Goal: Task Accomplishment & Management: Manage account settings

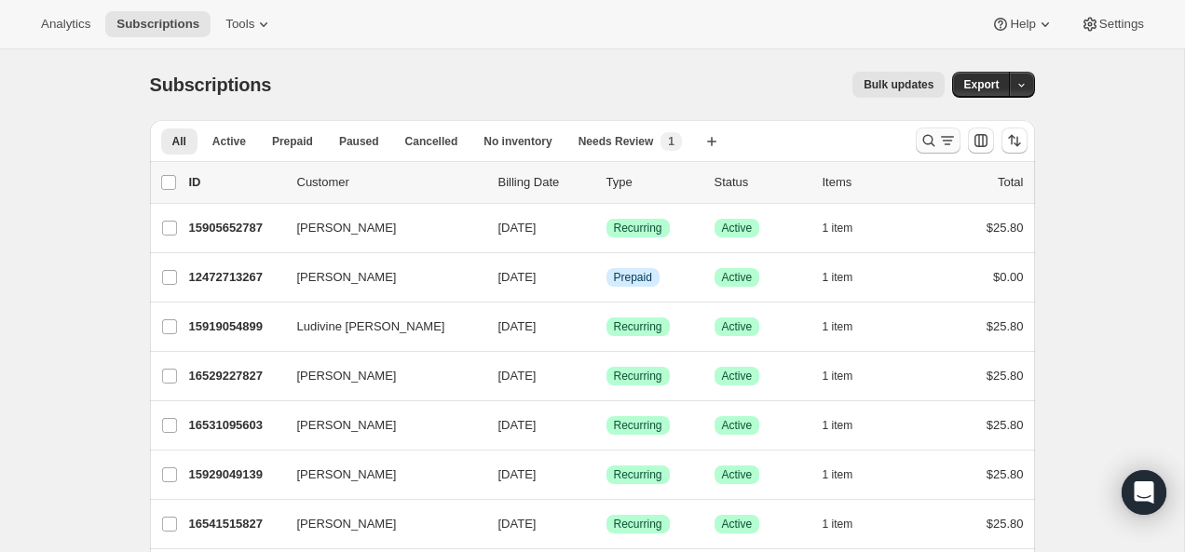
click at [924, 133] on icon "Search and filter results" at bounding box center [928, 140] width 19 height 19
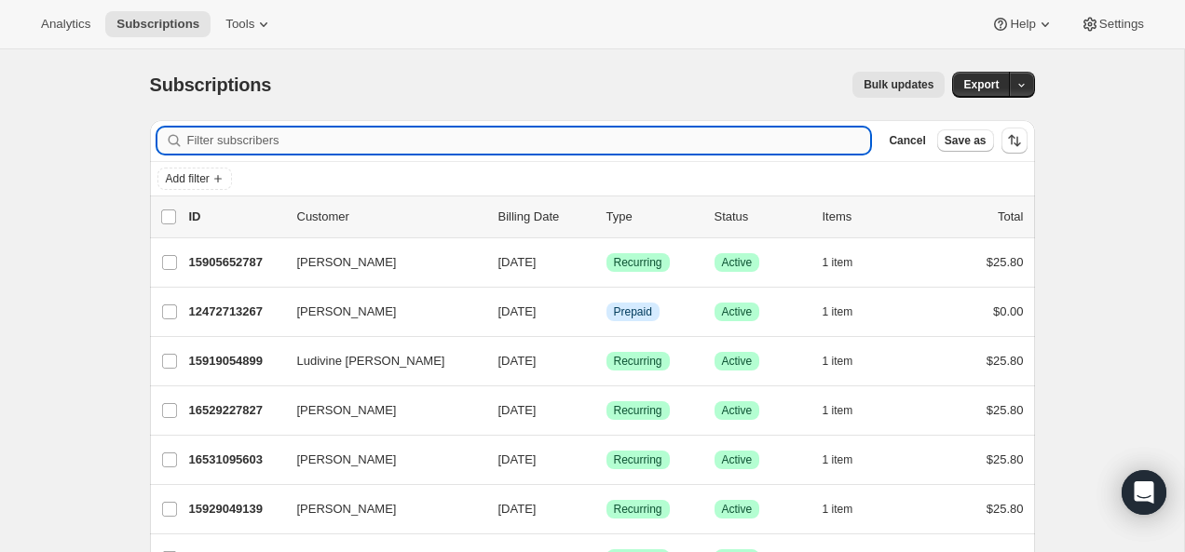
click at [666, 139] on input "Filter subscribers" at bounding box center [529, 141] width 684 height 26
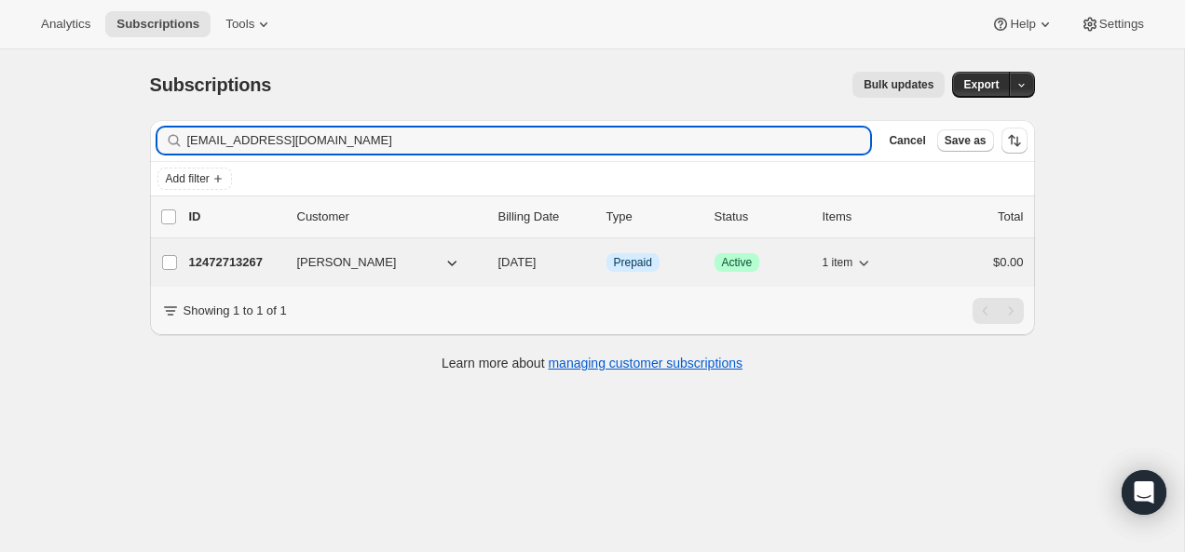
type input "toader.bogdan.1@gmail.com"
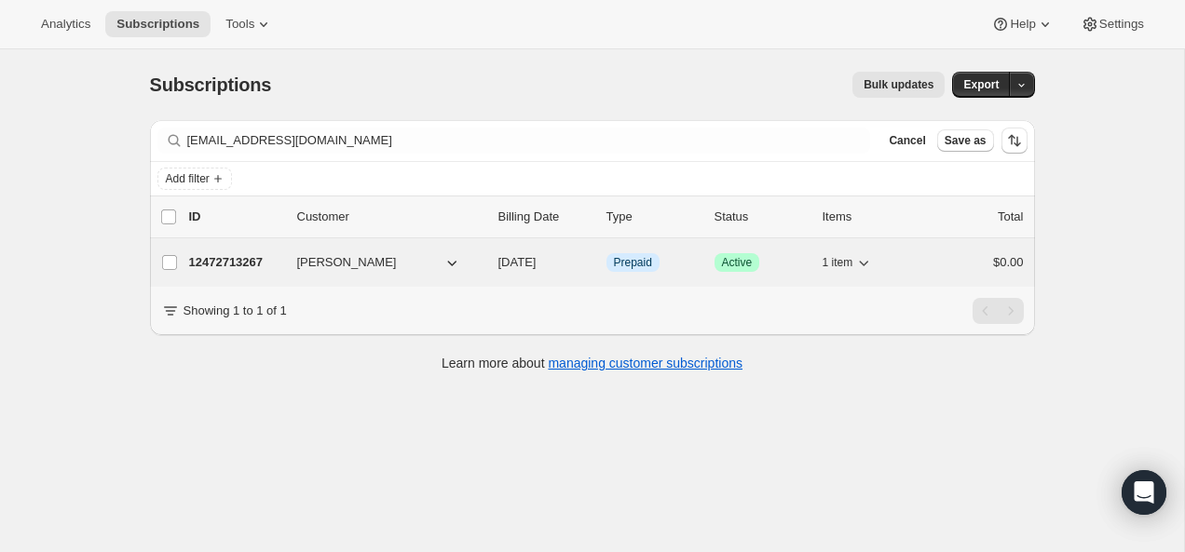
click at [189, 263] on p "12472713267" at bounding box center [235, 262] width 93 height 19
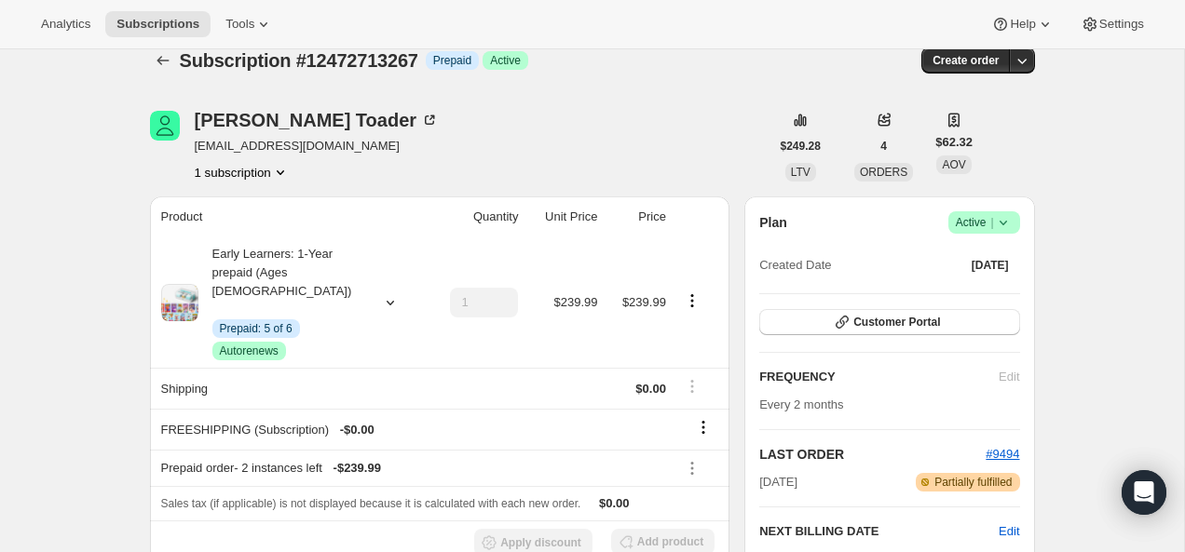
scroll to position [26, 0]
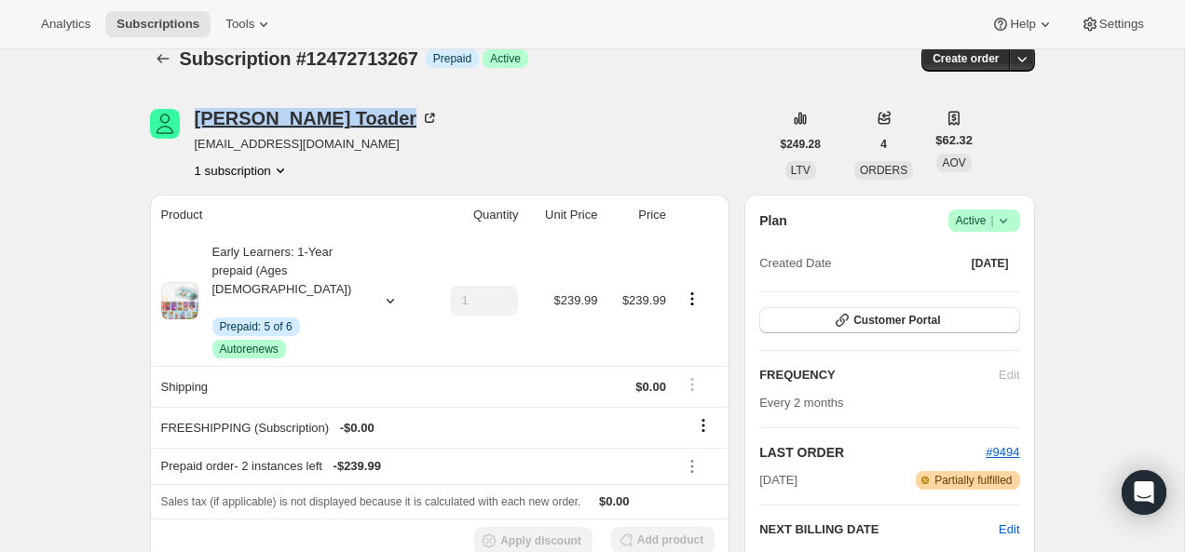
drag, startPoint x: 296, startPoint y: 121, endPoint x: 194, endPoint y: 124, distance: 102.5
click at [193, 124] on div "Bogdan Toader toader.bogdan.1@gmail.com 1 subscription" at bounding box center [459, 144] width 619 height 71
click at [440, 204] on th "Quantity" at bounding box center [475, 215] width 99 height 41
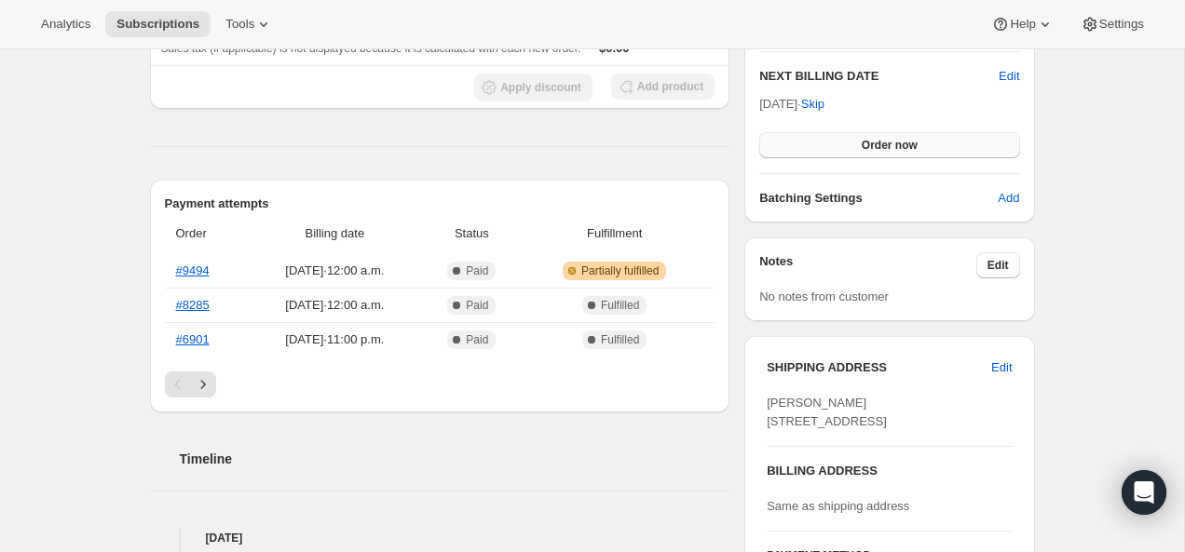
scroll to position [492, 0]
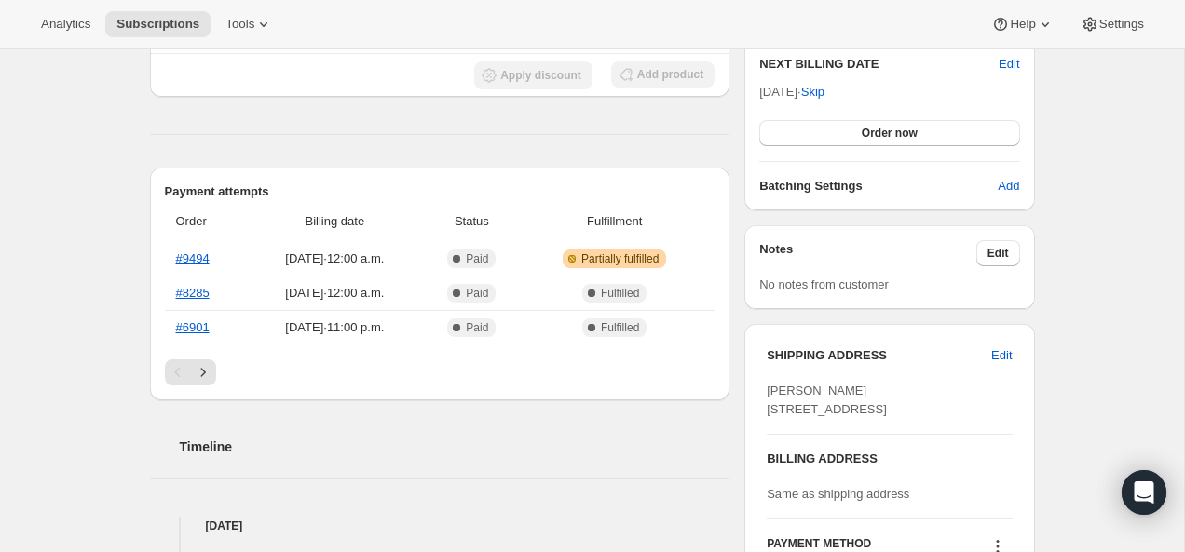
click at [831, 398] on div "Bogdan Toader 719 Tuscany Dr NW Calgary AB, T3L 3A7 Canada" at bounding box center [889, 400] width 245 height 37
click at [832, 380] on div "SHIPPING ADDRESS Edit Bogdan Toader 719 Tuscany Dr NW Calgary AB, T3L 3A7 Canada" at bounding box center [889, 383] width 245 height 73
copy span "[PERSON_NAME]"
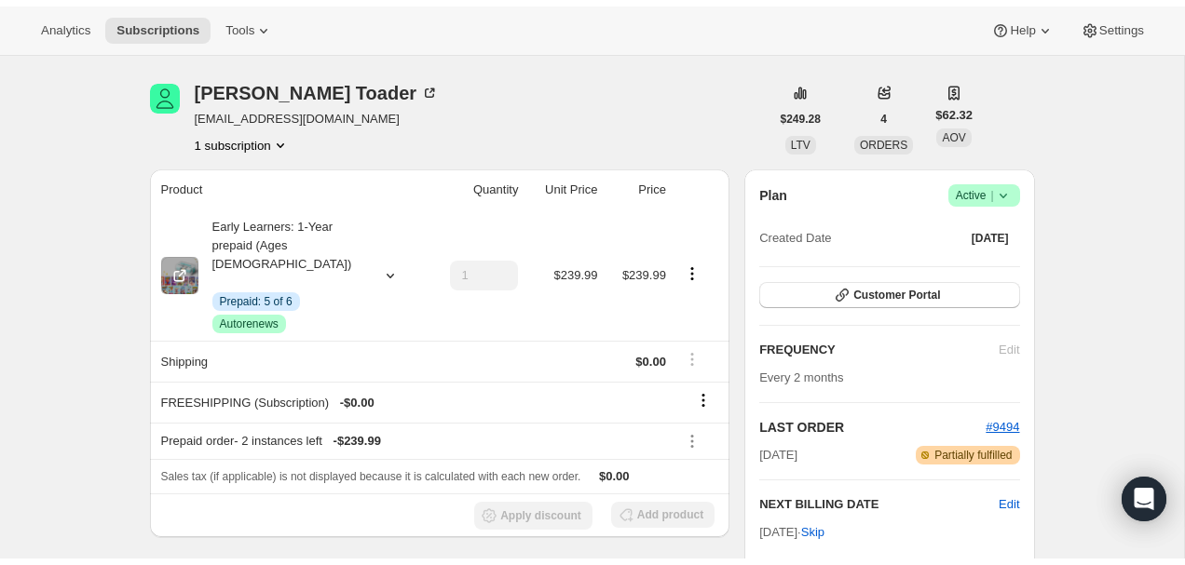
scroll to position [0, 0]
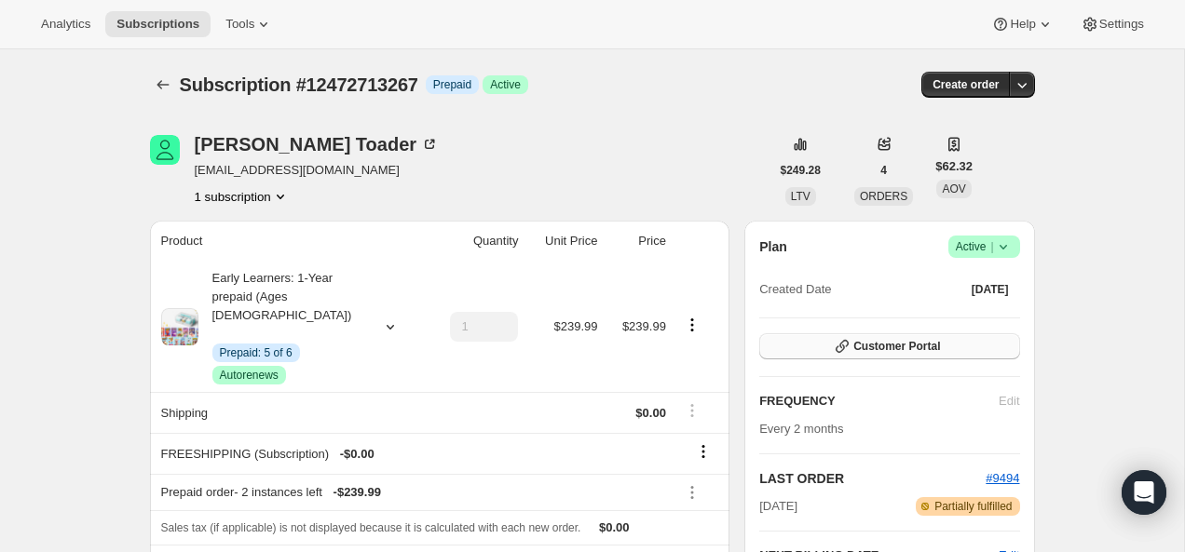
click at [925, 334] on button "Customer Portal" at bounding box center [889, 347] width 260 height 26
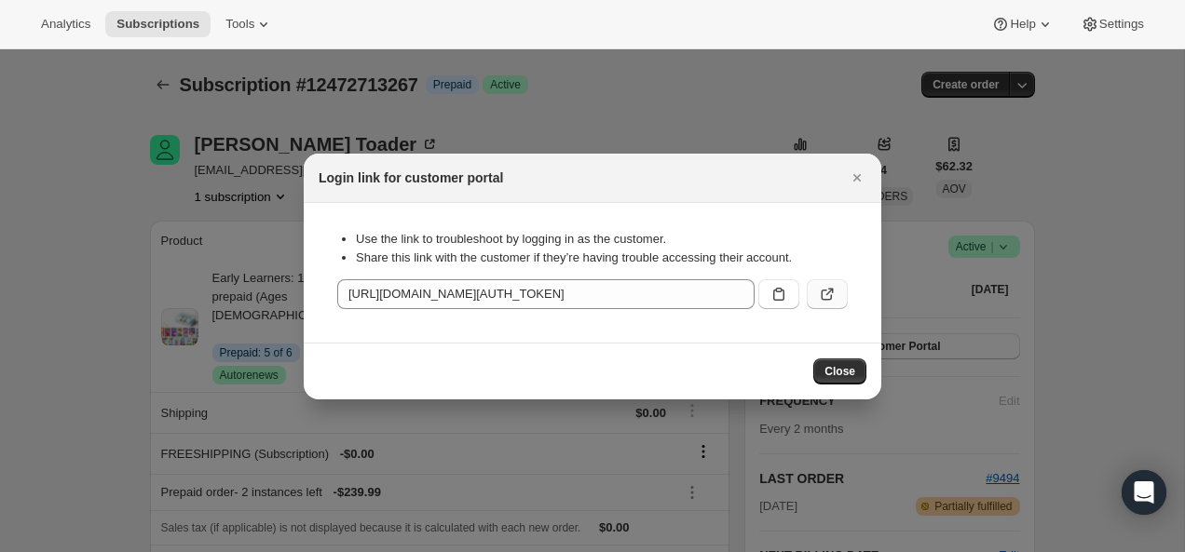
click at [838, 293] on button ":rce:" at bounding box center [827, 294] width 41 height 30
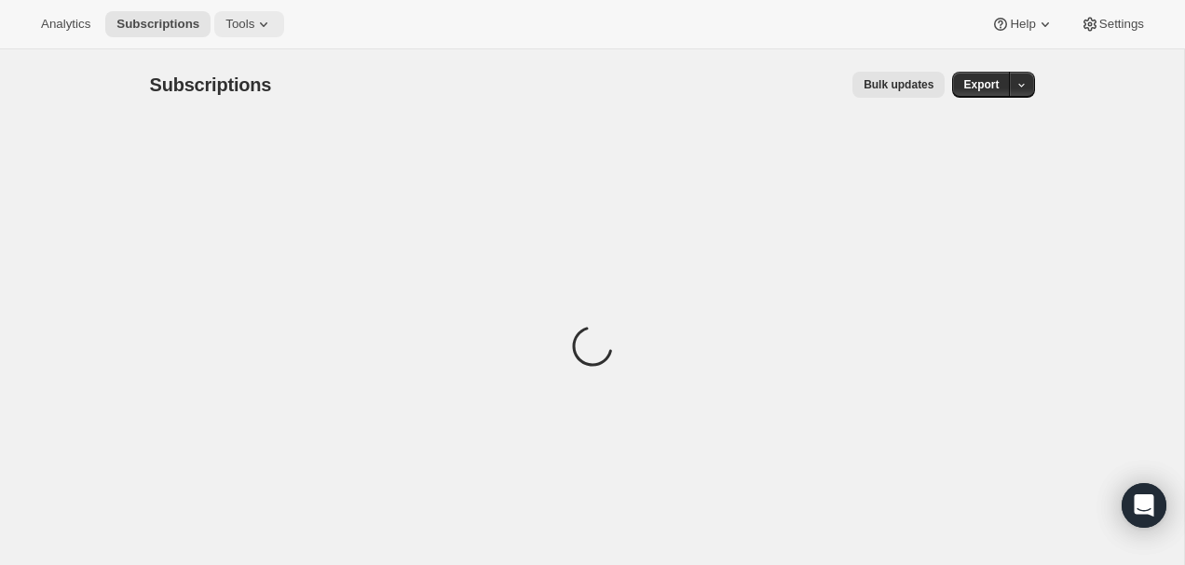
click at [260, 24] on icon at bounding box center [263, 24] width 19 height 19
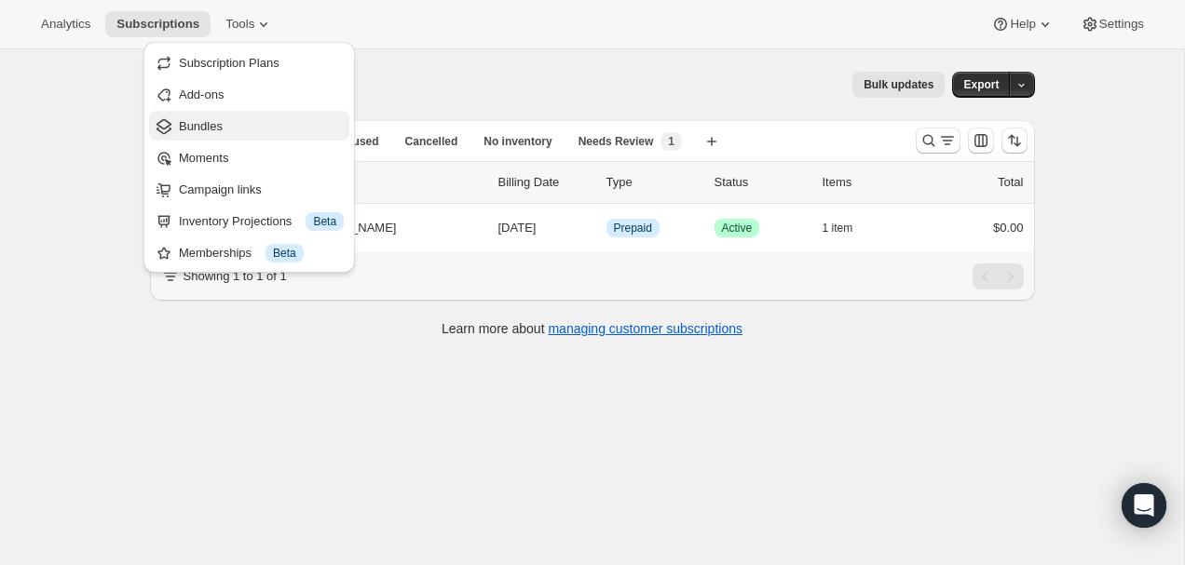
click at [257, 128] on span "Bundles" at bounding box center [261, 126] width 165 height 19
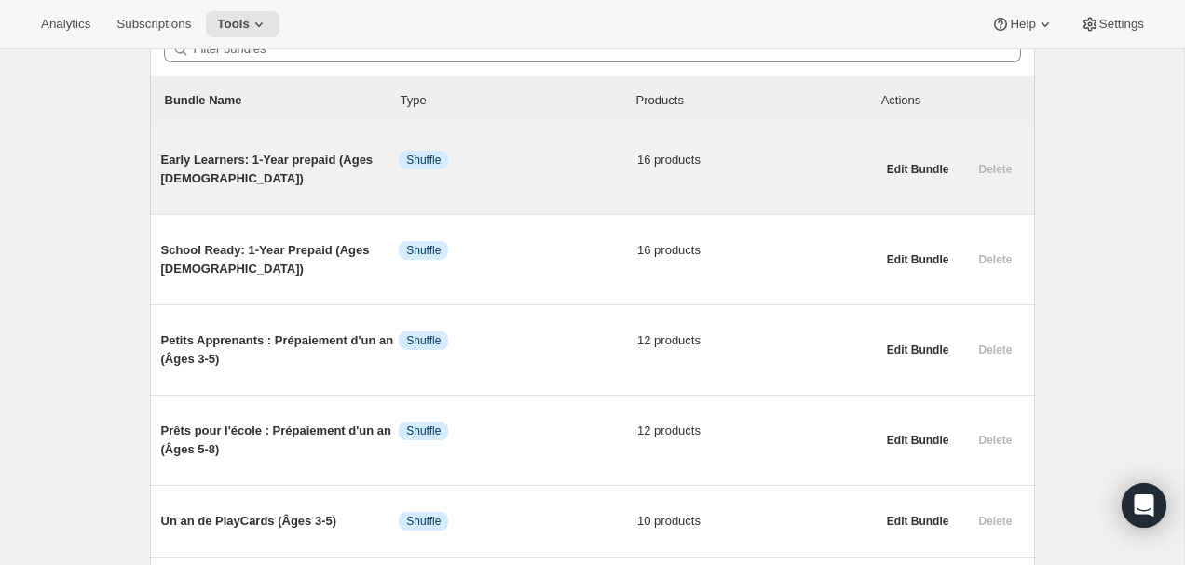
scroll to position [194, 0]
drag, startPoint x: 904, startPoint y: 347, endPoint x: 933, endPoint y: 166, distance: 183.0
click at [933, 166] on span "Edit Bundle" at bounding box center [918, 170] width 62 height 15
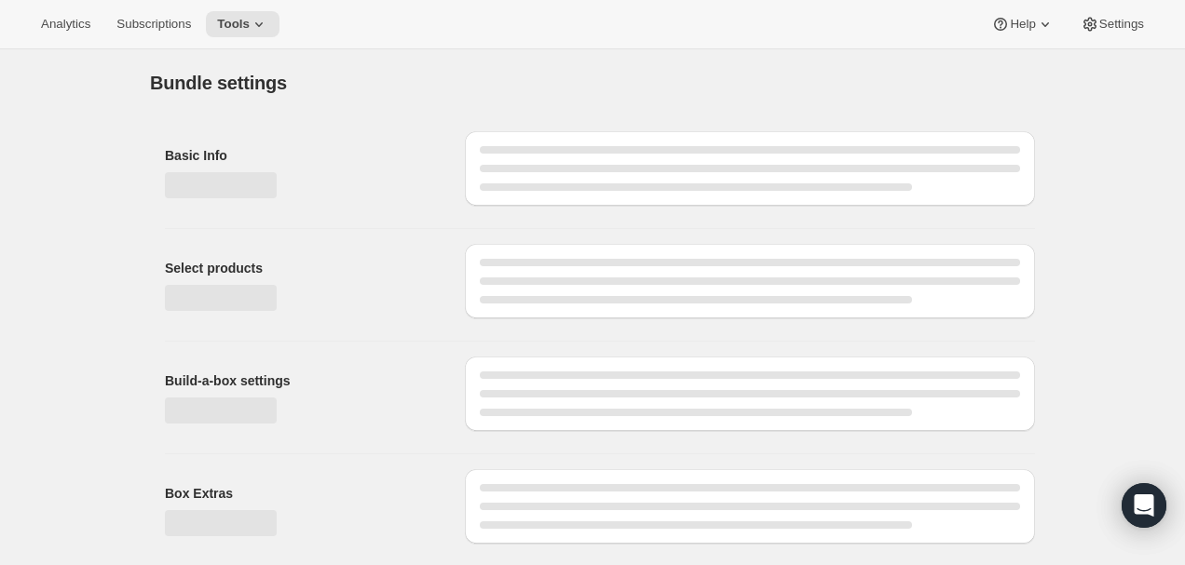
type input "Early Learners: 1-Year prepaid (Ages [DEMOGRAPHIC_DATA])"
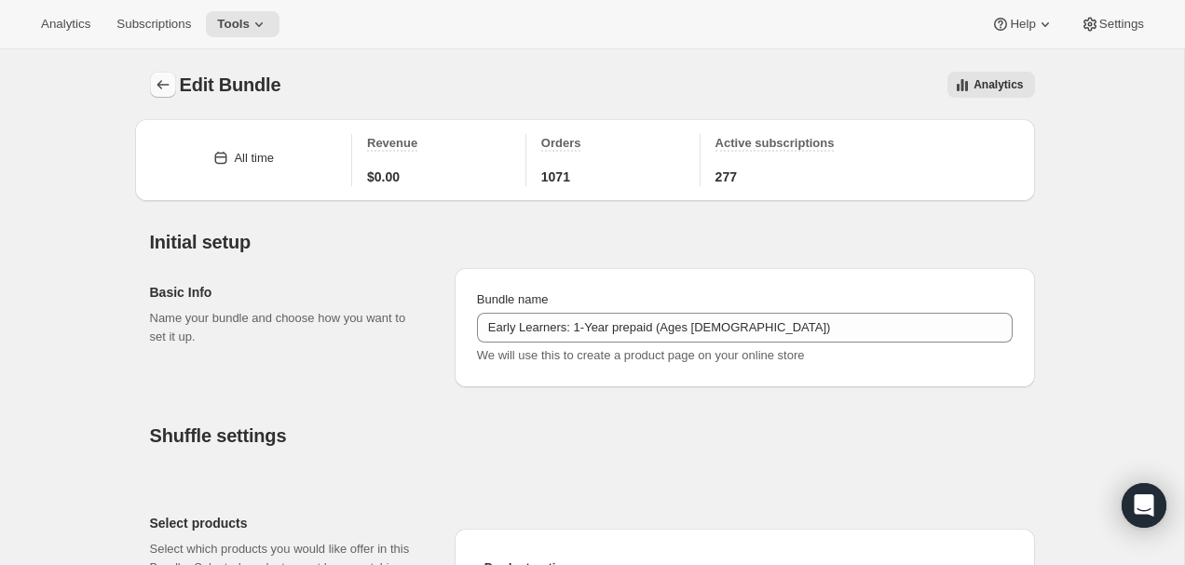
click at [162, 78] on icon "Bundles" at bounding box center [163, 84] width 19 height 19
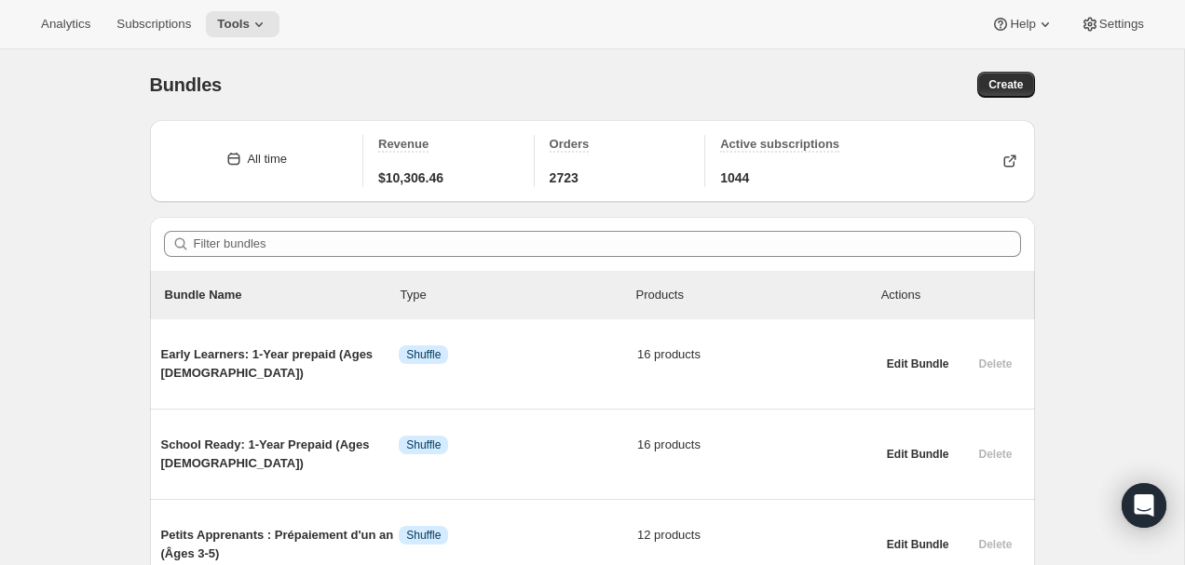
scroll to position [115, 0]
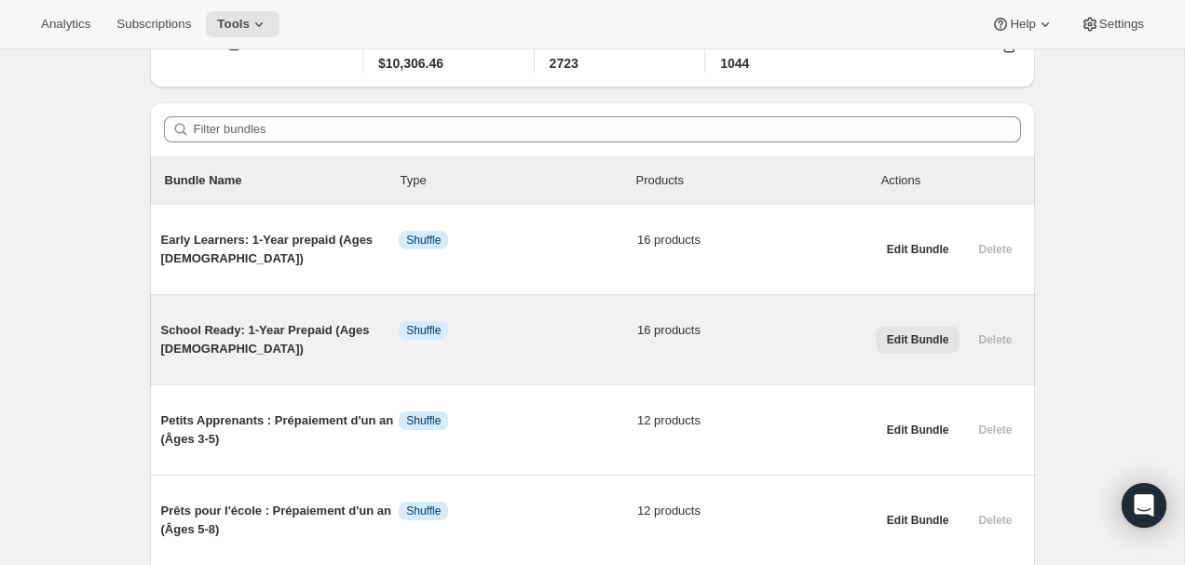
click at [911, 333] on span "Edit Bundle" at bounding box center [918, 340] width 62 height 15
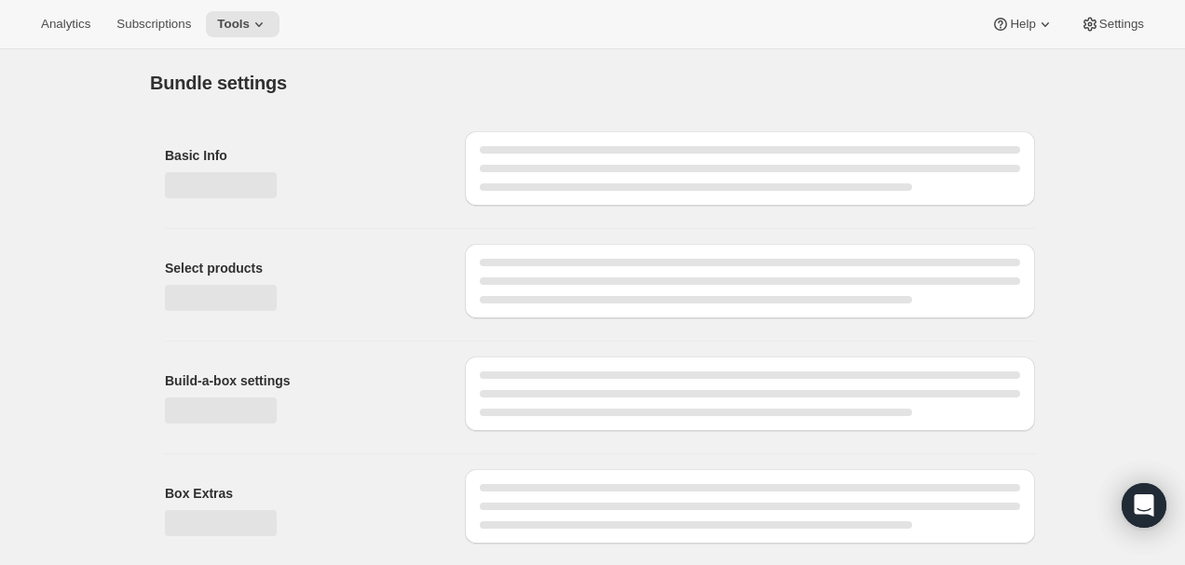
type input "School Ready: 1-Year Prepaid (Ages [DEMOGRAPHIC_DATA])"
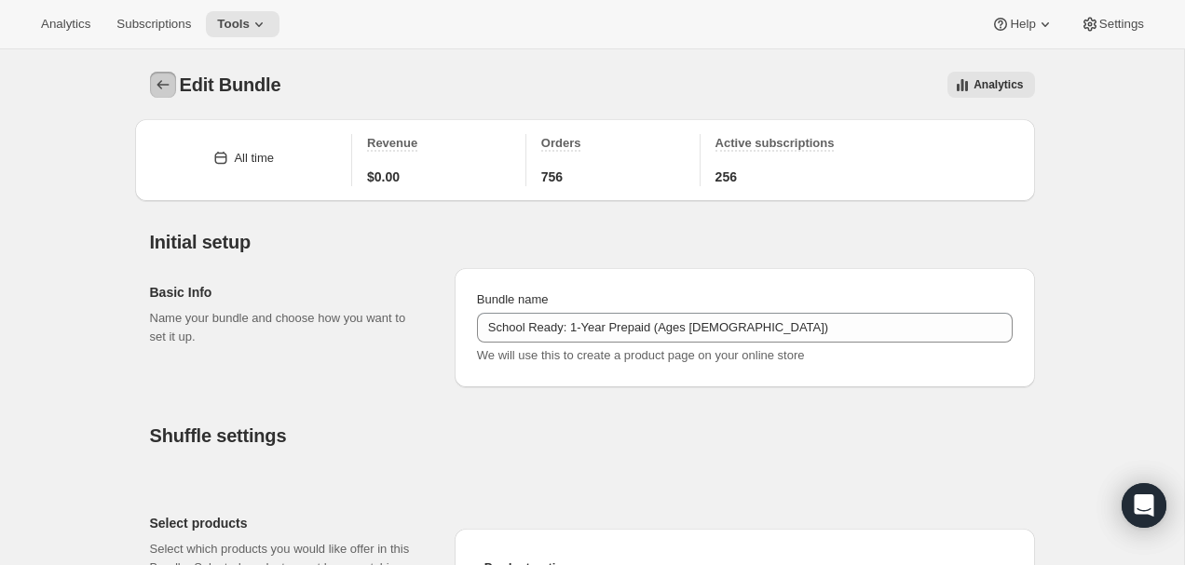
click at [159, 76] on icon "Bundles" at bounding box center [163, 84] width 19 height 19
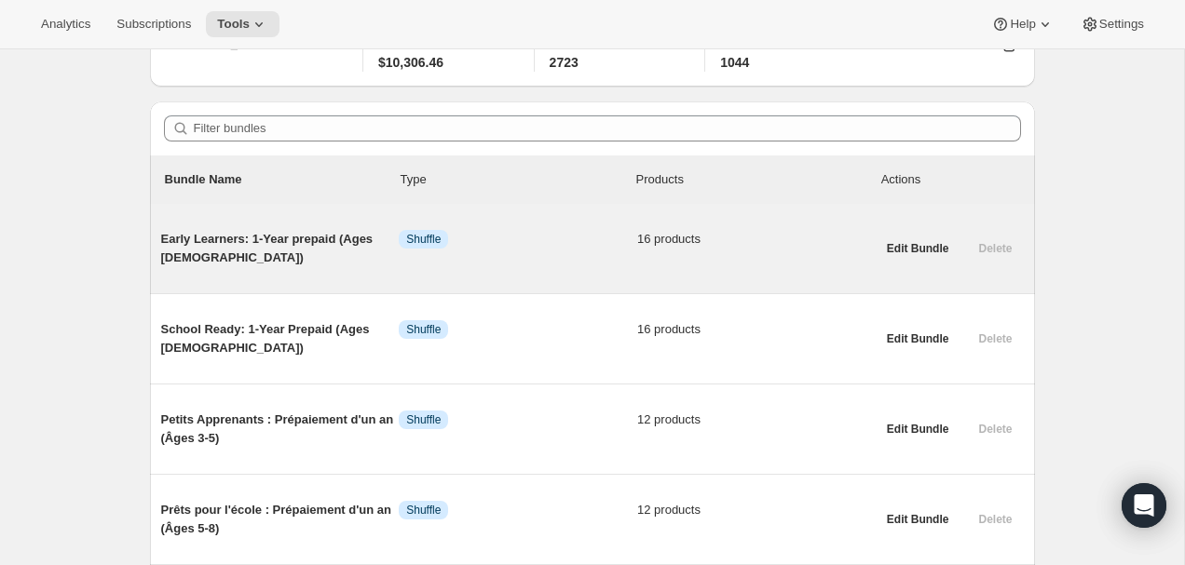
scroll to position [154, 0]
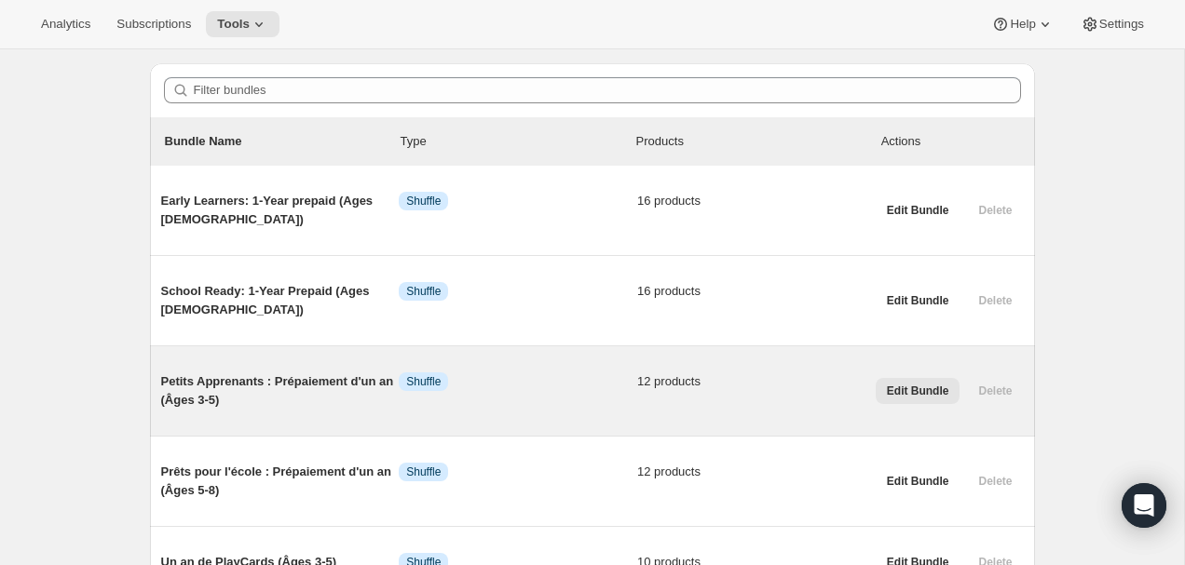
click at [908, 399] on button "Edit Bundle" at bounding box center [918, 391] width 85 height 26
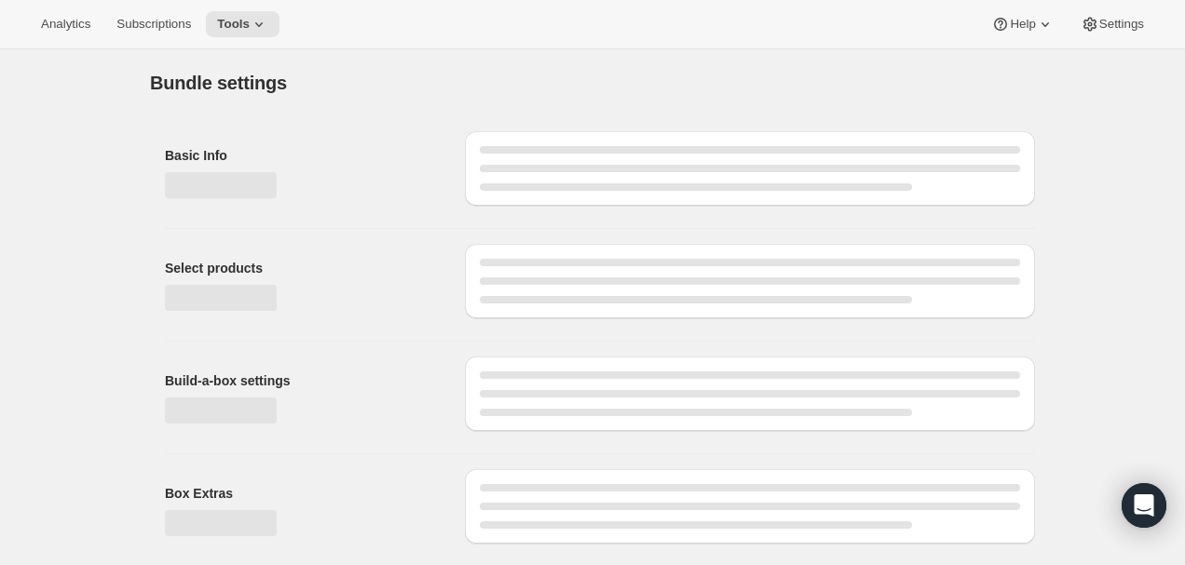
type input "Petits Apprenants : Prépaiement d'un an (Âges 3-5)"
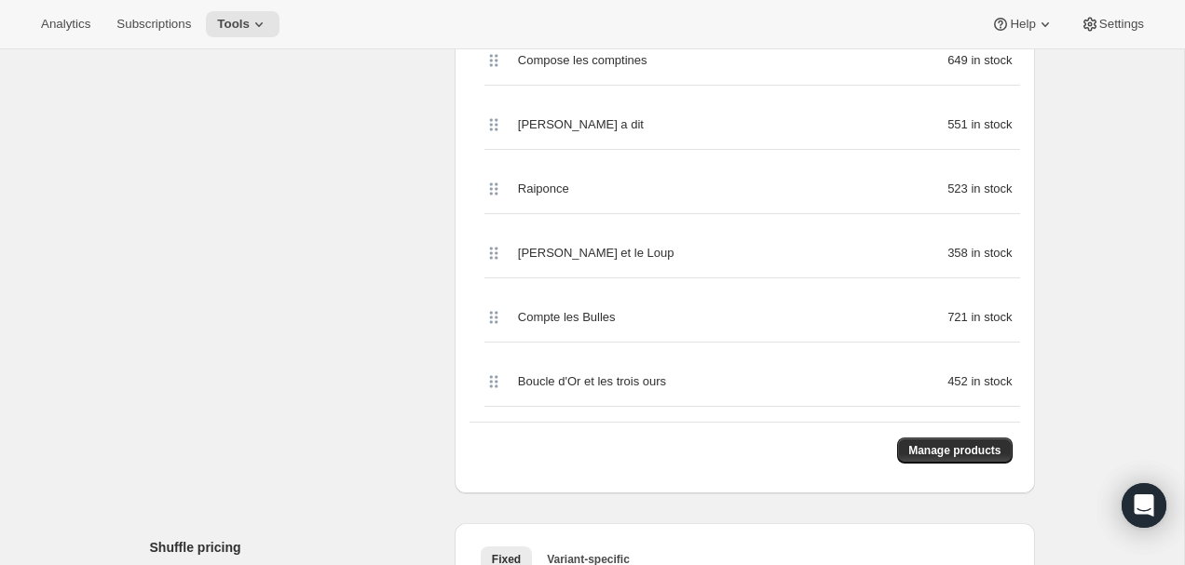
scroll to position [987, 0]
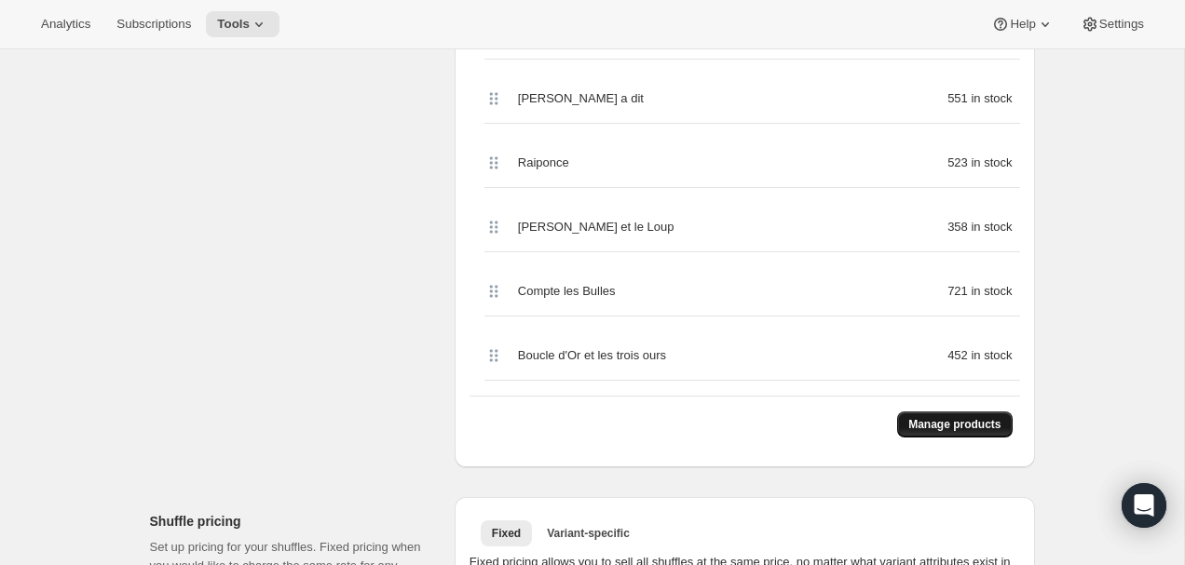
click at [930, 417] on span "Manage products" at bounding box center [954, 424] width 92 height 15
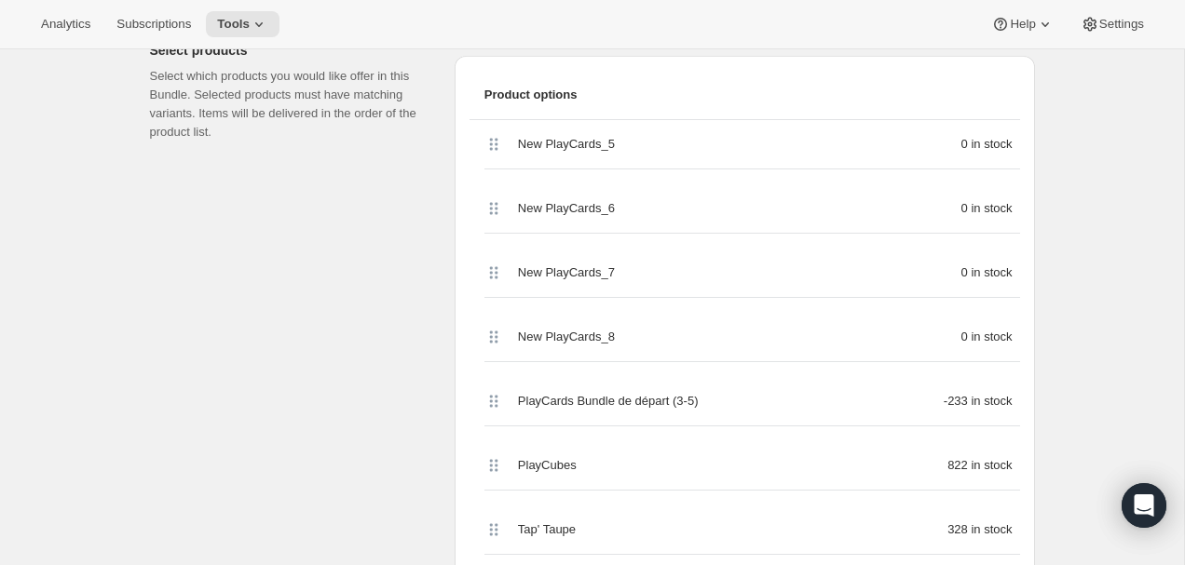
scroll to position [475, 0]
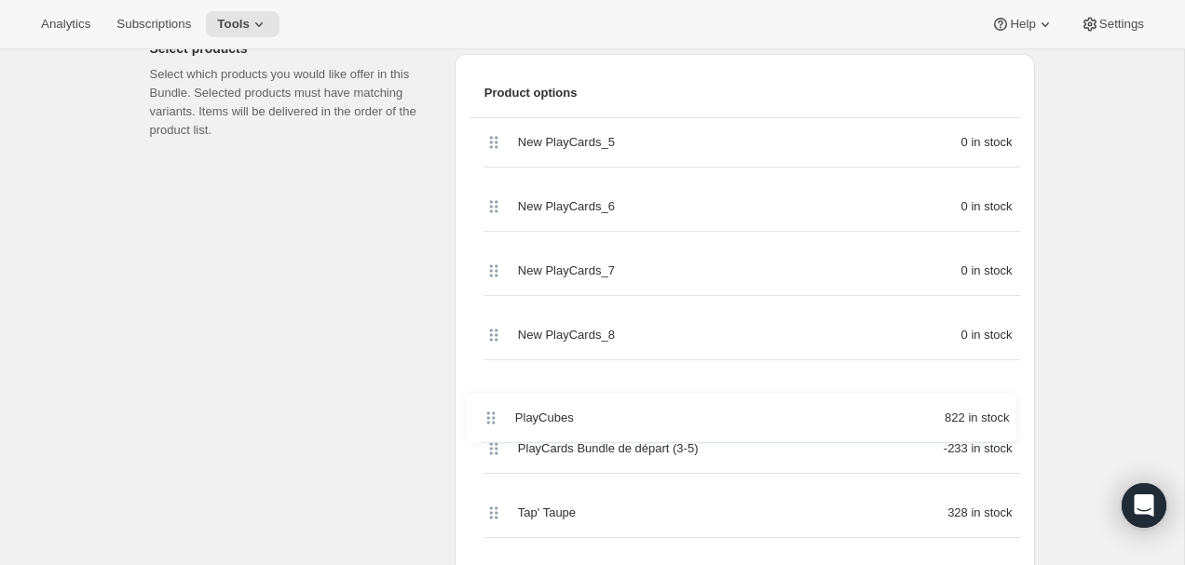
drag, startPoint x: 499, startPoint y: 477, endPoint x: 497, endPoint y: 414, distance: 63.4
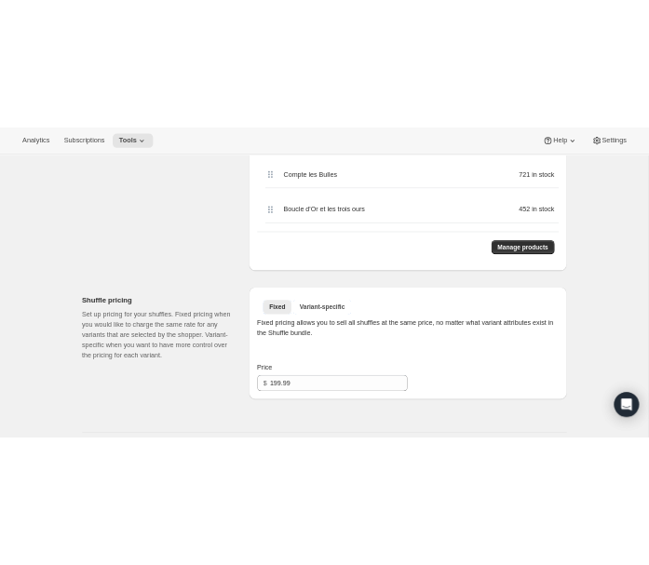
scroll to position [1201, 0]
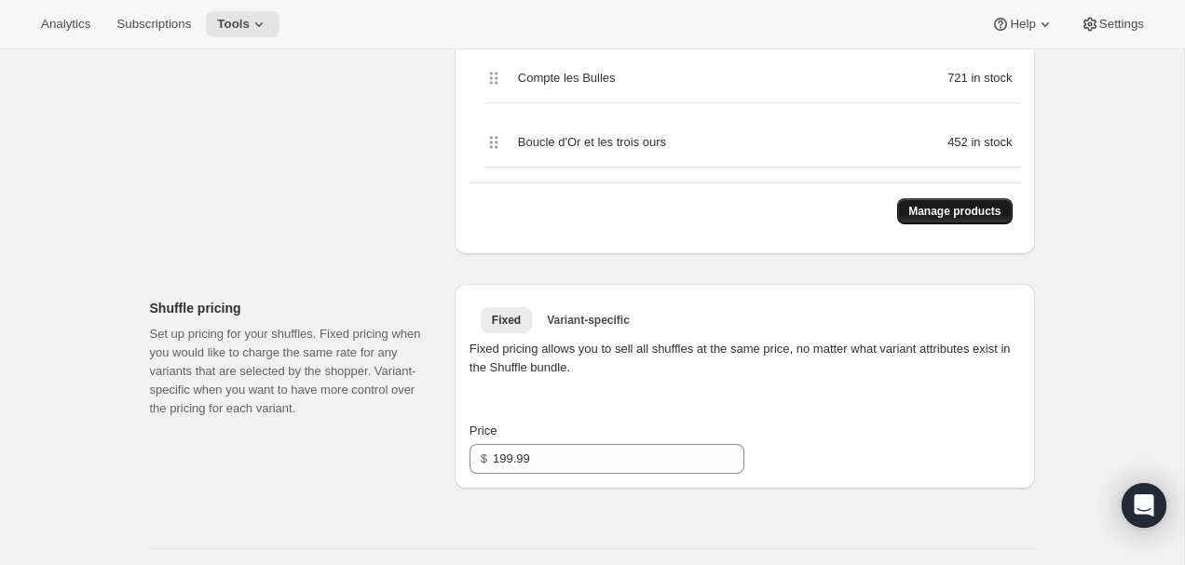
click at [993, 204] on span "Manage products" at bounding box center [954, 211] width 92 height 15
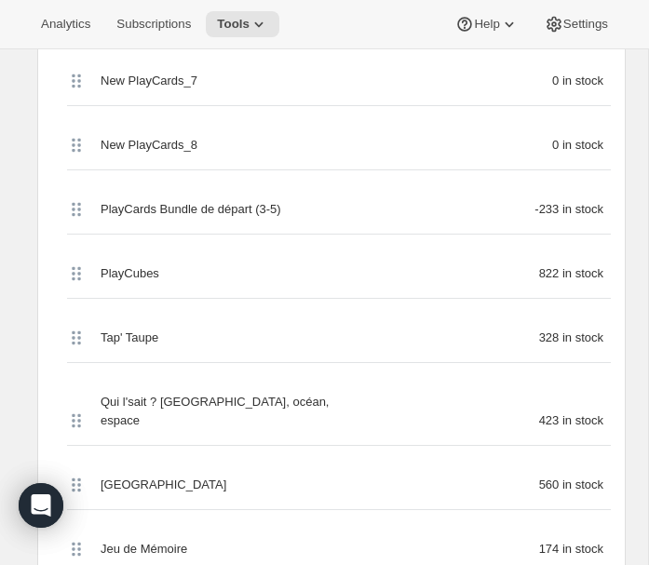
scroll to position [737, 0]
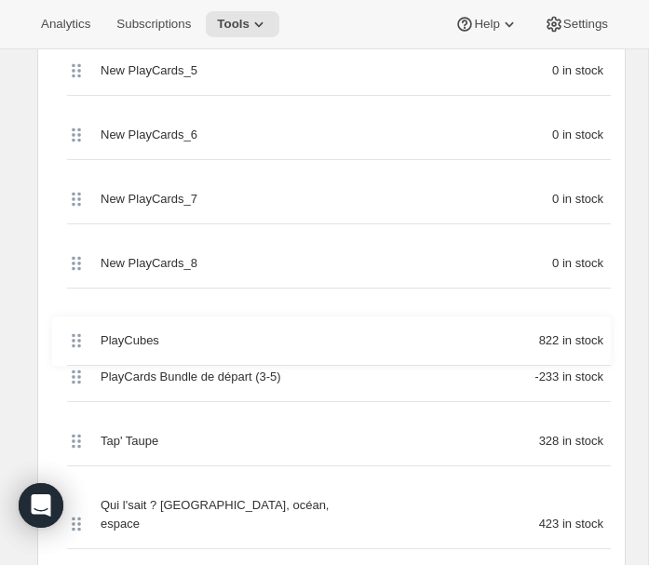
drag, startPoint x: 75, startPoint y: 393, endPoint x: 75, endPoint y: 334, distance: 58.7
click at [75, 334] on div "New PlayCards_5 0 in stock New PlayCards_6 0 in stock New PlayCards_7 0 in stoc…" at bounding box center [331, 563] width 559 height 1032
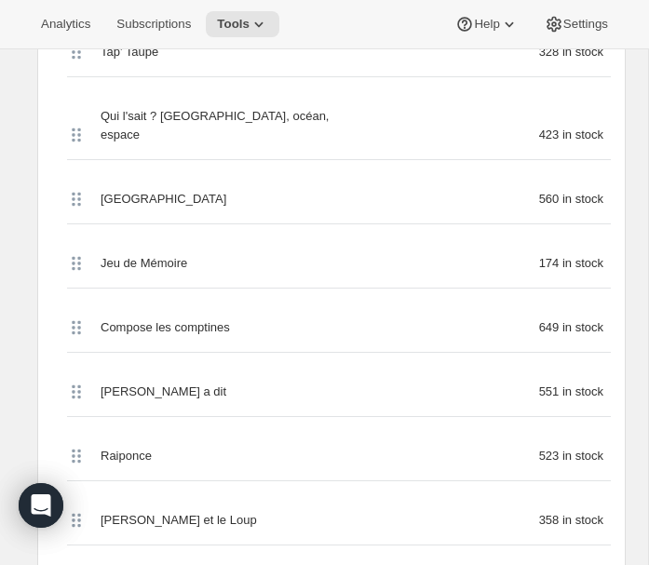
scroll to position [1159, 0]
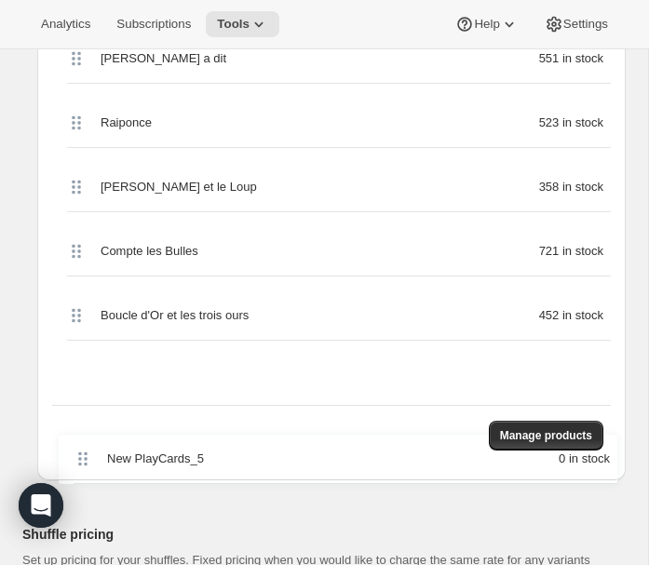
drag, startPoint x: 72, startPoint y: 188, endPoint x: 78, endPoint y: 465, distance: 276.8
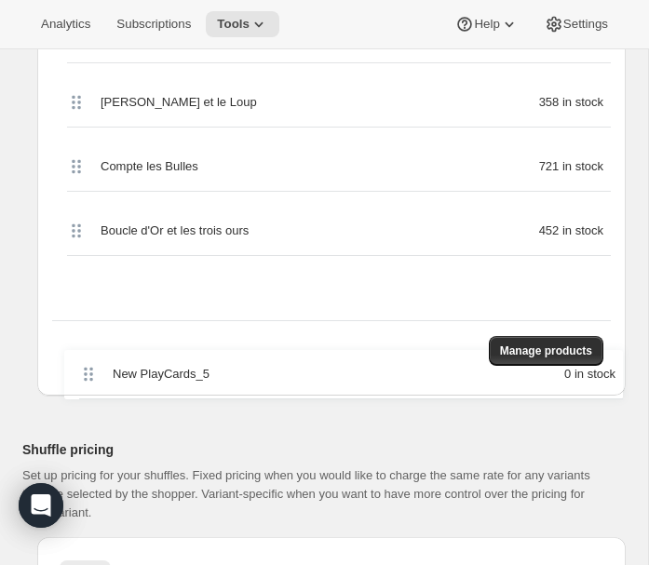
scroll to position [1505, 0]
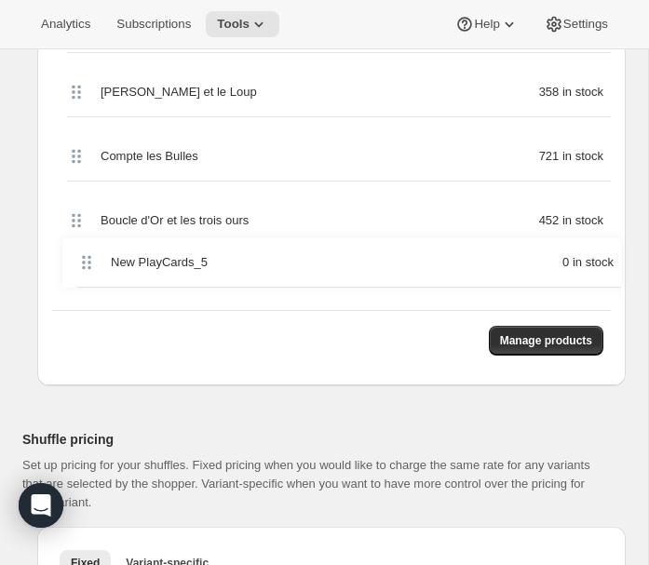
drag, startPoint x: 81, startPoint y: 200, endPoint x: 91, endPoint y: 271, distance: 71.5
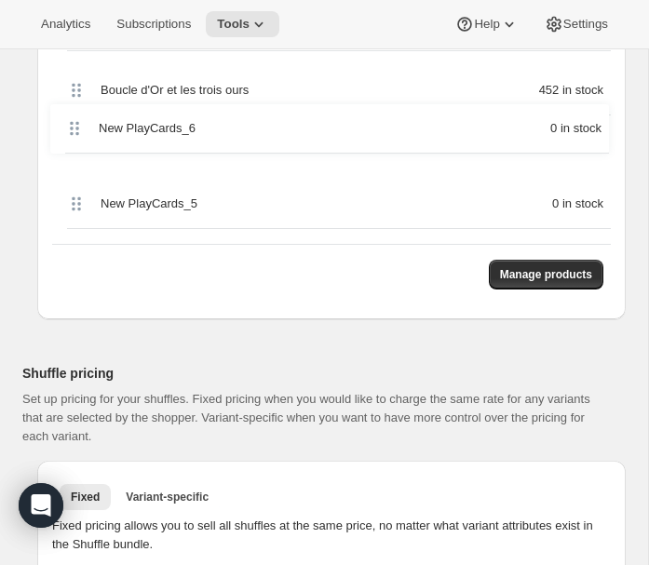
scroll to position [1554, 0]
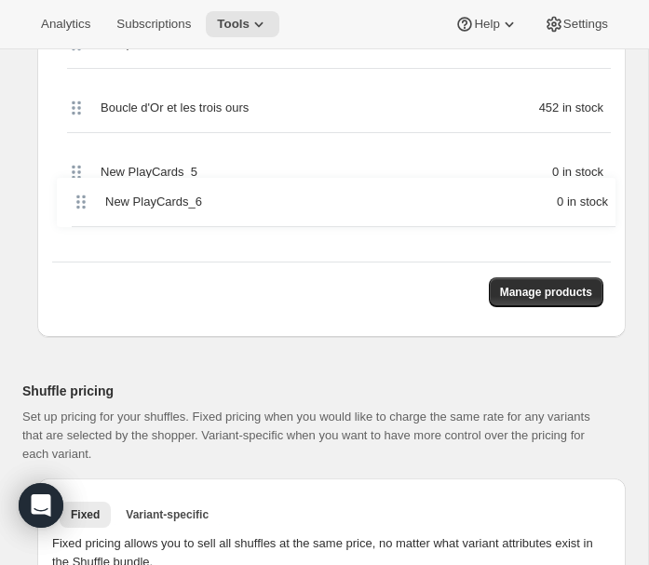
drag, startPoint x: 77, startPoint y: 330, endPoint x: 82, endPoint y: 197, distance: 132.4
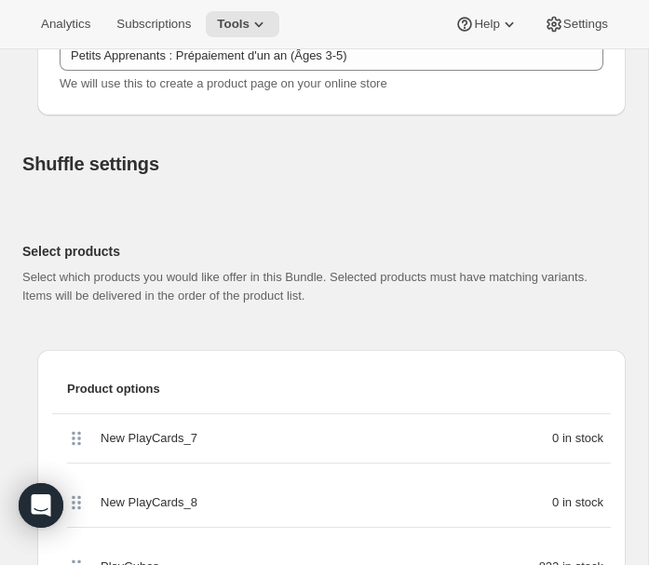
scroll to position [454, 0]
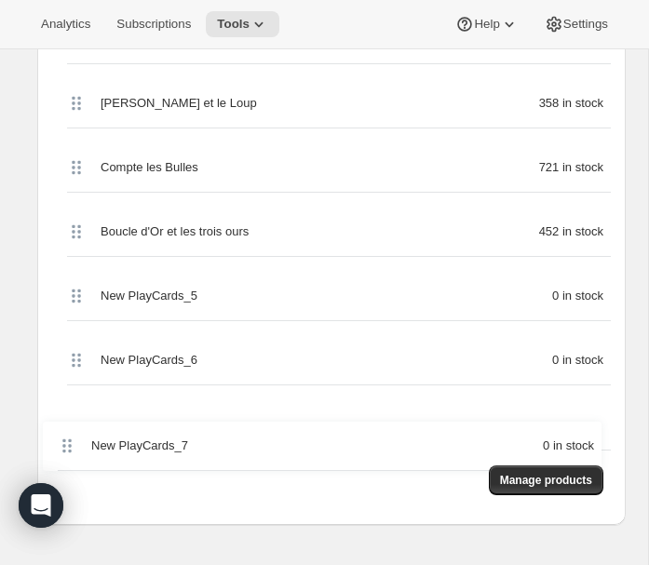
drag, startPoint x: 75, startPoint y: 348, endPoint x: 65, endPoint y: 446, distance: 98.3
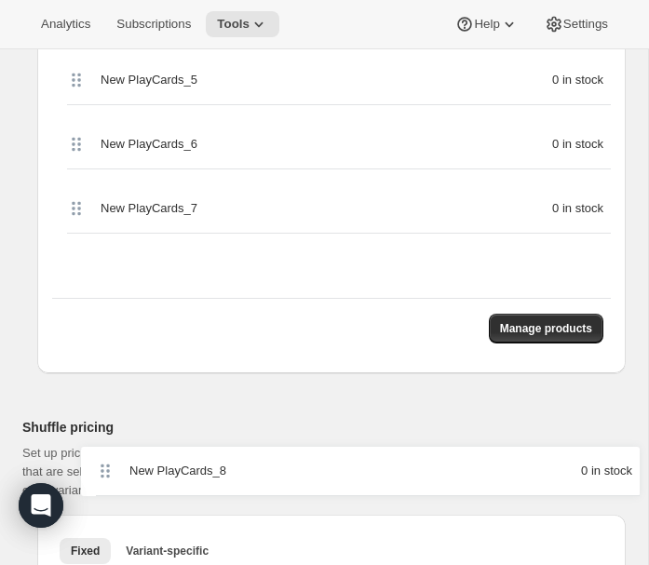
scroll to position [1550, 0]
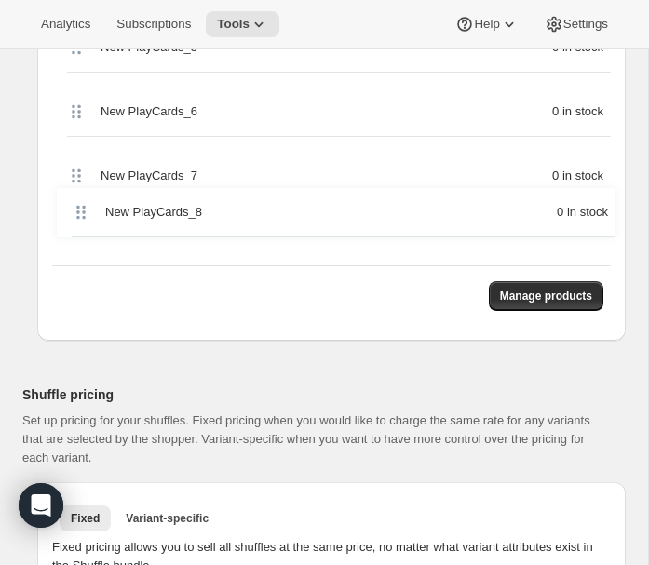
drag, startPoint x: 85, startPoint y: 287, endPoint x: 92, endPoint y: 224, distance: 63.8
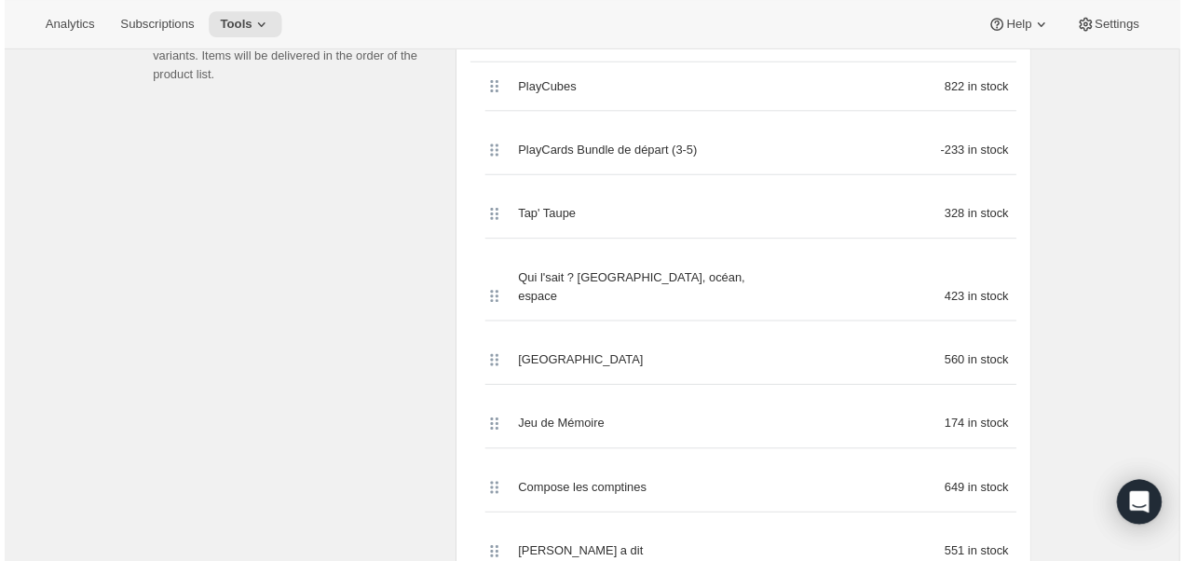
scroll to position [0, 0]
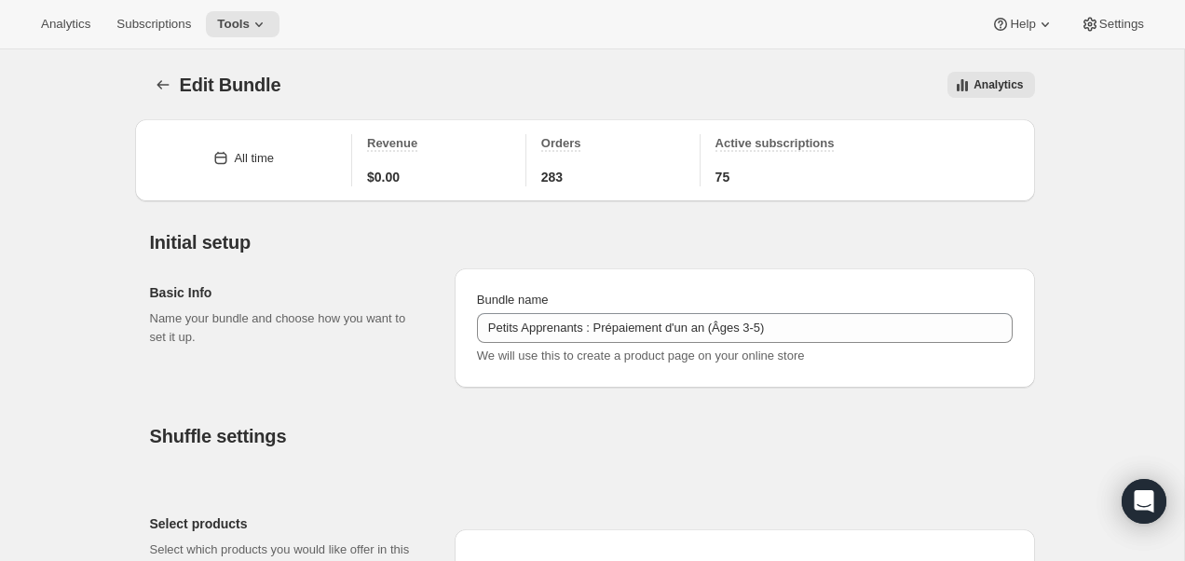
click at [155, 61] on div "Edit Bundle. This page is ready Edit Bundle Analytics More actions Analytics" at bounding box center [592, 84] width 885 height 71
click at [161, 81] on icon "Bundles" at bounding box center [163, 84] width 19 height 19
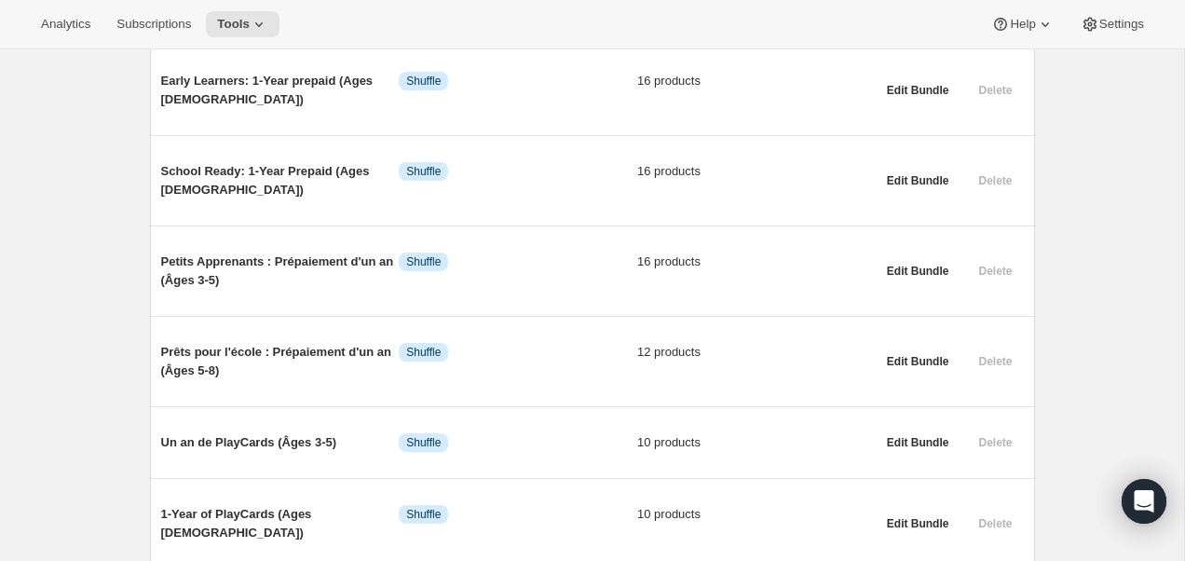
scroll to position [312, 0]
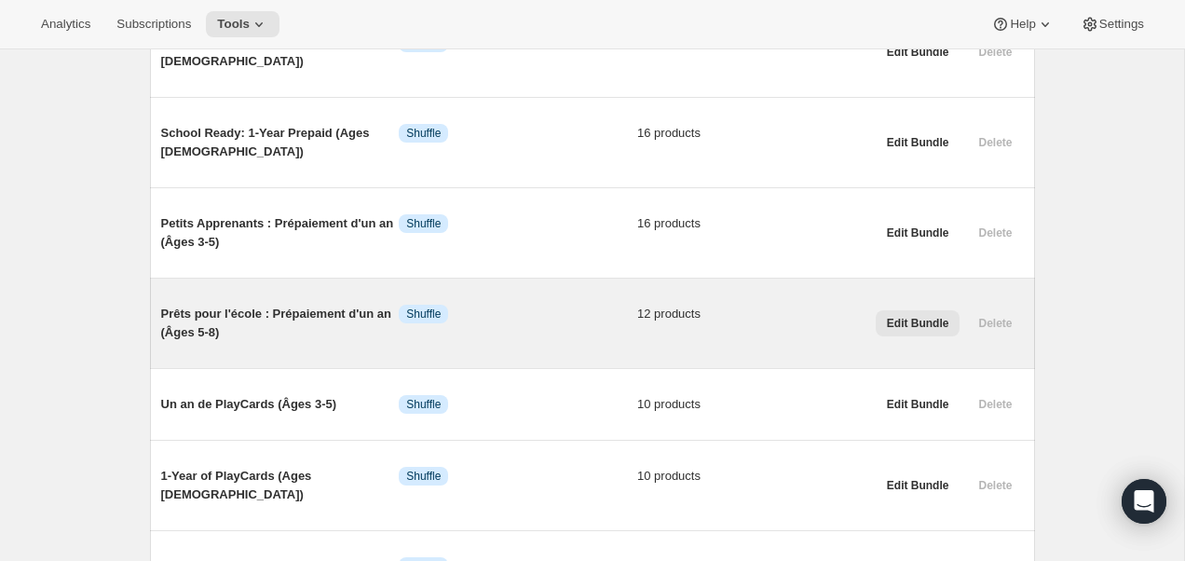
click at [919, 327] on span "Edit Bundle" at bounding box center [918, 323] width 62 height 15
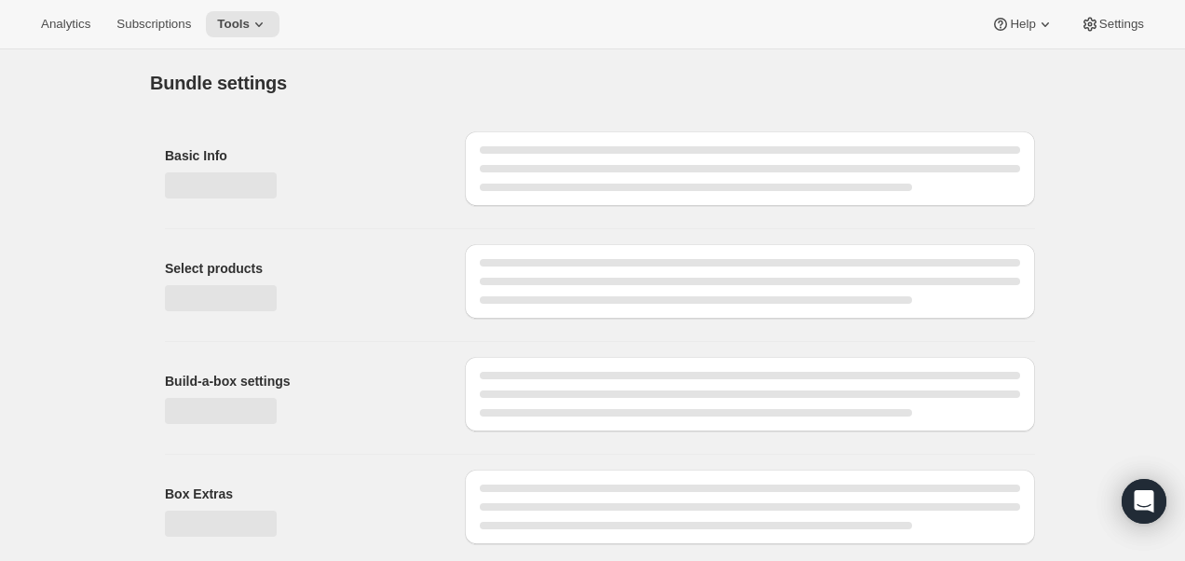
type input "Prêts pour l'école : Prépaiement d'un an (Âges 5-8)"
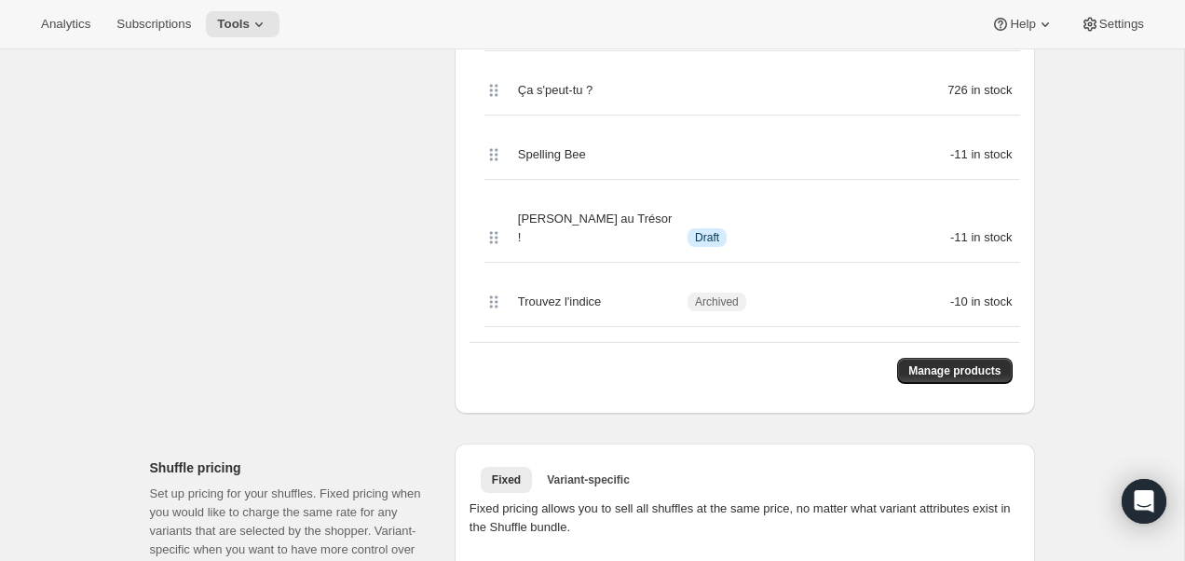
scroll to position [1041, 0]
click at [930, 364] on span "Manage products" at bounding box center [954, 371] width 92 height 15
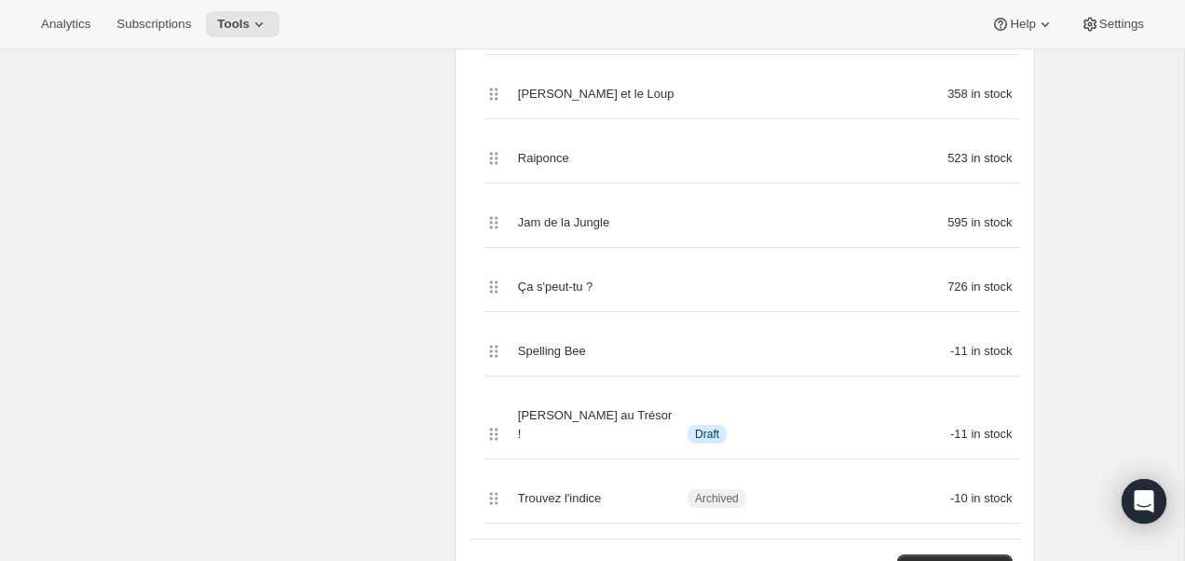
scroll to position [918, 0]
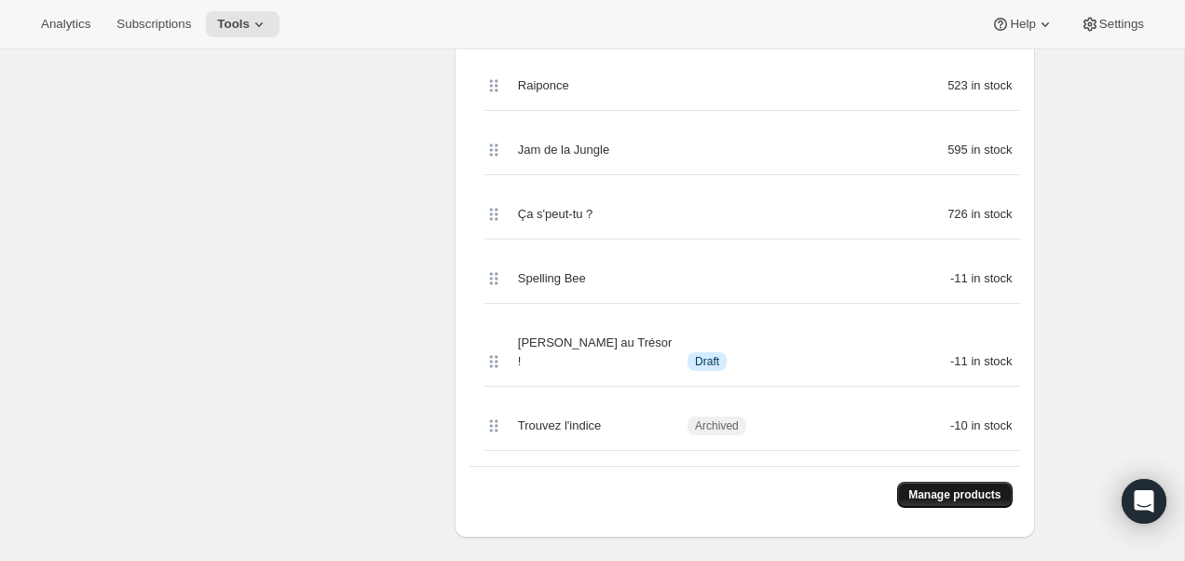
click at [951, 487] on span "Manage products" at bounding box center [954, 494] width 92 height 15
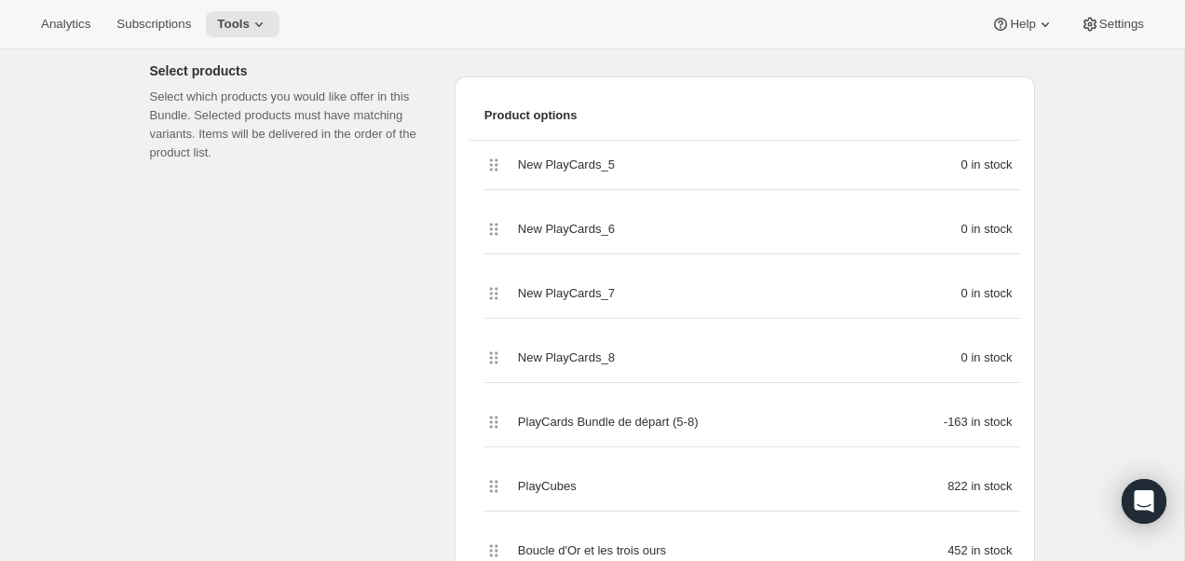
scroll to position [532, 0]
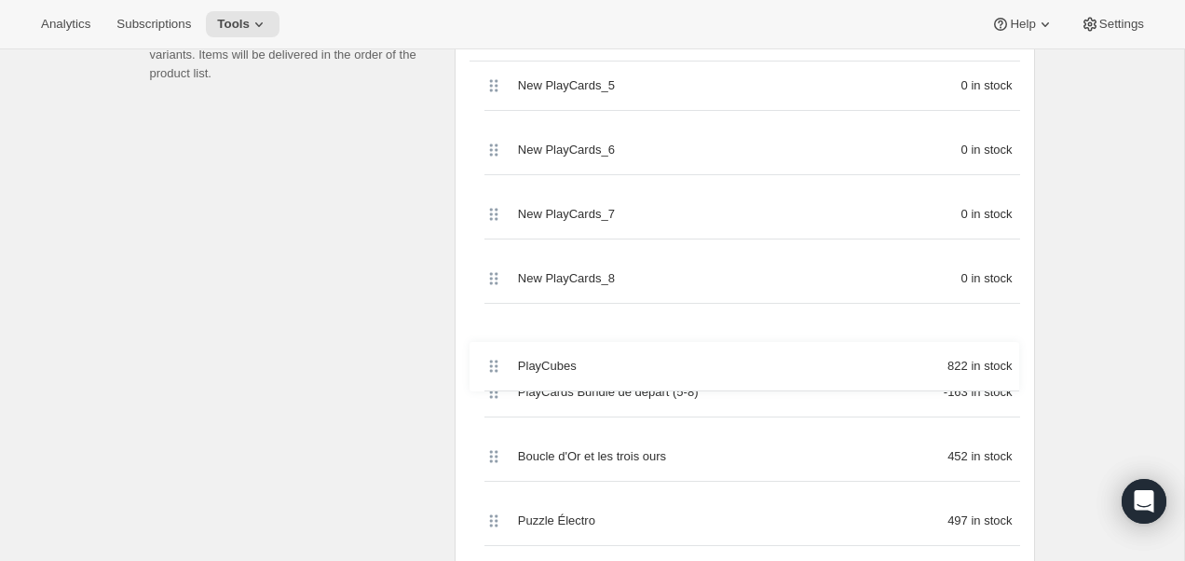
drag, startPoint x: 490, startPoint y: 399, endPoint x: 490, endPoint y: 351, distance: 47.5
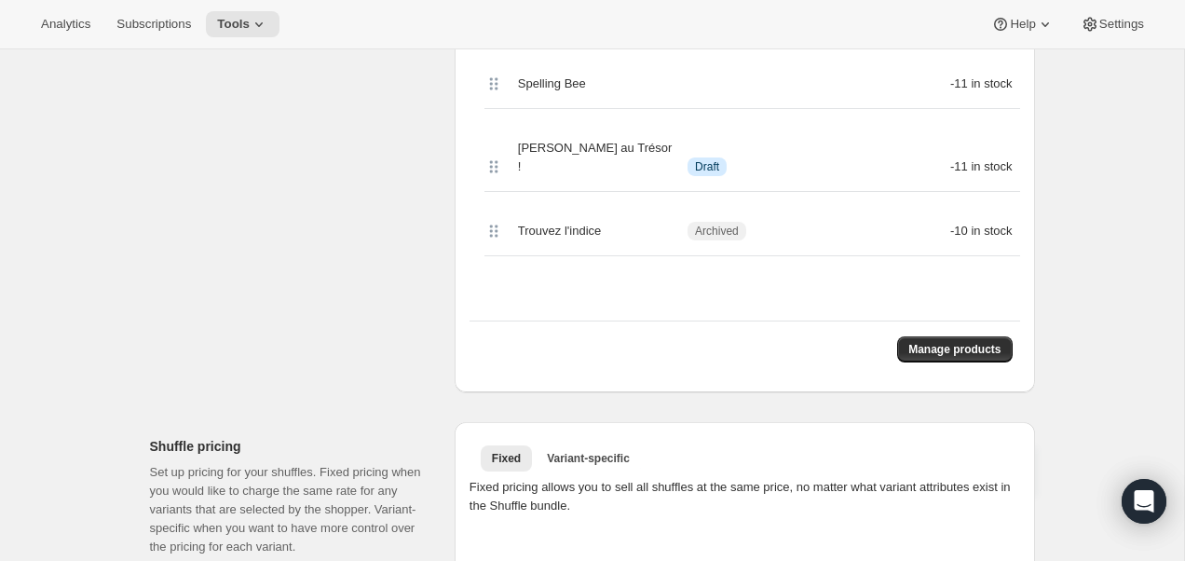
scroll to position [1341, 0]
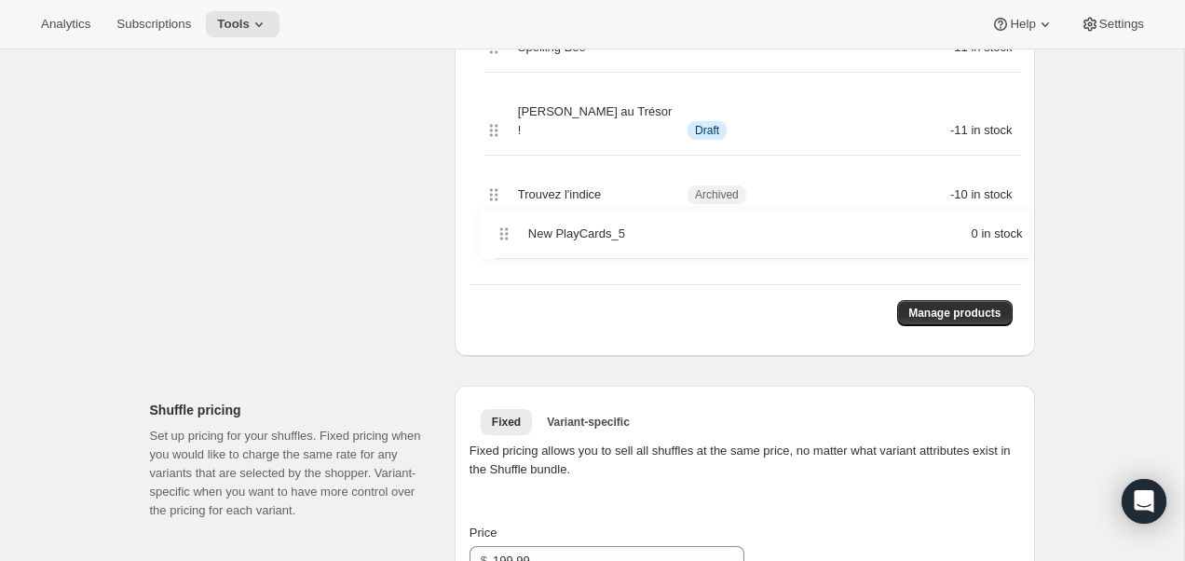
drag, startPoint x: 494, startPoint y: 80, endPoint x: 504, endPoint y: 233, distance: 153.1
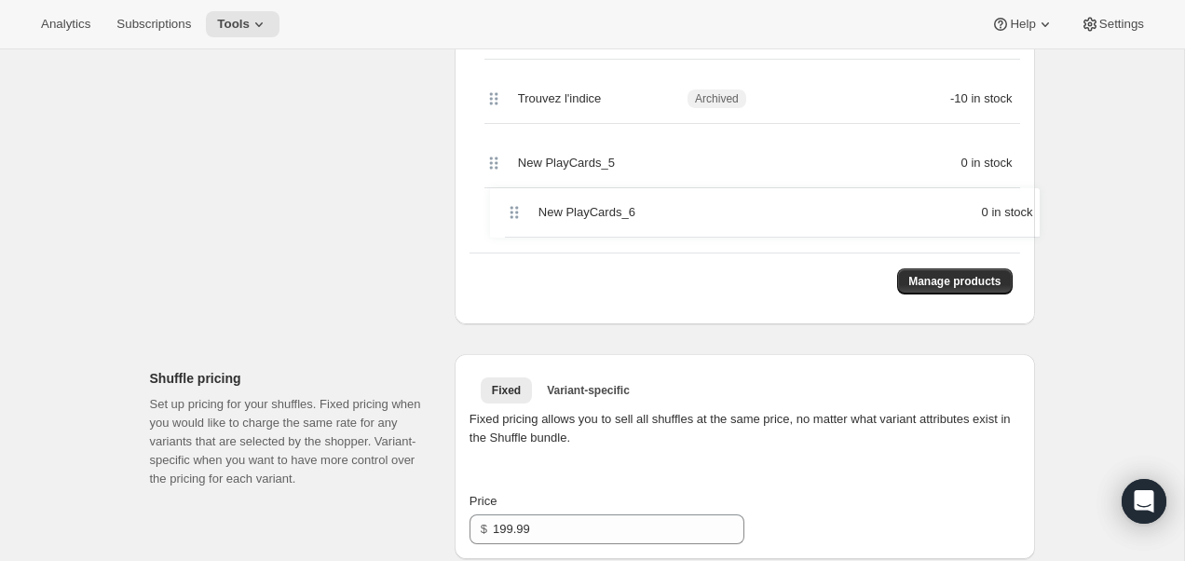
drag, startPoint x: 489, startPoint y: 141, endPoint x: 510, endPoint y: 228, distance: 89.9
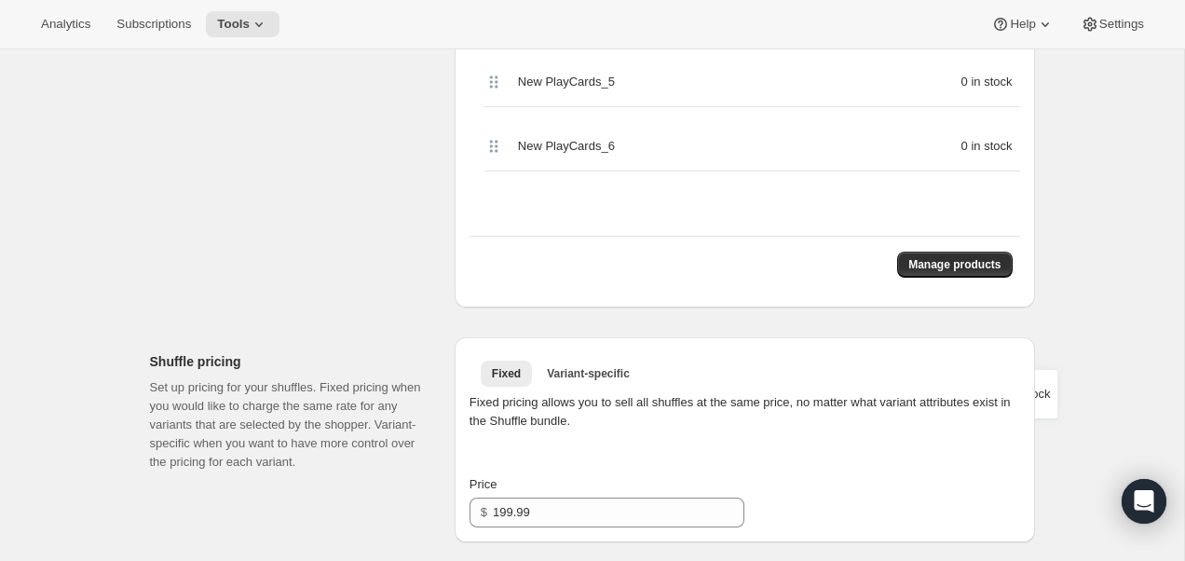
scroll to position [1351, 0]
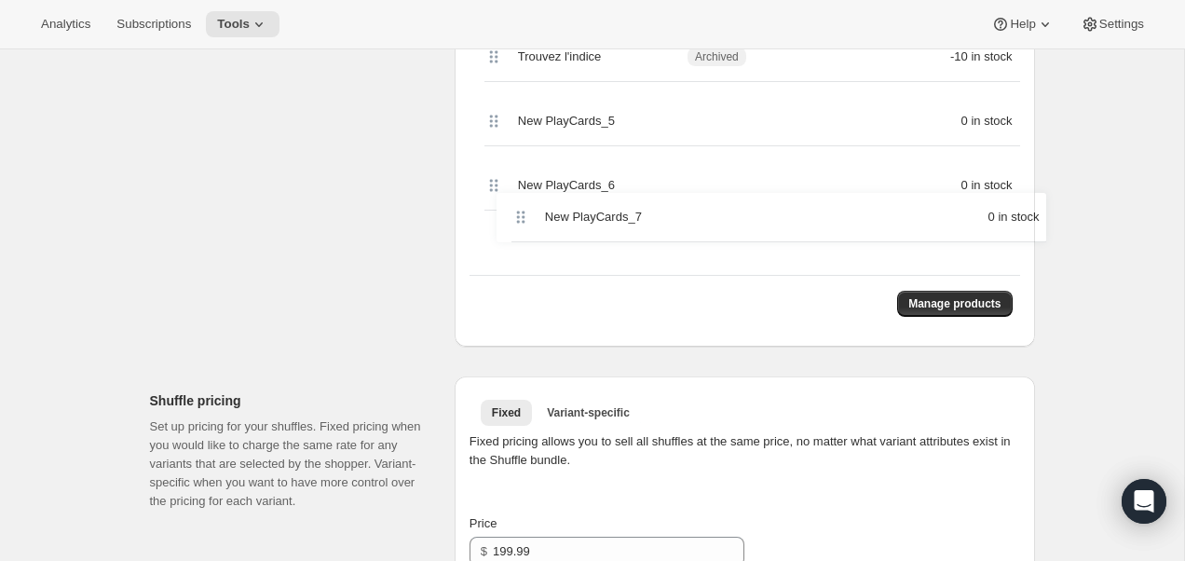
drag, startPoint x: 484, startPoint y: 428, endPoint x: 515, endPoint y: 229, distance: 200.8
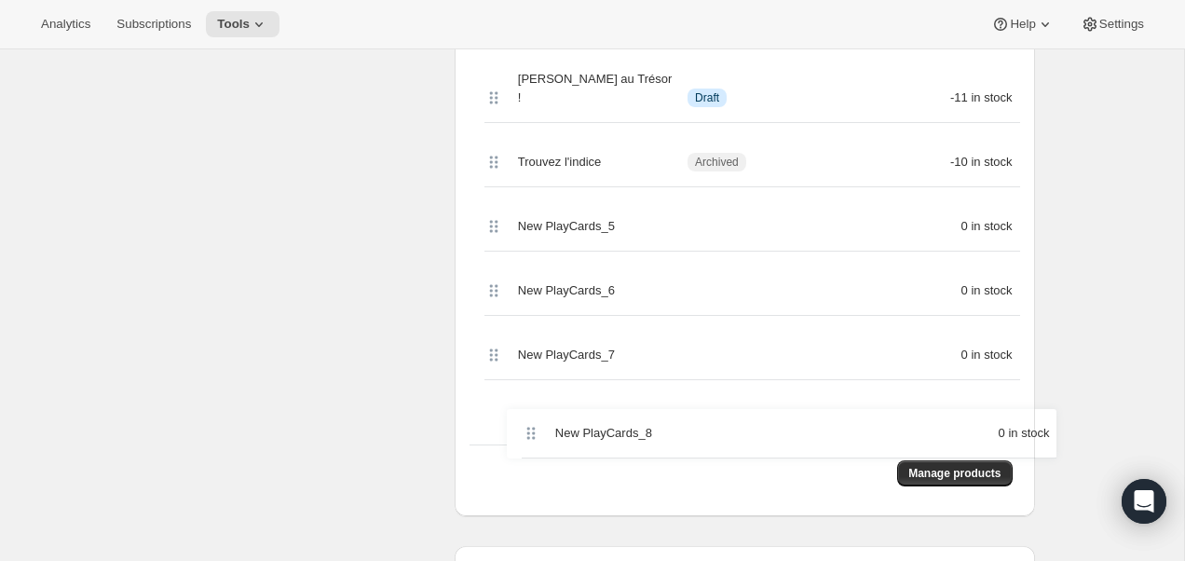
scroll to position [1199, 0]
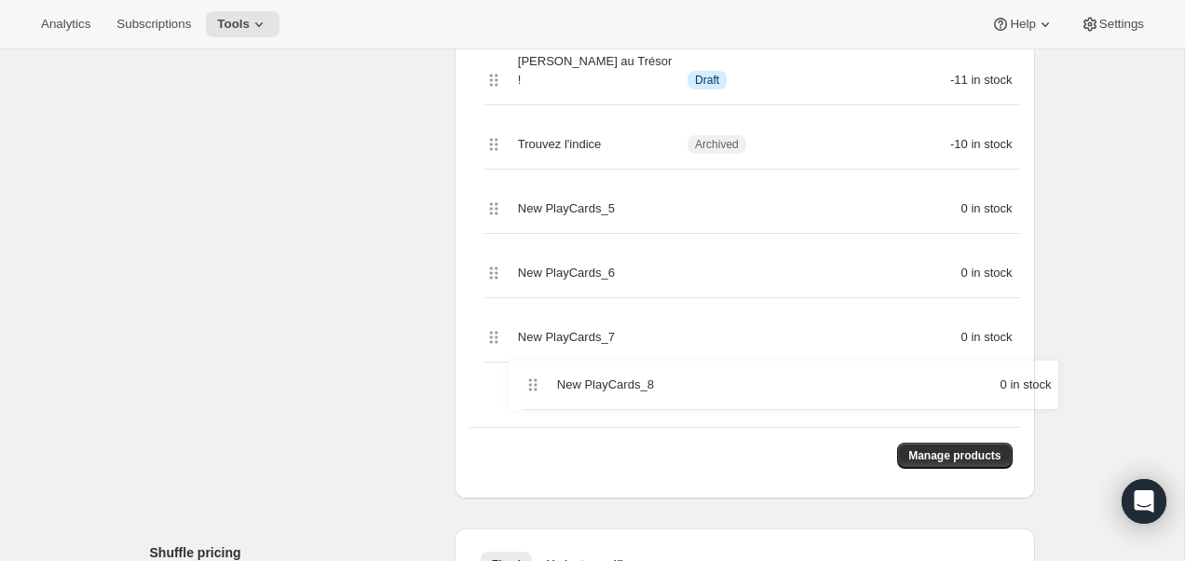
drag, startPoint x: 497, startPoint y: 298, endPoint x: 535, endPoint y: 388, distance: 98.1
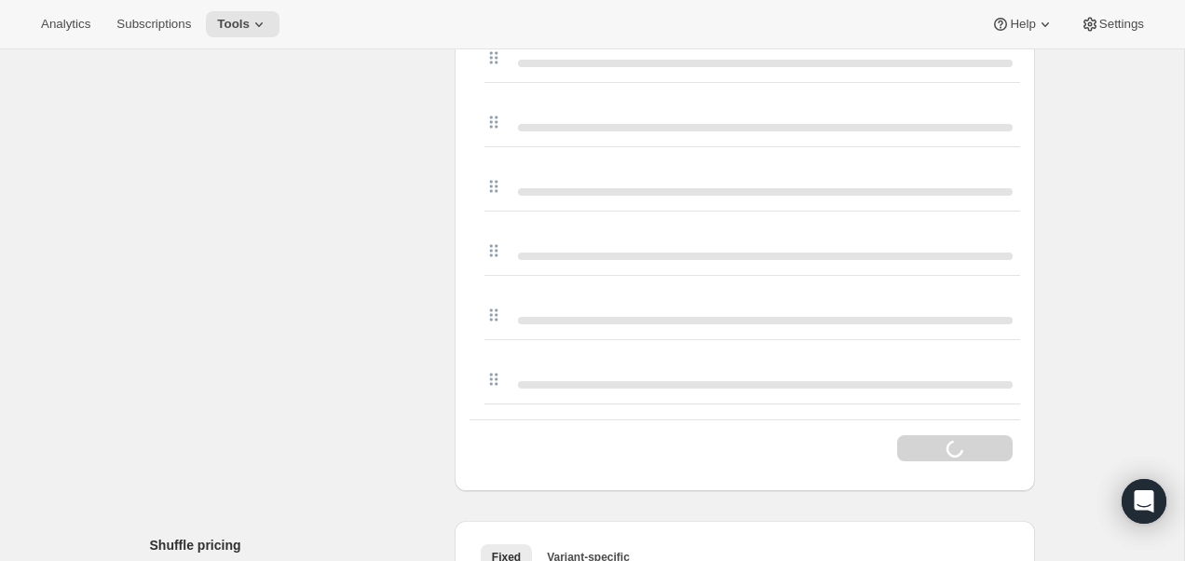
scroll to position [1266, 0]
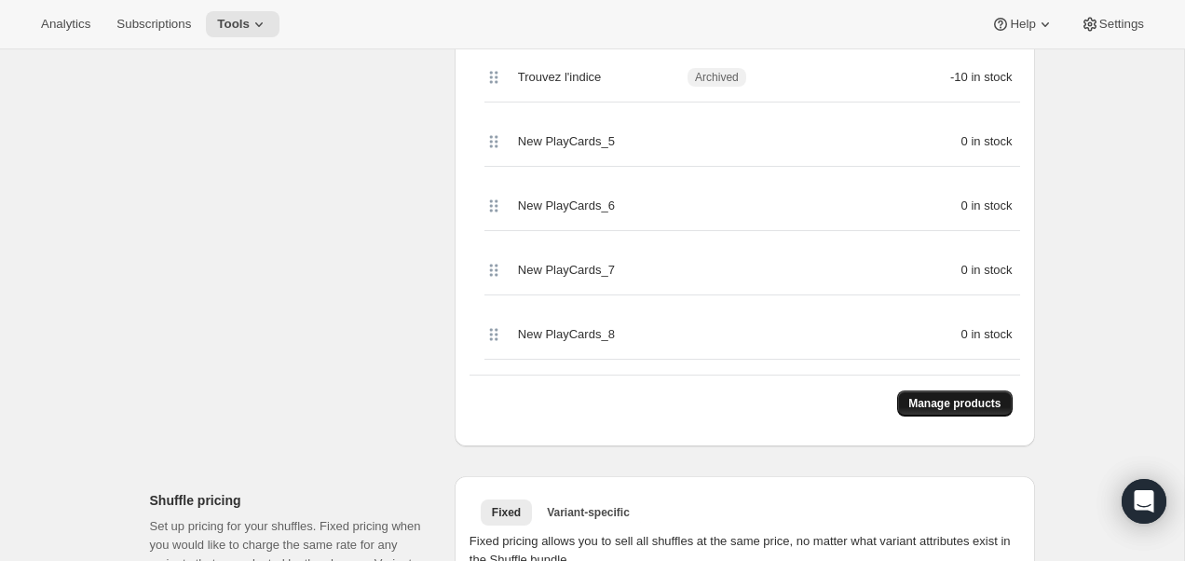
click at [930, 390] on button "Manage products" at bounding box center [954, 403] width 115 height 26
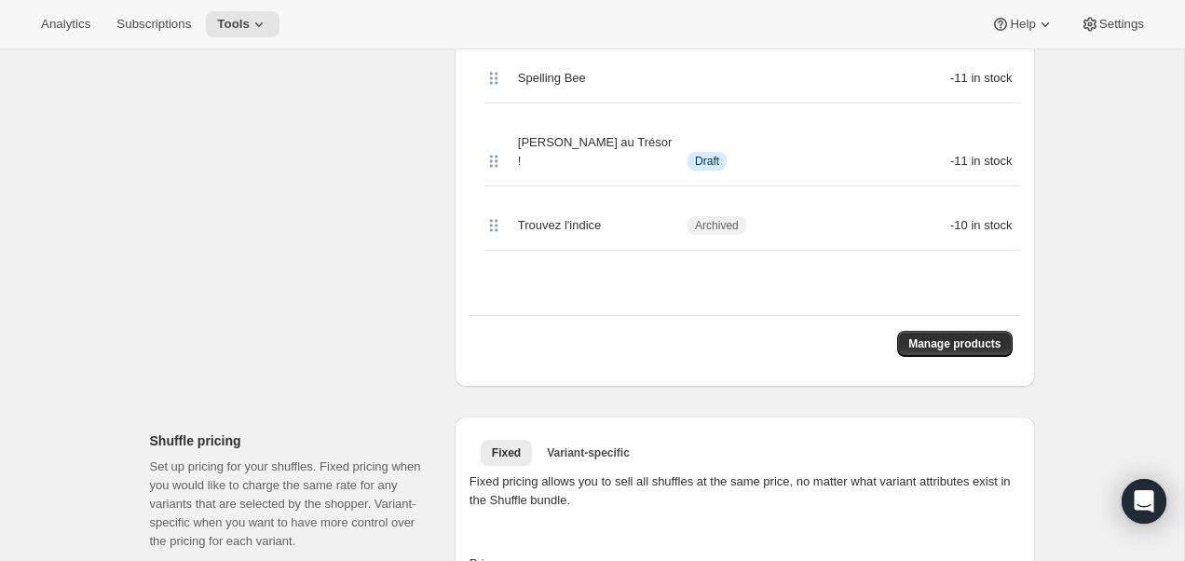
scroll to position [1238, 0]
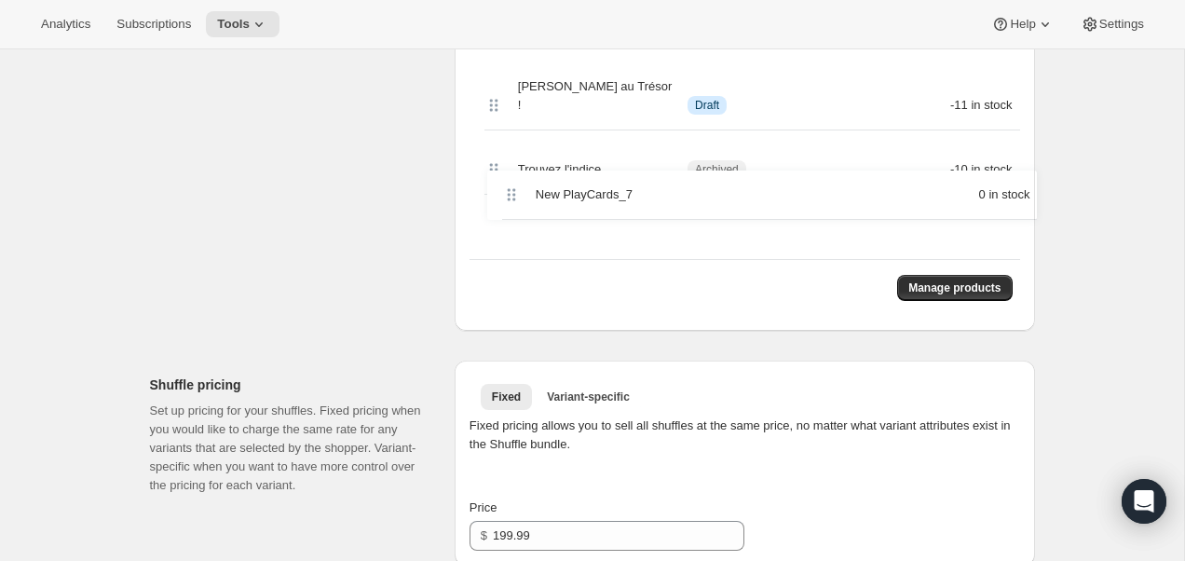
drag, startPoint x: 497, startPoint y: 146, endPoint x: 514, endPoint y: 198, distance: 55.1
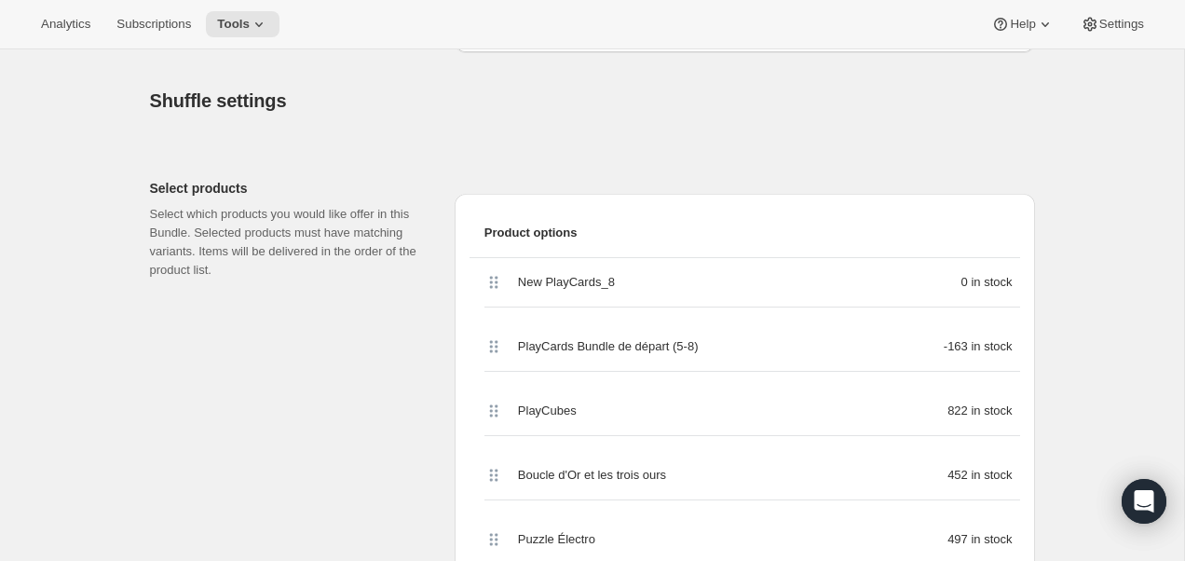
scroll to position [137, 0]
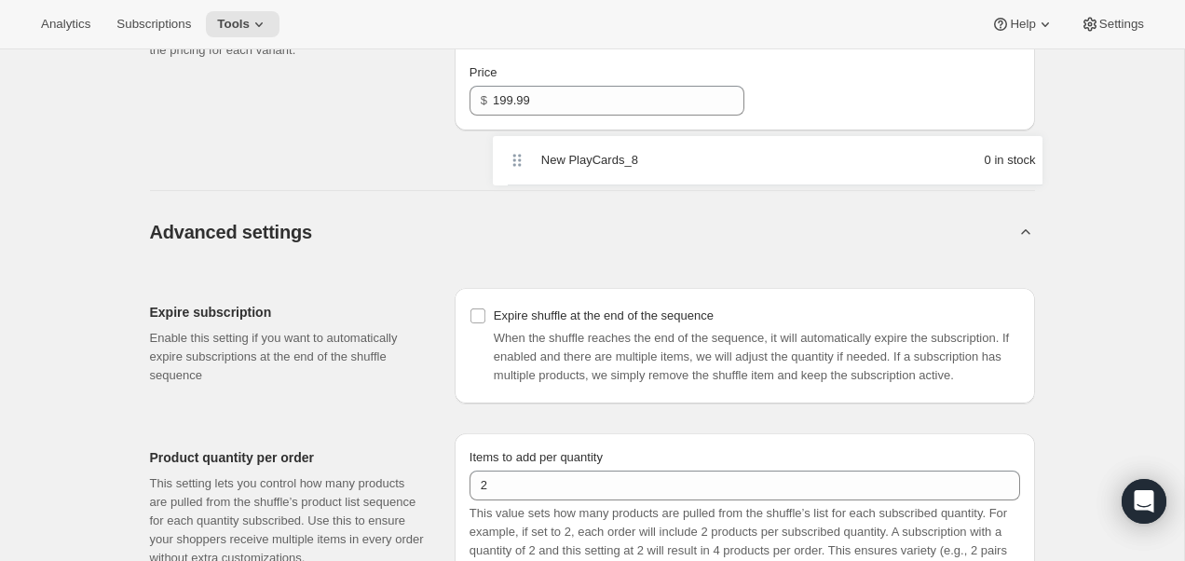
drag, startPoint x: 489, startPoint y: 475, endPoint x: 512, endPoint y: 161, distance: 314.8
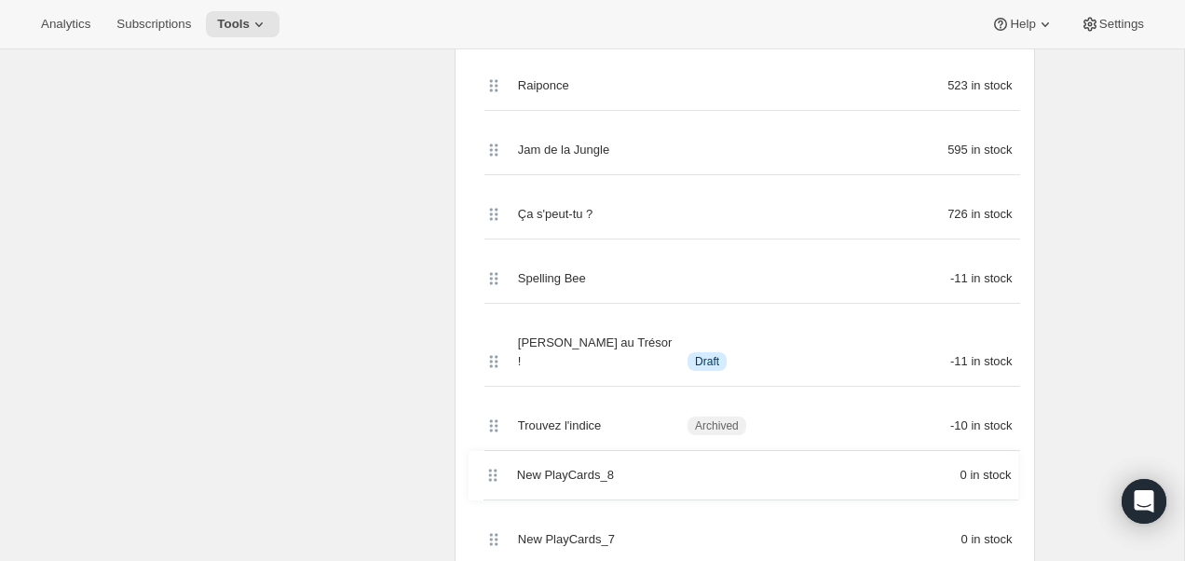
scroll to position [1023, 0]
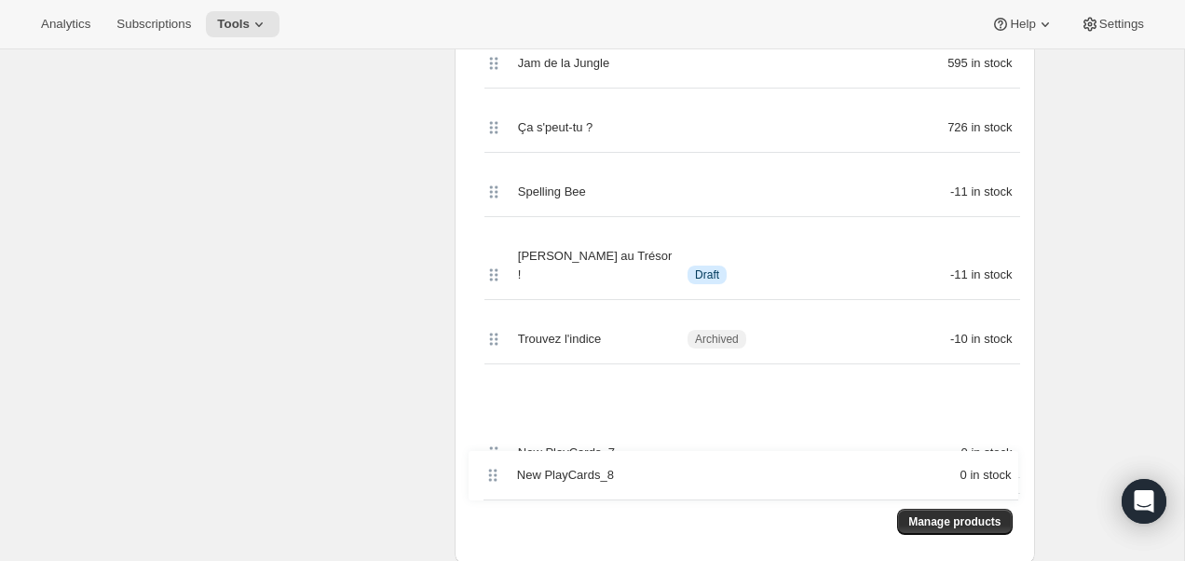
drag, startPoint x: 495, startPoint y: 211, endPoint x: 491, endPoint y: 475, distance: 264.6
click at [491, 485] on div "Product options New PlayCards_8 0 in stock PlayCards Bundle de départ (5-8) -16…" at bounding box center [745, 45] width 551 height 1010
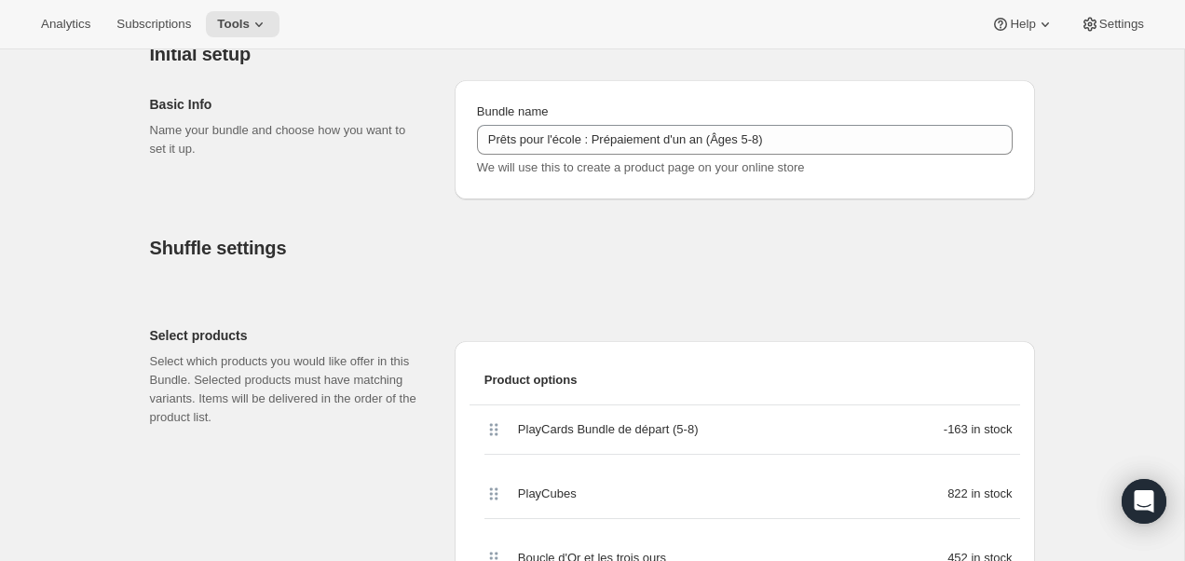
scroll to position [14, 0]
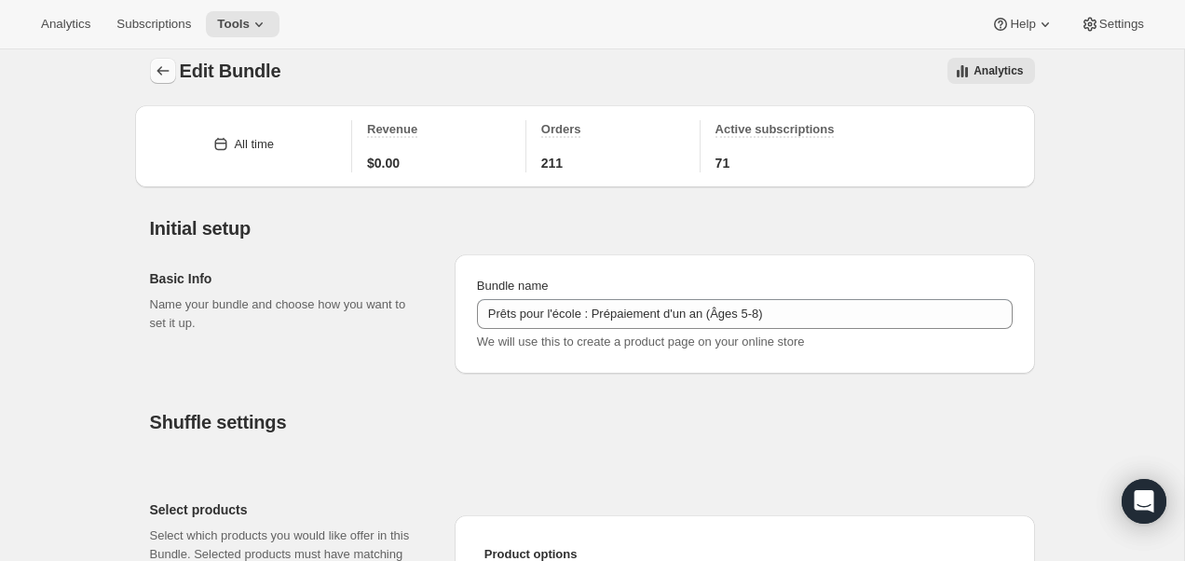
click at [151, 74] on button "Bundles" at bounding box center [163, 71] width 26 height 26
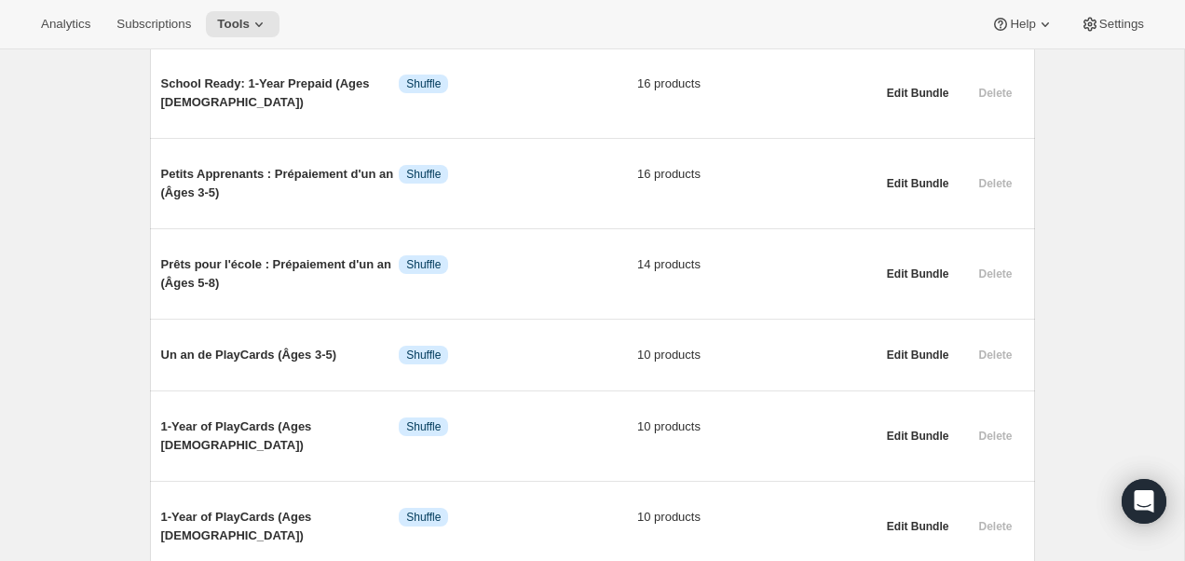
scroll to position [326, 0]
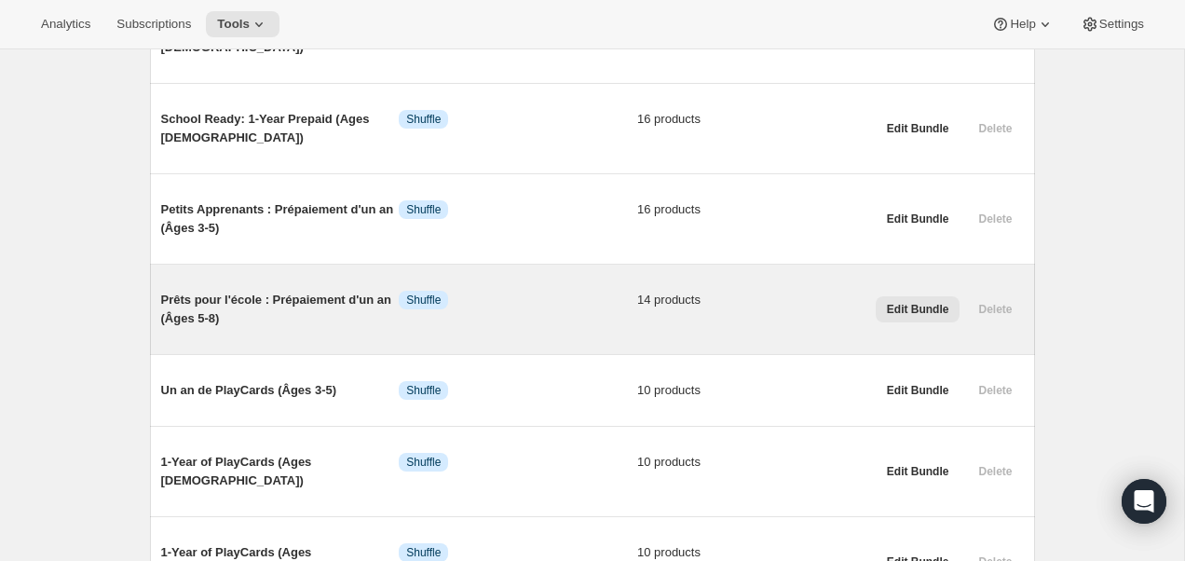
click at [948, 314] on button "Edit Bundle" at bounding box center [918, 309] width 85 height 26
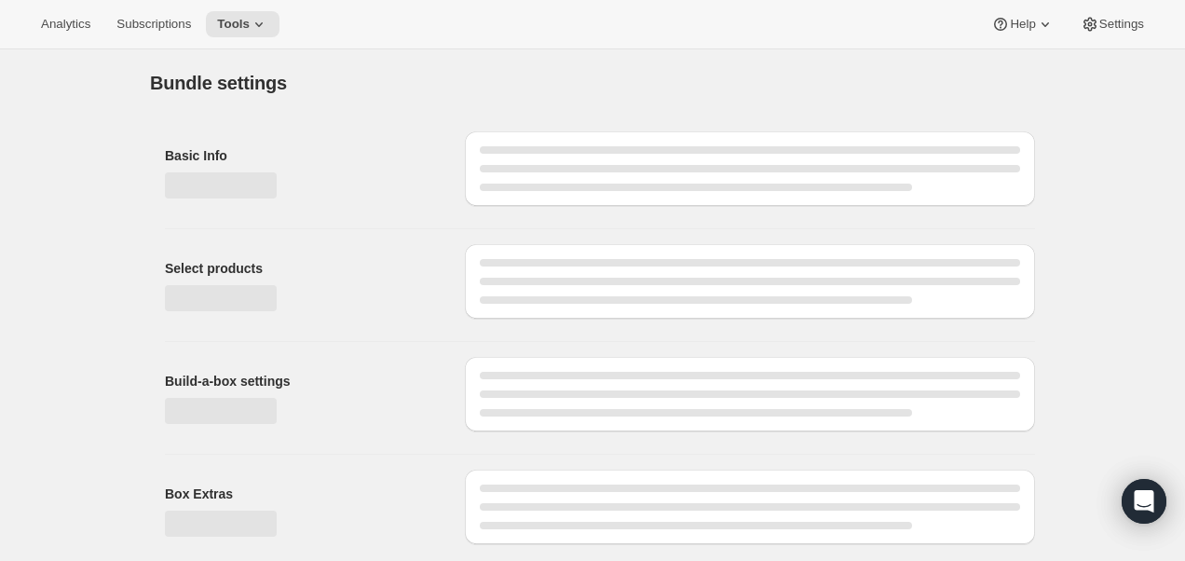
type input "Prêts pour l'école : Prépaiement d'un an (Âges 5-8)"
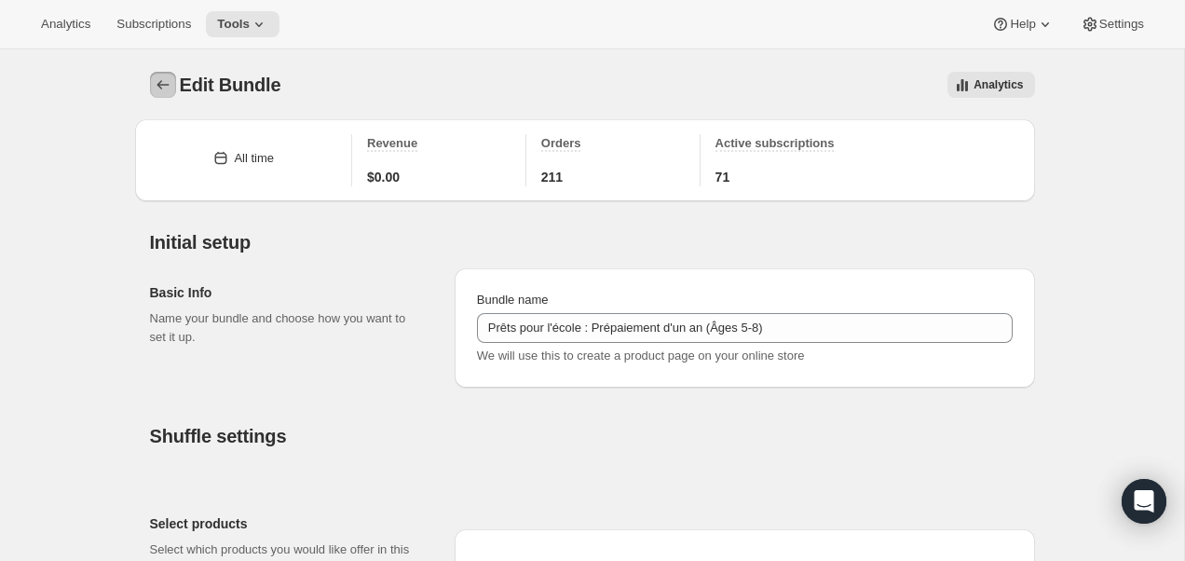
click at [152, 88] on button "Bundles" at bounding box center [163, 85] width 26 height 26
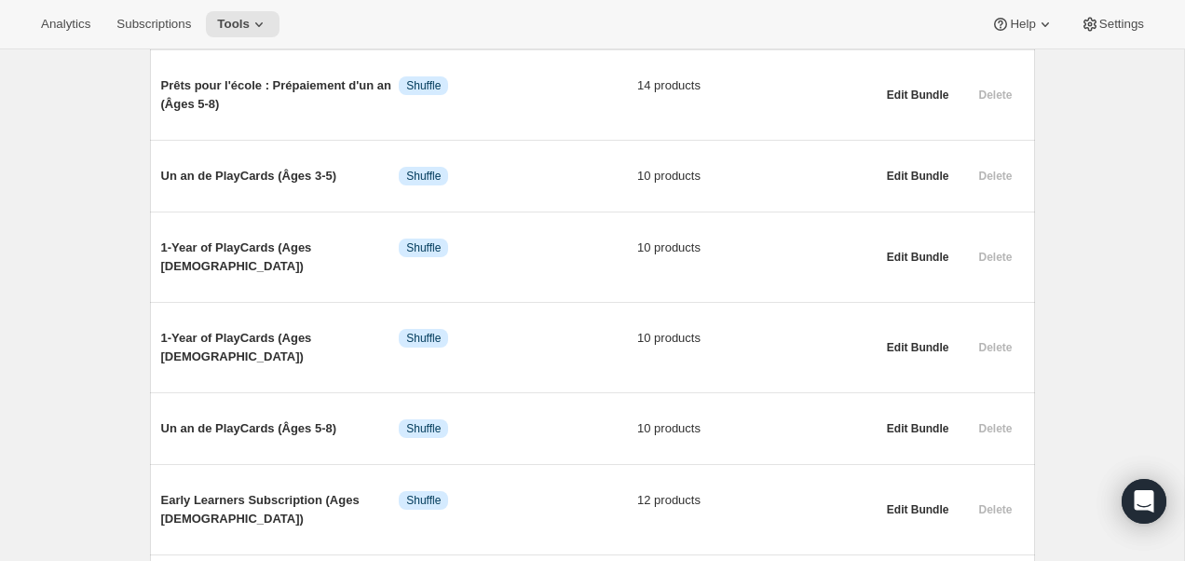
scroll to position [492, 0]
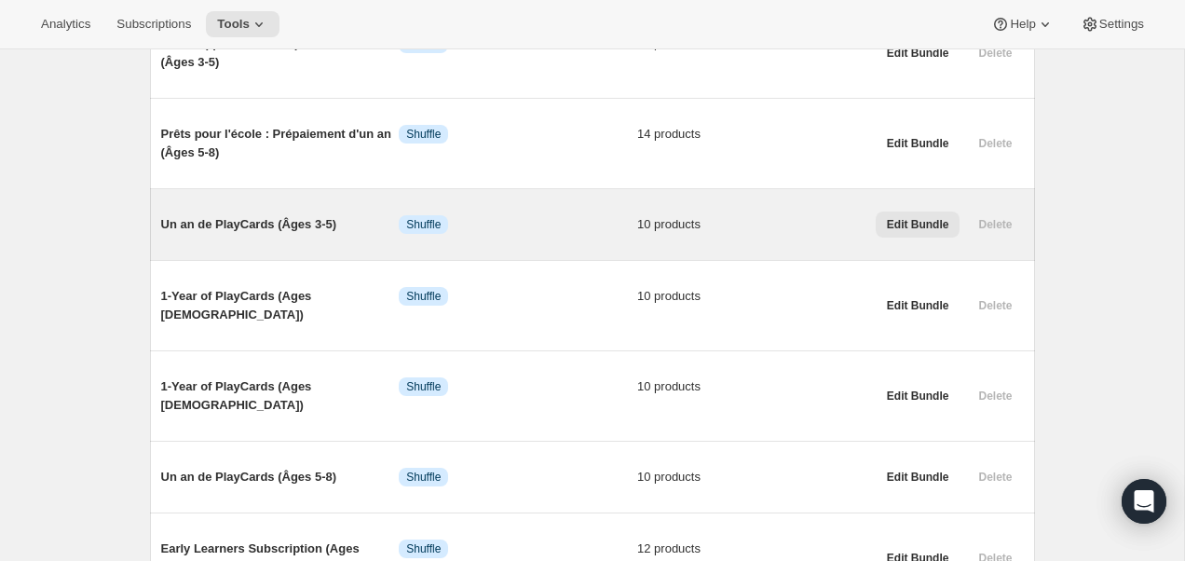
click at [913, 214] on button "Edit Bundle" at bounding box center [918, 224] width 85 height 26
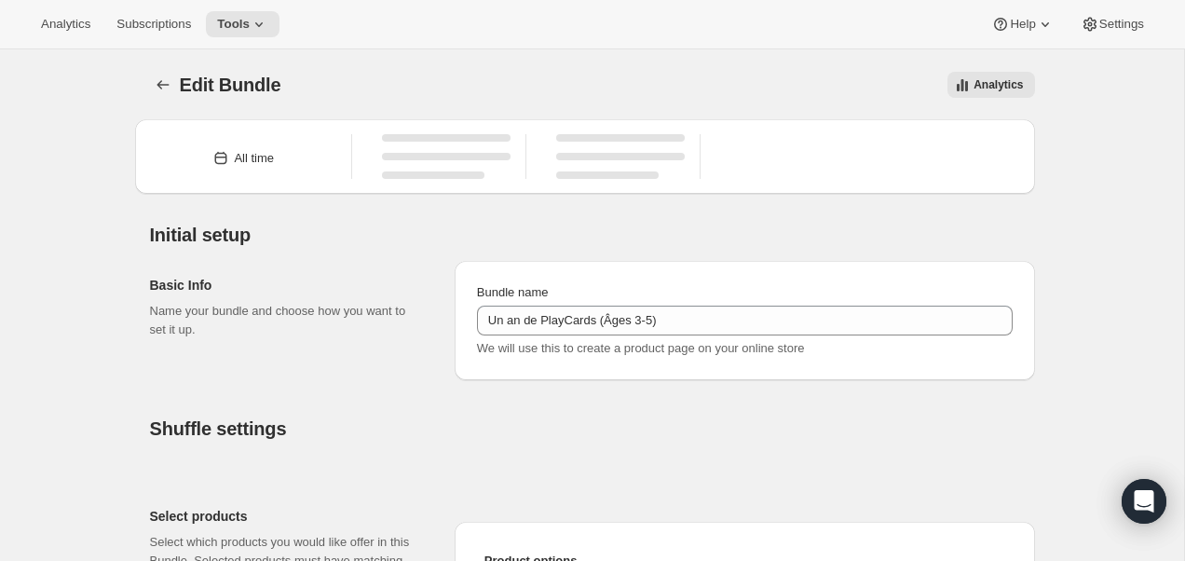
type input "Un an de PlayCards (Âges 3-5)"
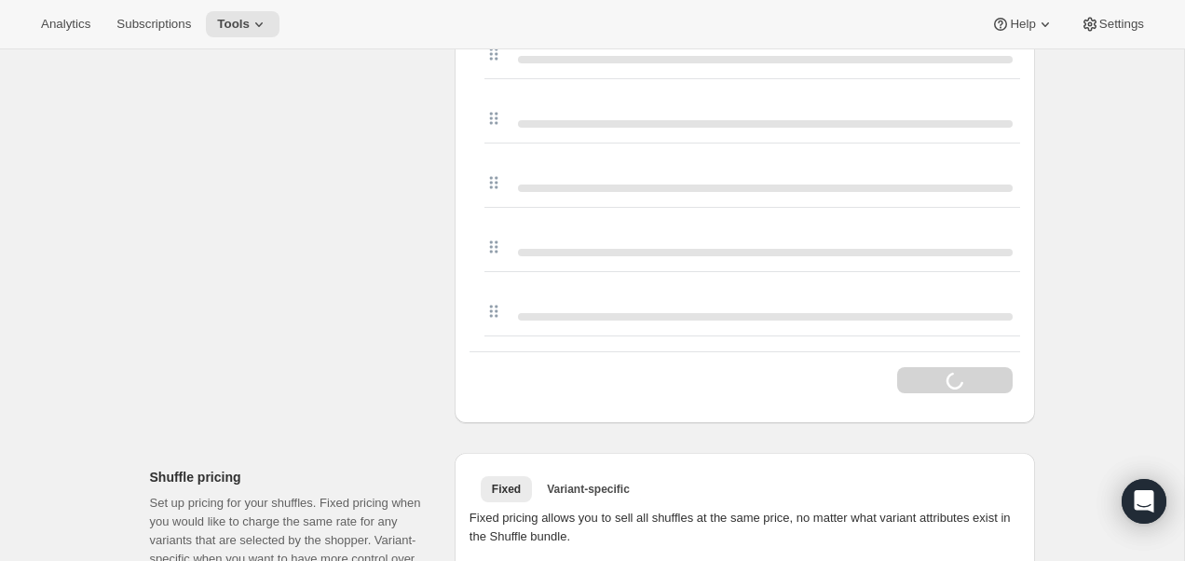
scroll to position [917, 0]
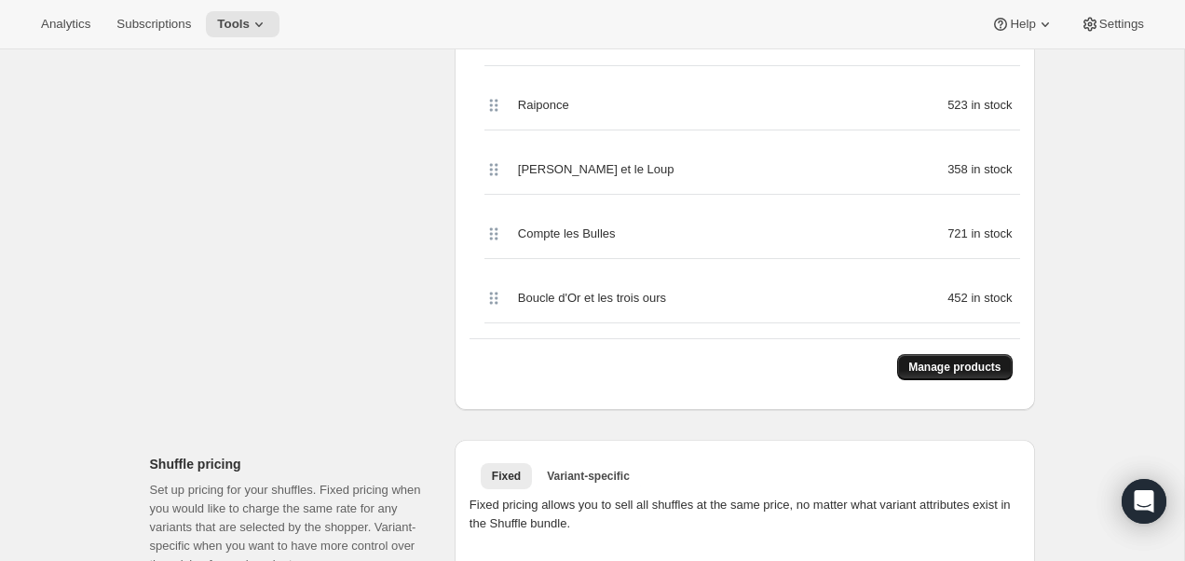
click at [946, 360] on span "Manage products" at bounding box center [954, 367] width 92 height 15
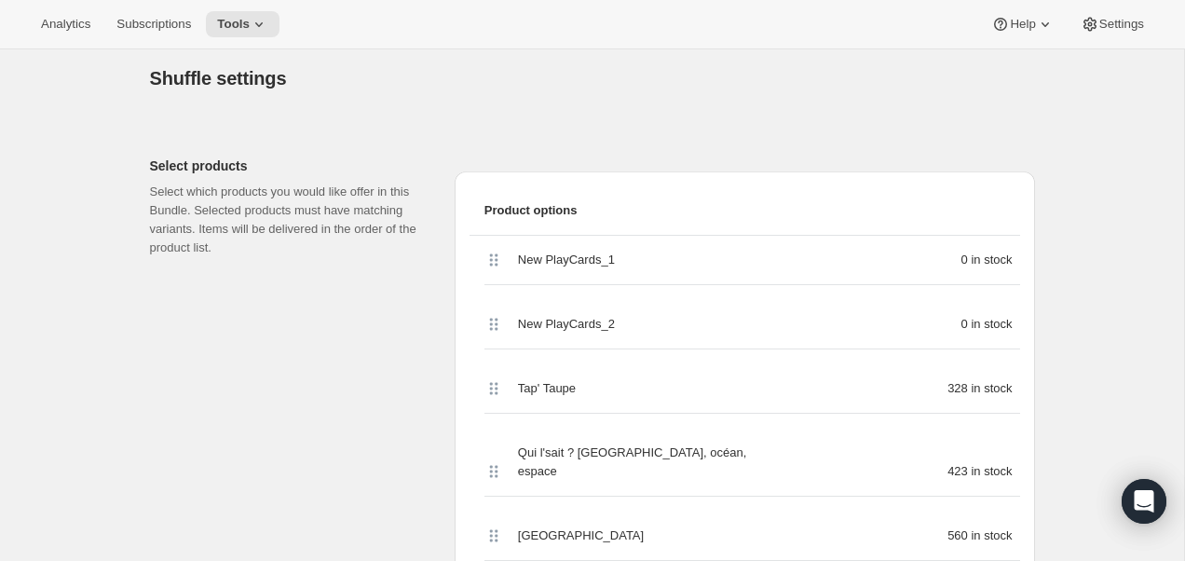
scroll to position [361, 0]
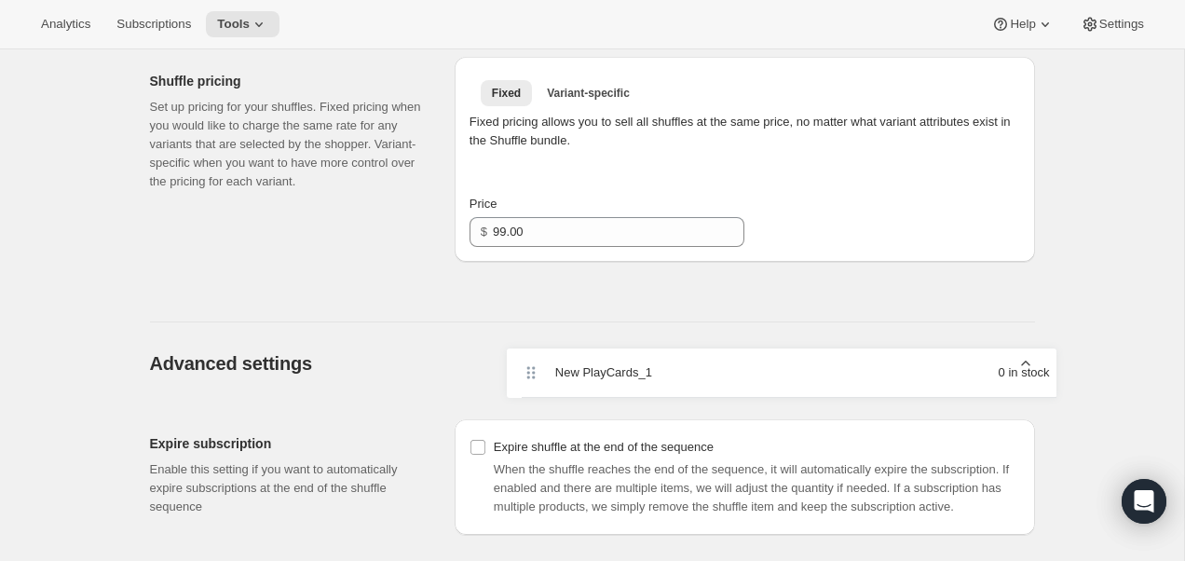
drag, startPoint x: 486, startPoint y: 252, endPoint x: 524, endPoint y: 375, distance: 129.4
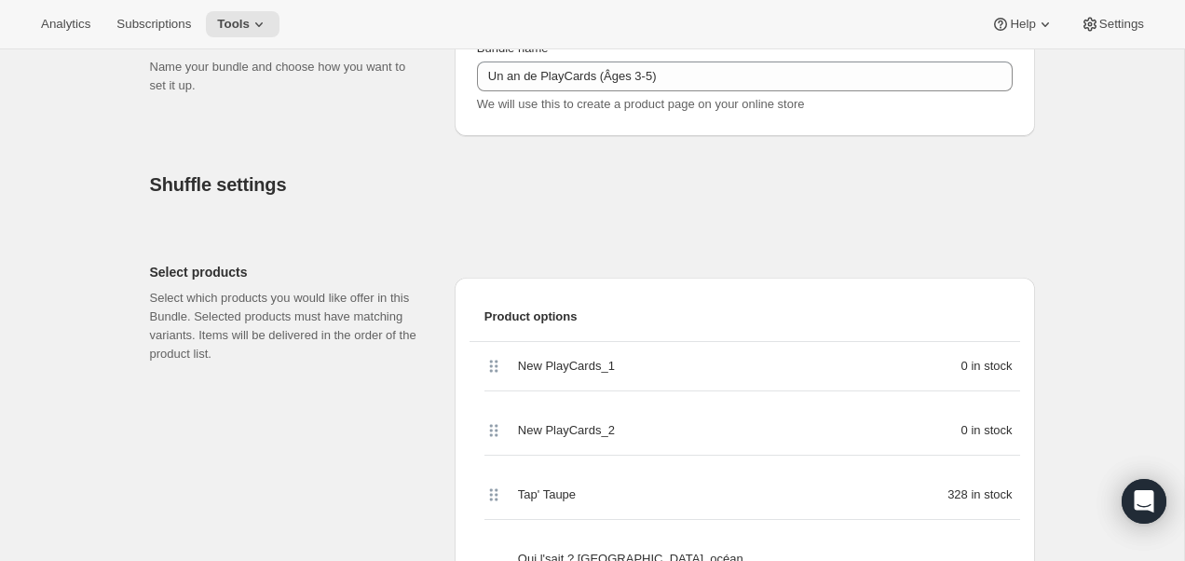
scroll to position [177, 0]
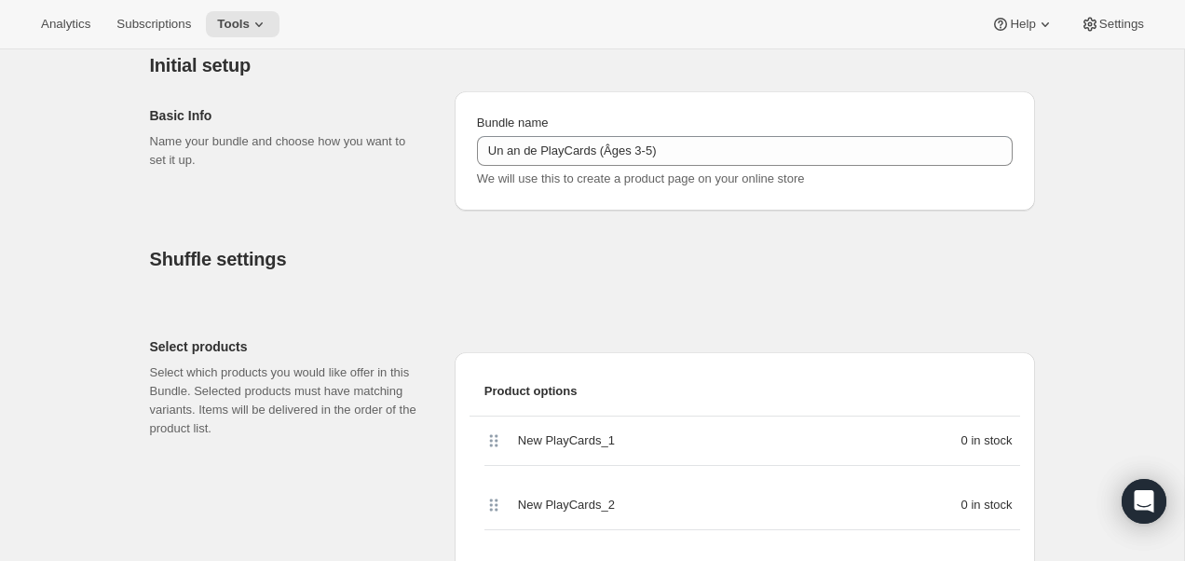
click at [493, 453] on div "New PlayCards_1 0 in stock" at bounding box center [752, 440] width 536 height 49
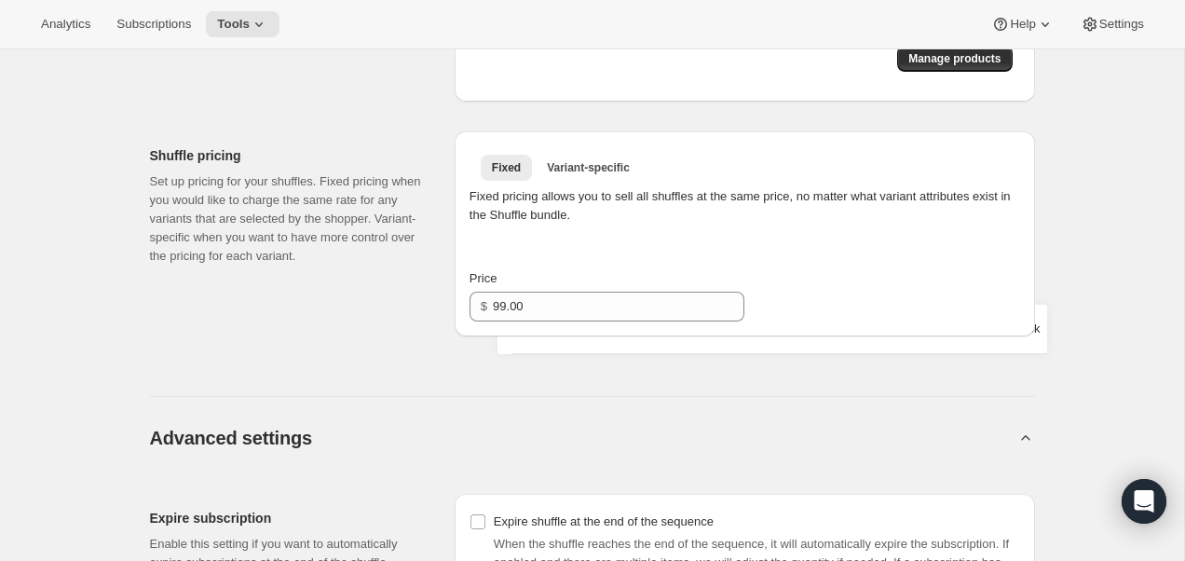
drag, startPoint x: 493, startPoint y: 449, endPoint x: 521, endPoint y: 343, distance: 109.8
click at [521, 343] on div "All time Revenue $0.00 Orders 38 Active subscriptions 21 Initial setup Basic In…" at bounding box center [585, 56] width 900 height 2578
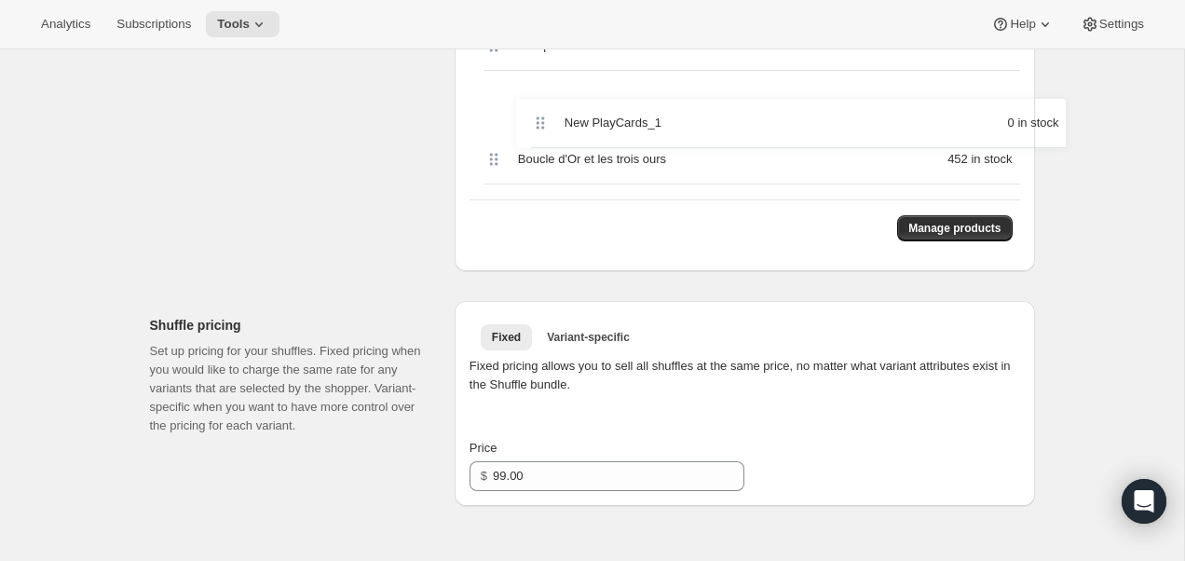
scroll to position [1161, 0]
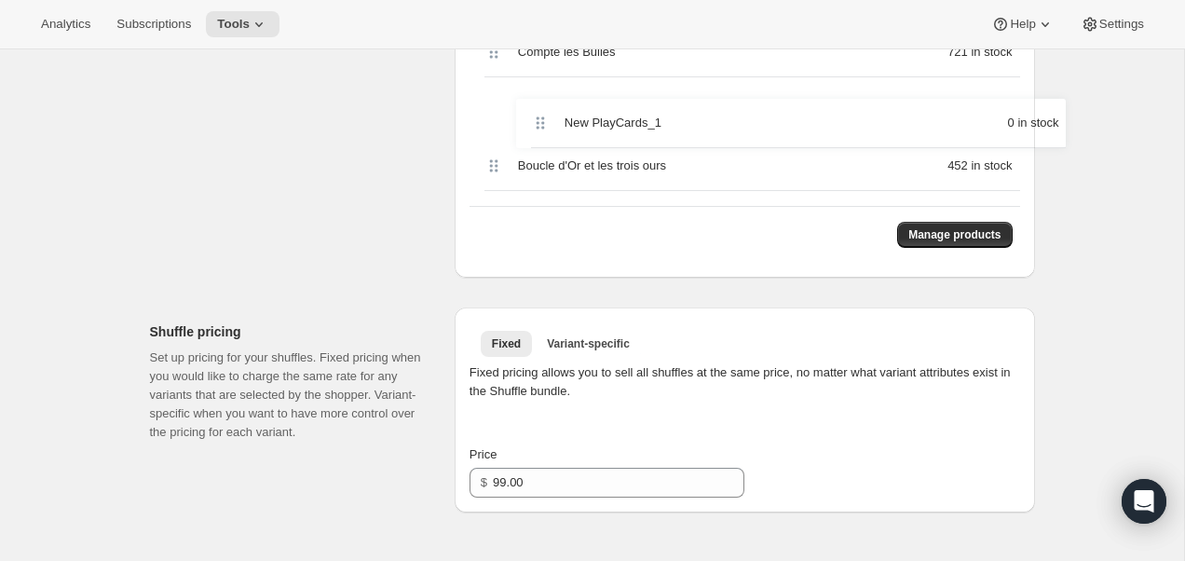
drag, startPoint x: 489, startPoint y: 355, endPoint x: 536, endPoint y: 131, distance: 228.4
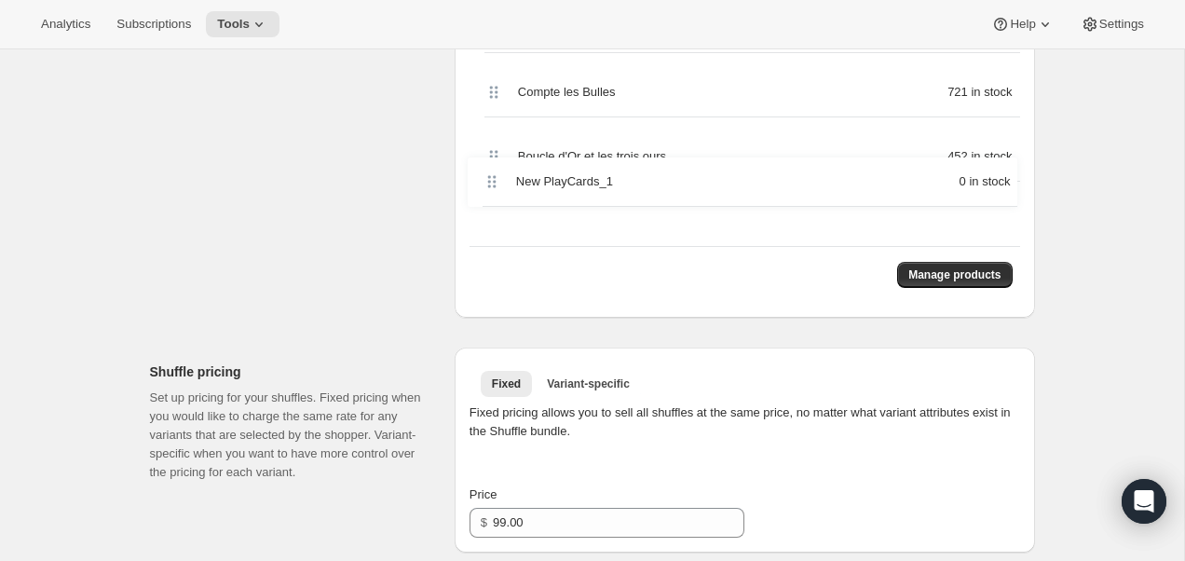
drag, startPoint x: 495, startPoint y: 102, endPoint x: 493, endPoint y: 192, distance: 90.4
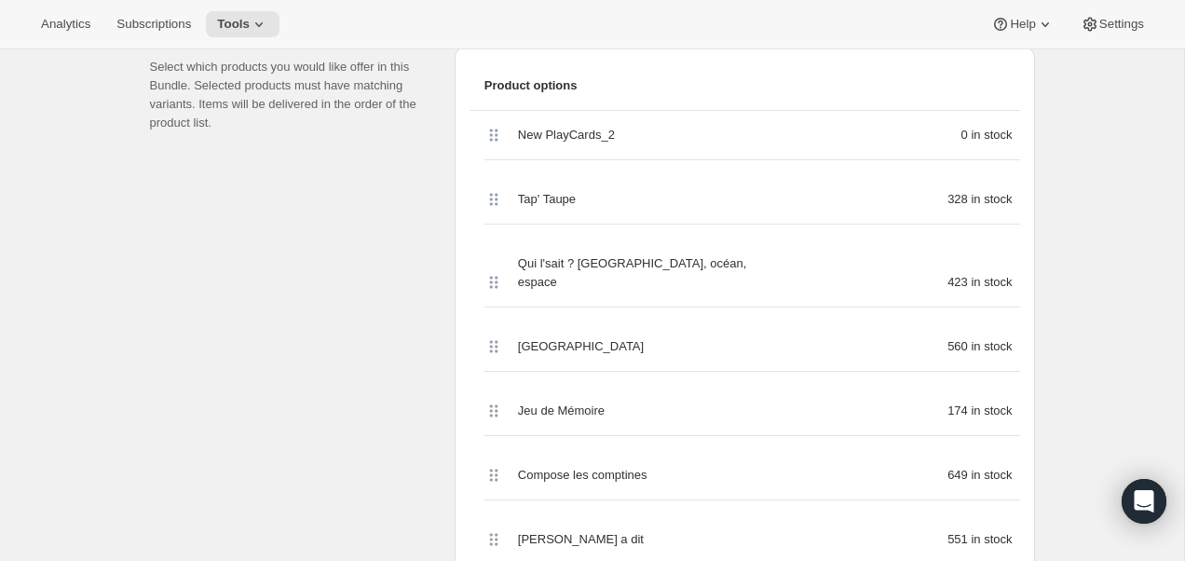
scroll to position [404, 0]
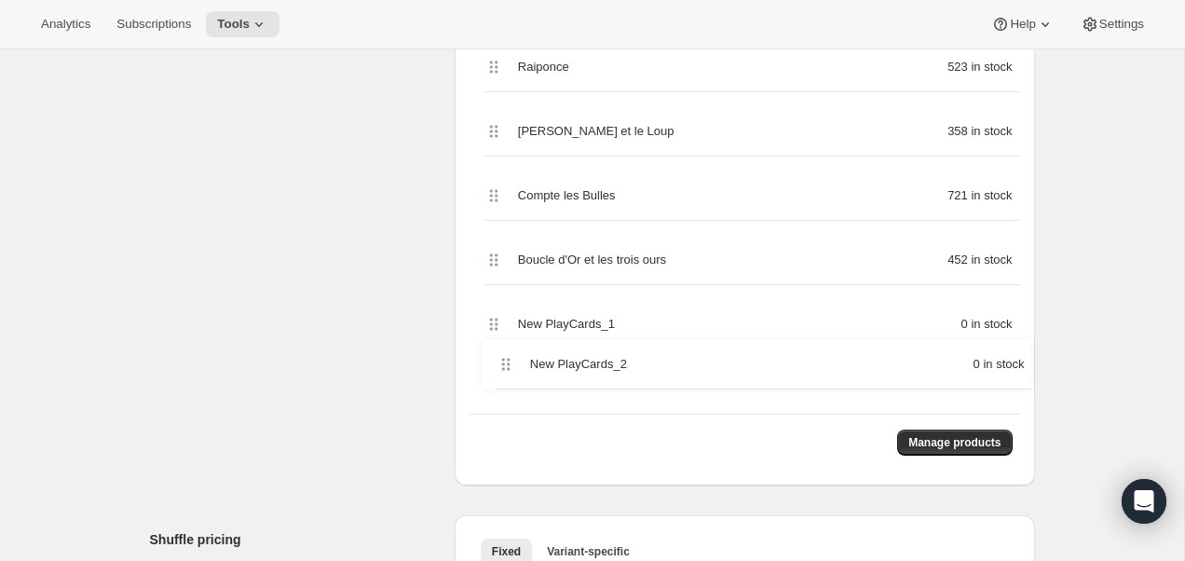
drag, startPoint x: 496, startPoint y: 211, endPoint x: 506, endPoint y: 366, distance: 155.9
click at [506, 366] on div "New PlayCards_2 0 in stock Tap' Taupe 328 in stock Qui l'sait ? Animaux, océan,…" at bounding box center [745, 26] width 551 height 775
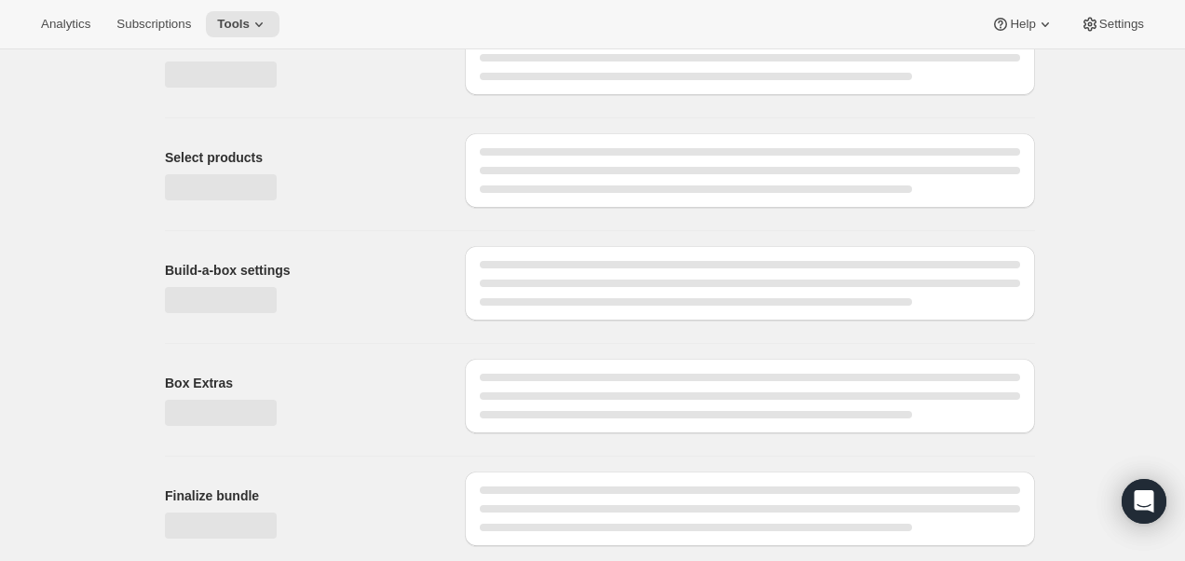
scroll to position [0, 0]
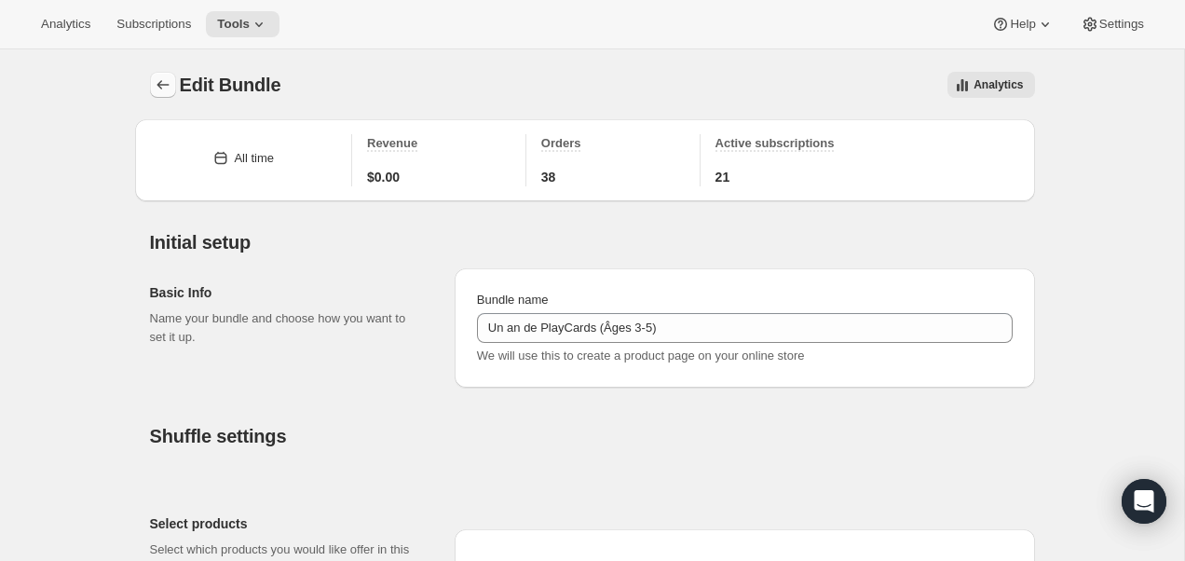
click at [151, 75] on button "Bundles" at bounding box center [163, 85] width 26 height 26
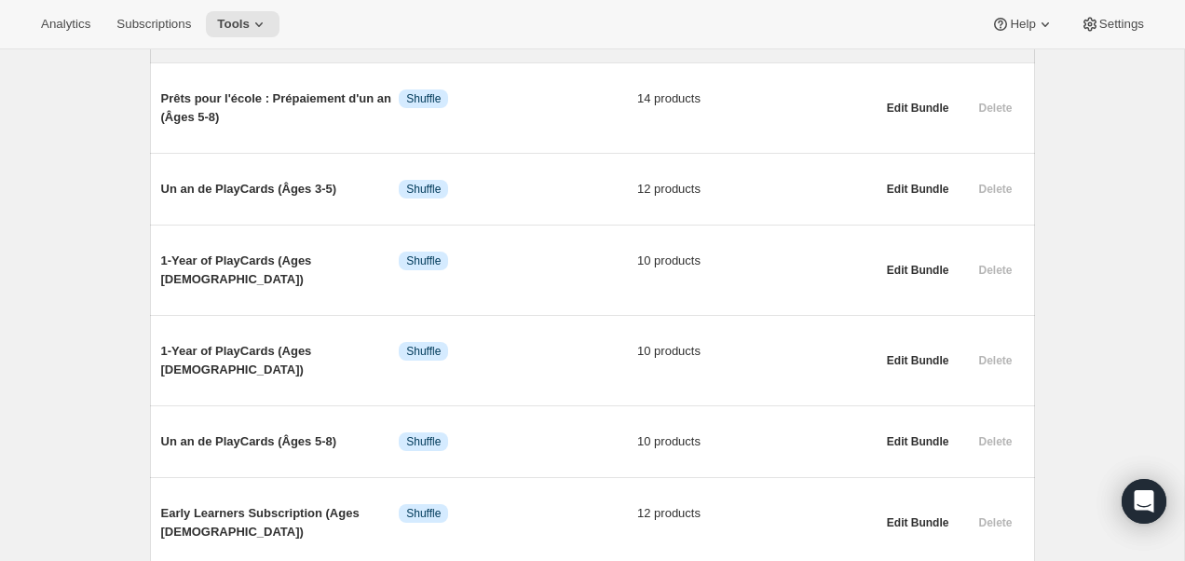
scroll to position [524, 0]
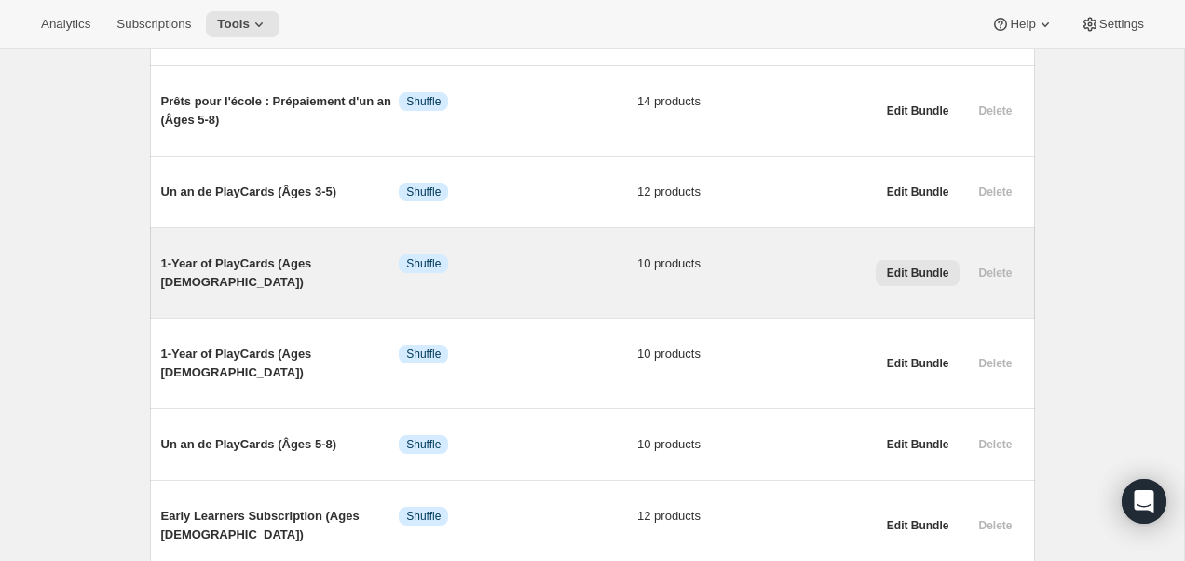
click at [915, 265] on span "Edit Bundle" at bounding box center [918, 272] width 62 height 15
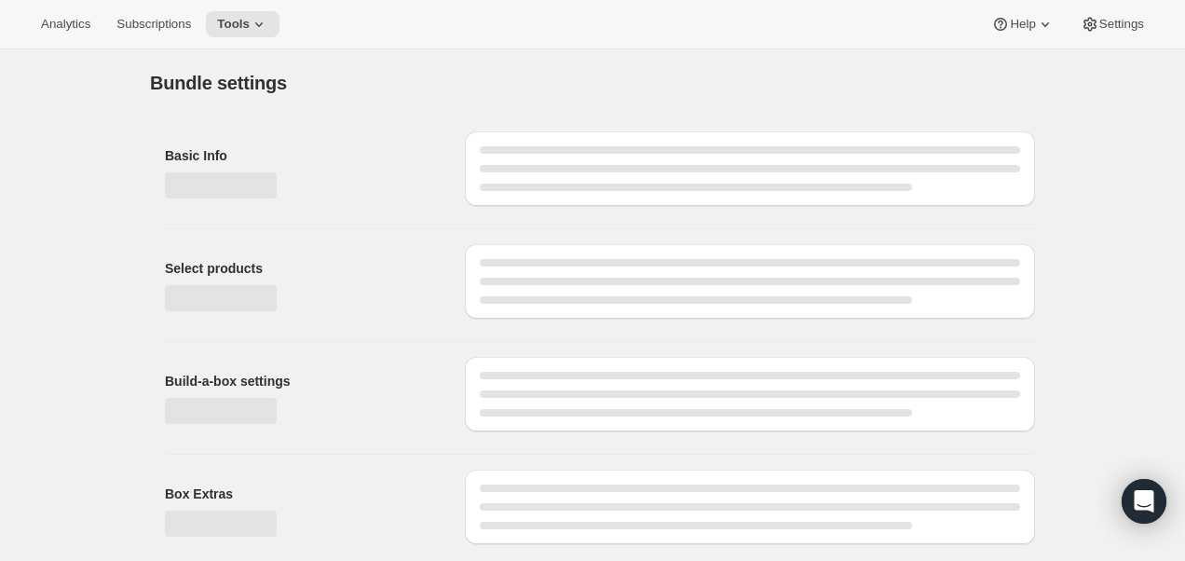
type input "1-Year of PlayCards (Ages [DEMOGRAPHIC_DATA])"
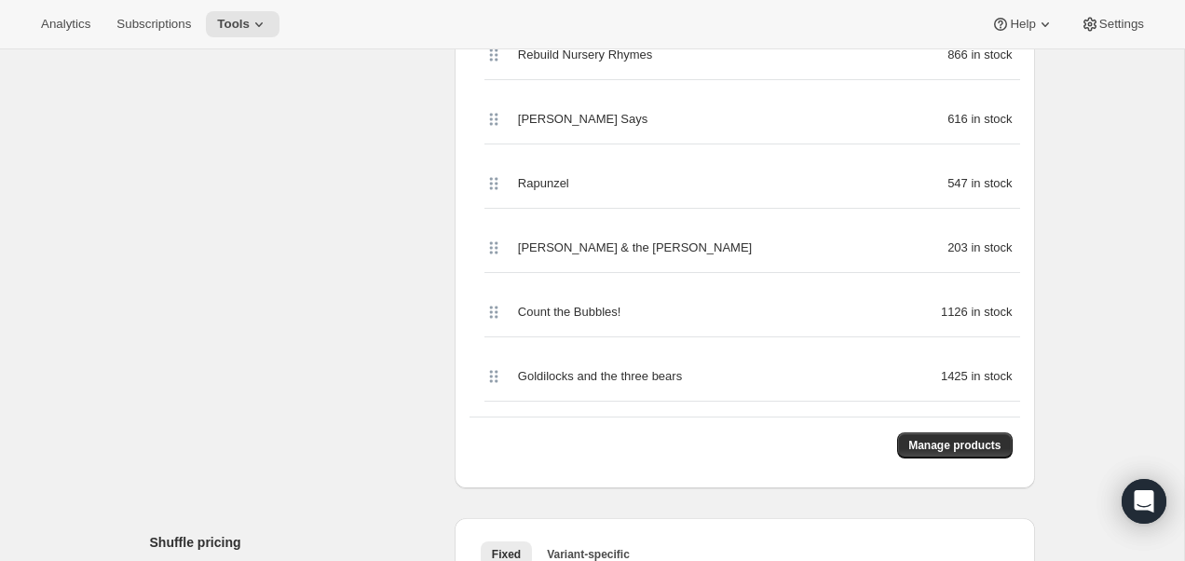
scroll to position [878, 0]
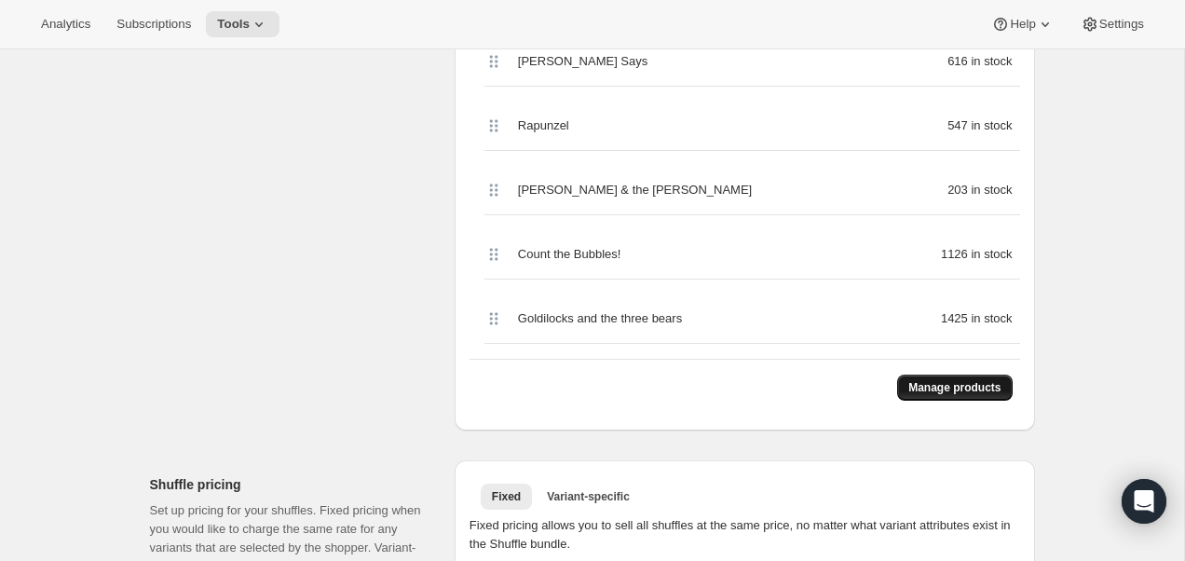
click at [916, 389] on span "Manage products" at bounding box center [954, 387] width 92 height 15
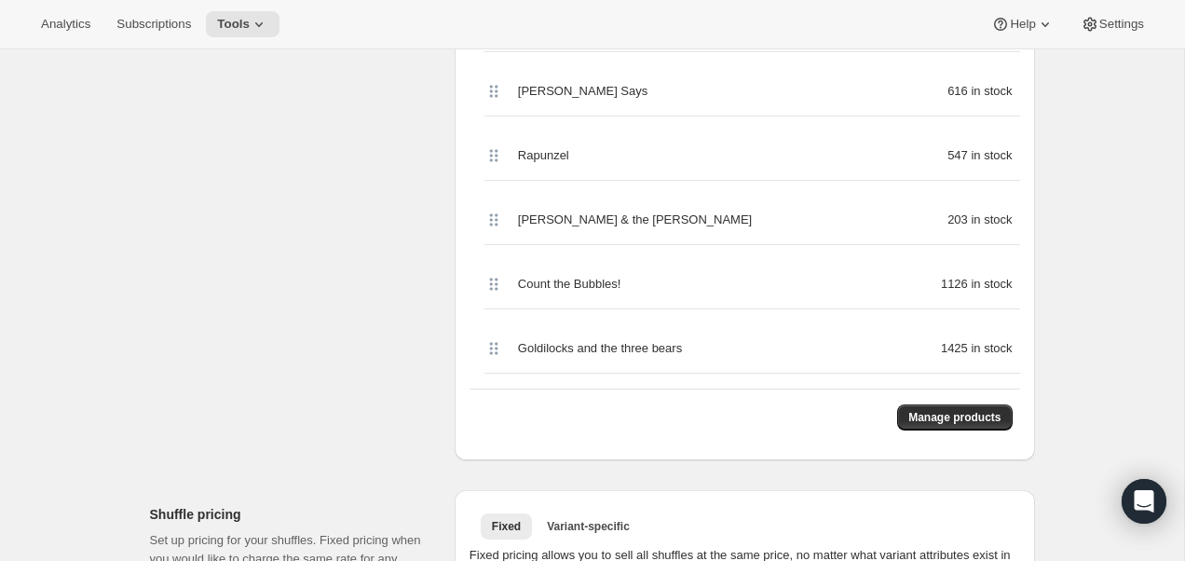
scroll to position [844, 0]
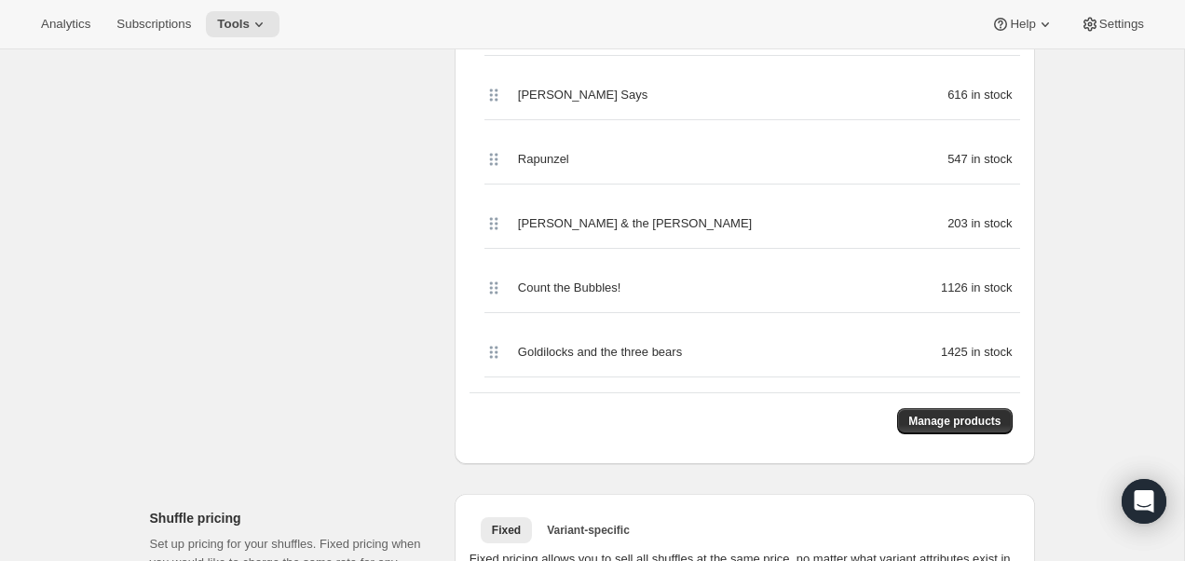
click at [950, 434] on div "Manage products" at bounding box center [745, 420] width 551 height 57
click at [950, 412] on button "Manage products" at bounding box center [954, 421] width 115 height 26
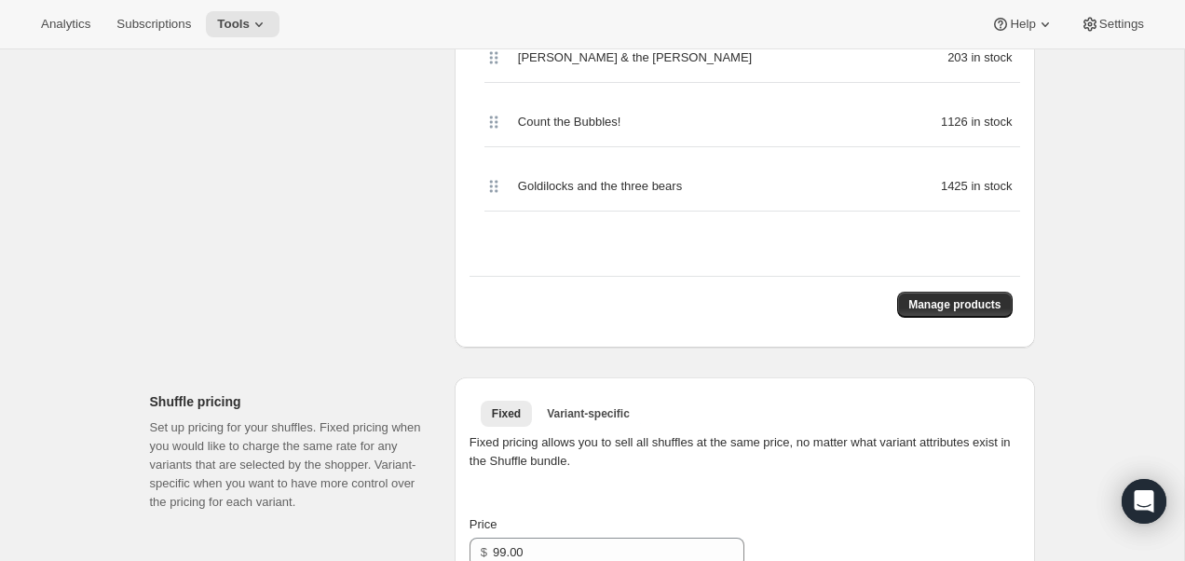
scroll to position [1175, 0]
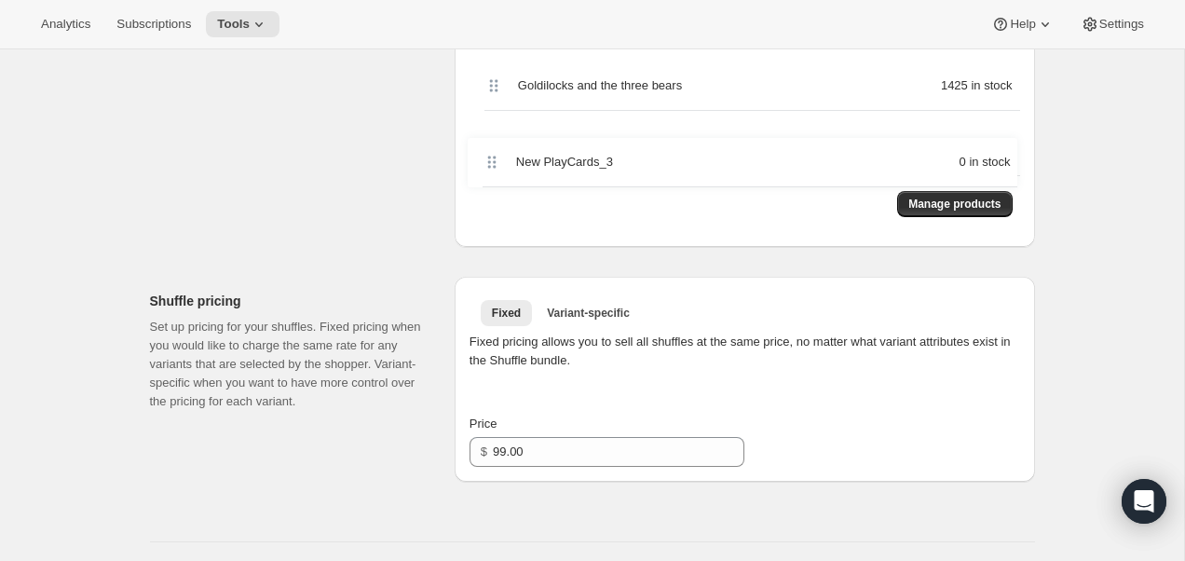
drag, startPoint x: 496, startPoint y: 212, endPoint x: 493, endPoint y: 164, distance: 48.5
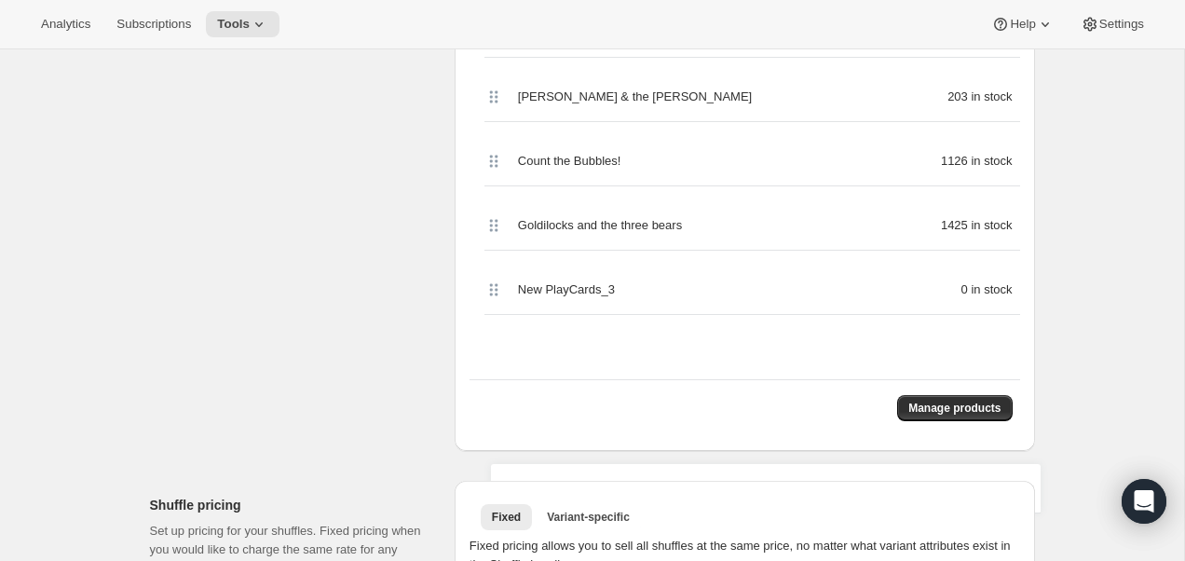
scroll to position [994, 0]
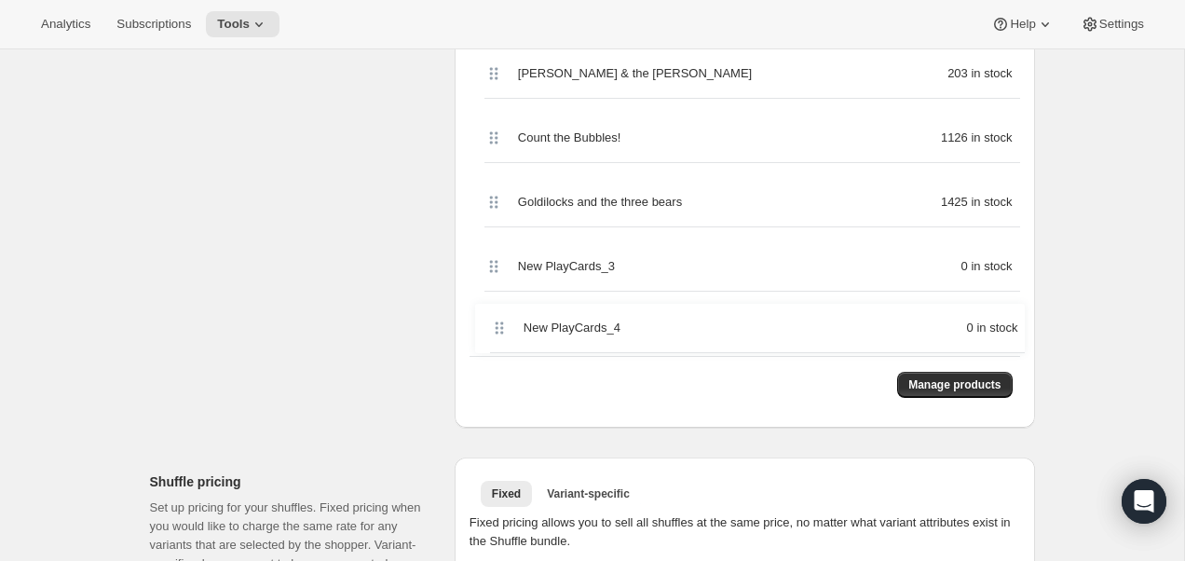
drag, startPoint x: 490, startPoint y: 225, endPoint x: 496, endPoint y: 327, distance: 102.6
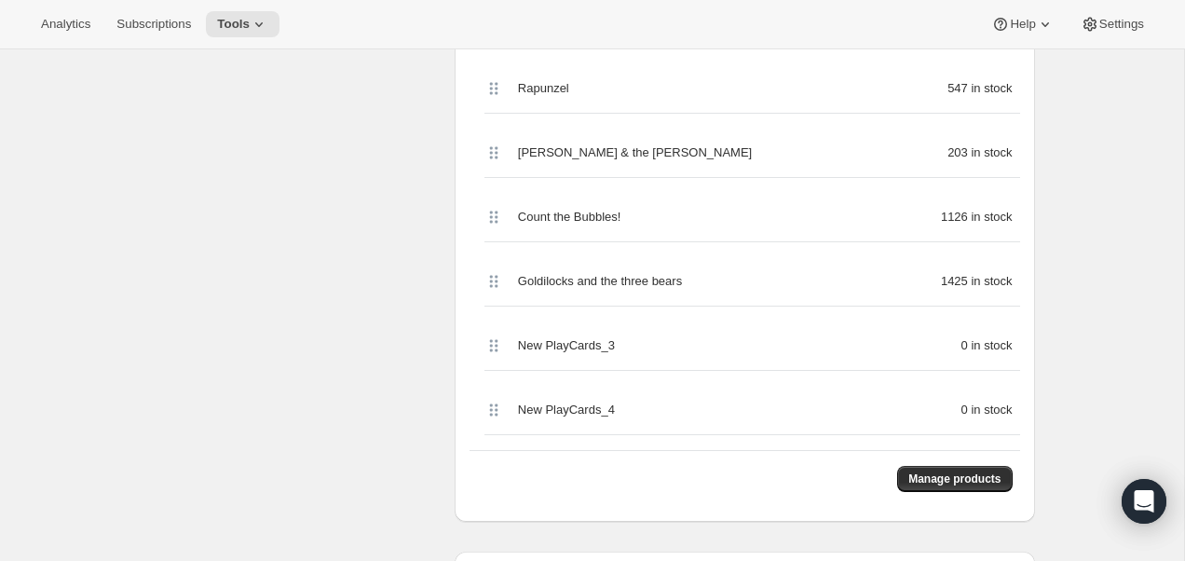
scroll to position [916, 0]
click at [933, 475] on span "Manage products" at bounding box center [954, 477] width 92 height 15
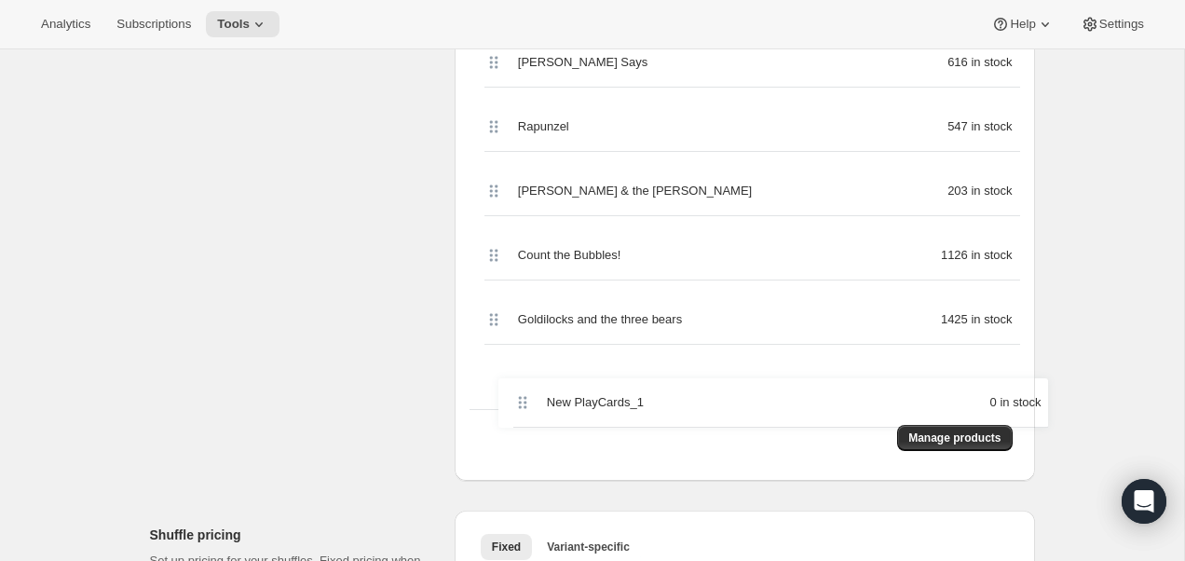
scroll to position [942, 0]
drag, startPoint x: 486, startPoint y: 197, endPoint x: 482, endPoint y: 393, distance: 195.7
click at [482, 393] on div "New PlayCards_1 0 in stock New PlayCards_2 0 in stock Tap a Mole 1081 in stock …" at bounding box center [745, 30] width 551 height 756
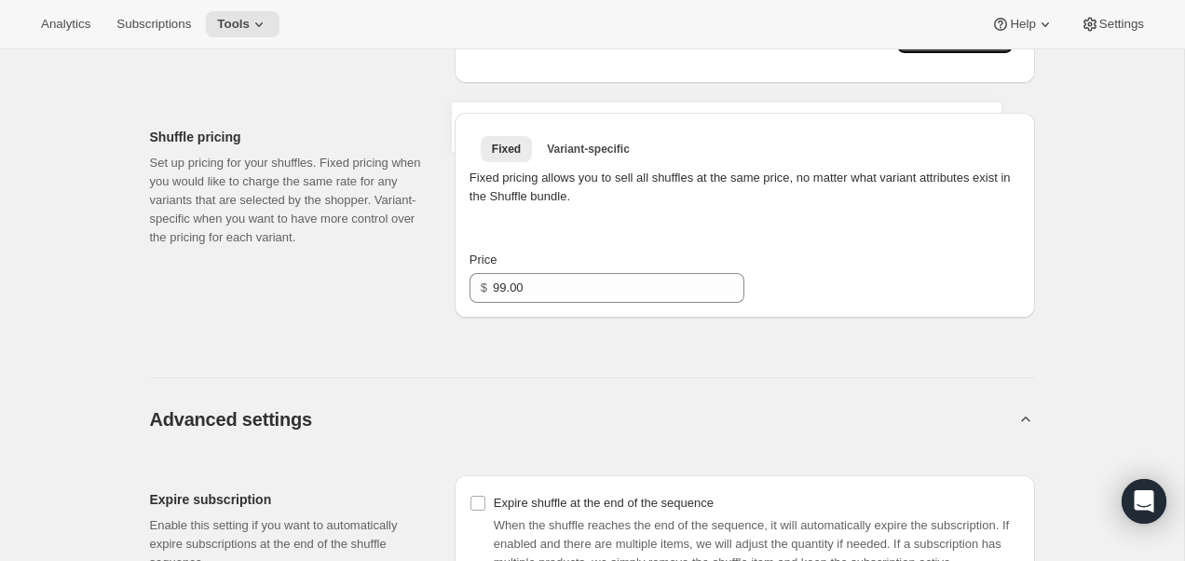
drag, startPoint x: 497, startPoint y: 331, endPoint x: 479, endPoint y: 134, distance: 197.4
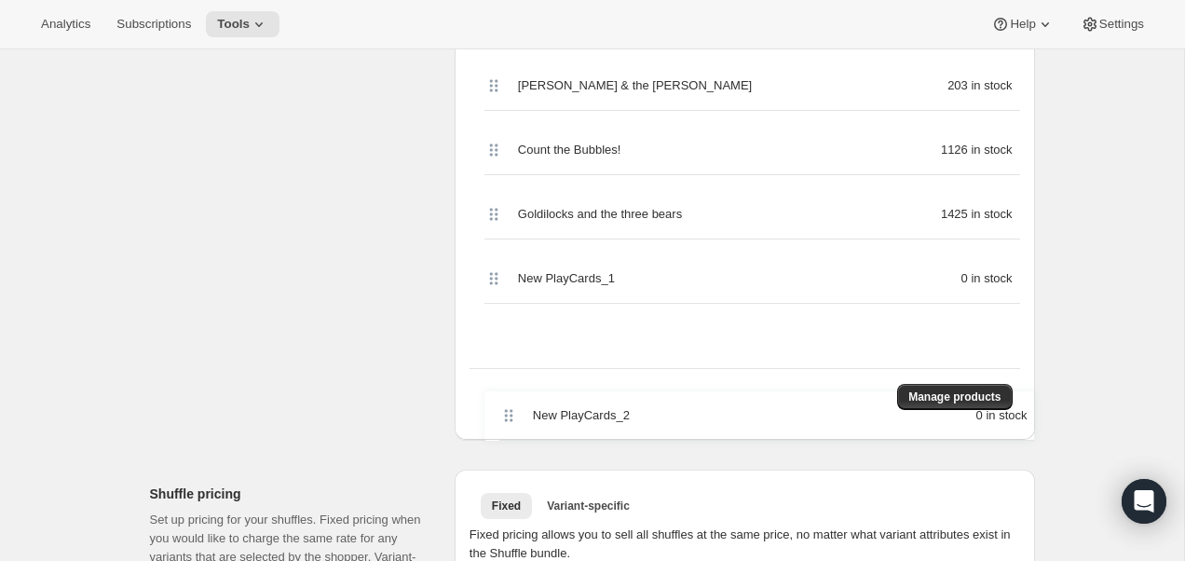
scroll to position [991, 0]
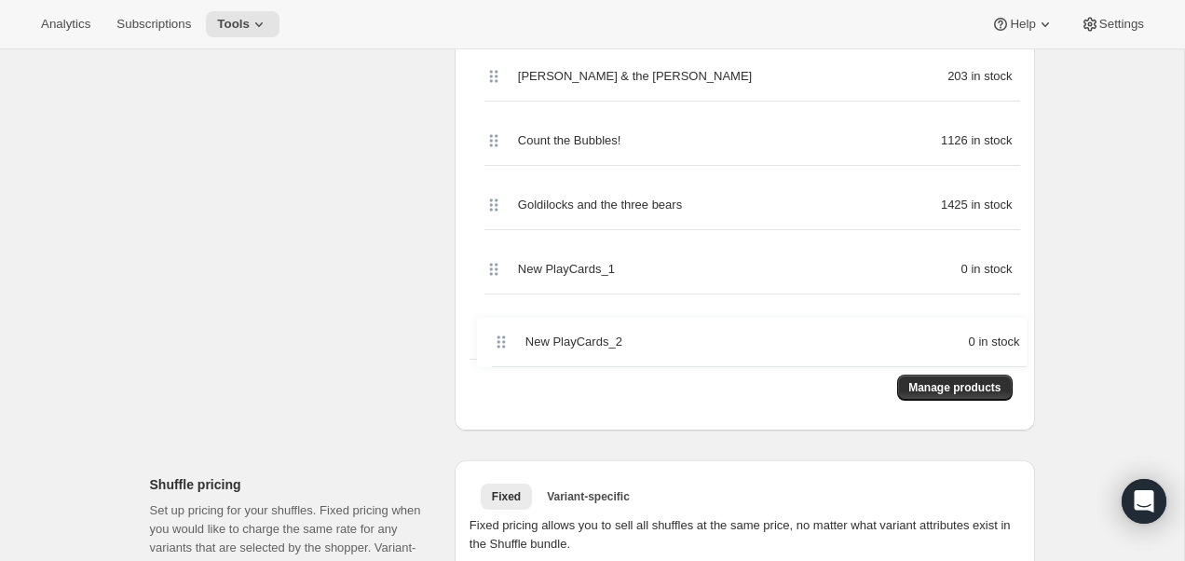
drag, startPoint x: 493, startPoint y: 239, endPoint x: 498, endPoint y: 354, distance: 114.7
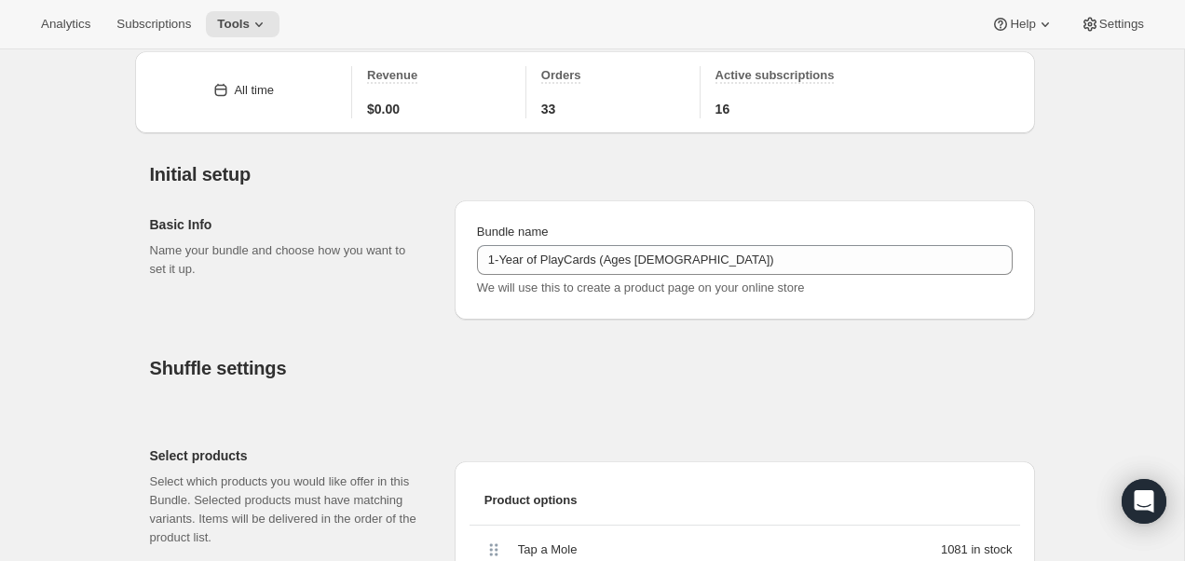
scroll to position [0, 0]
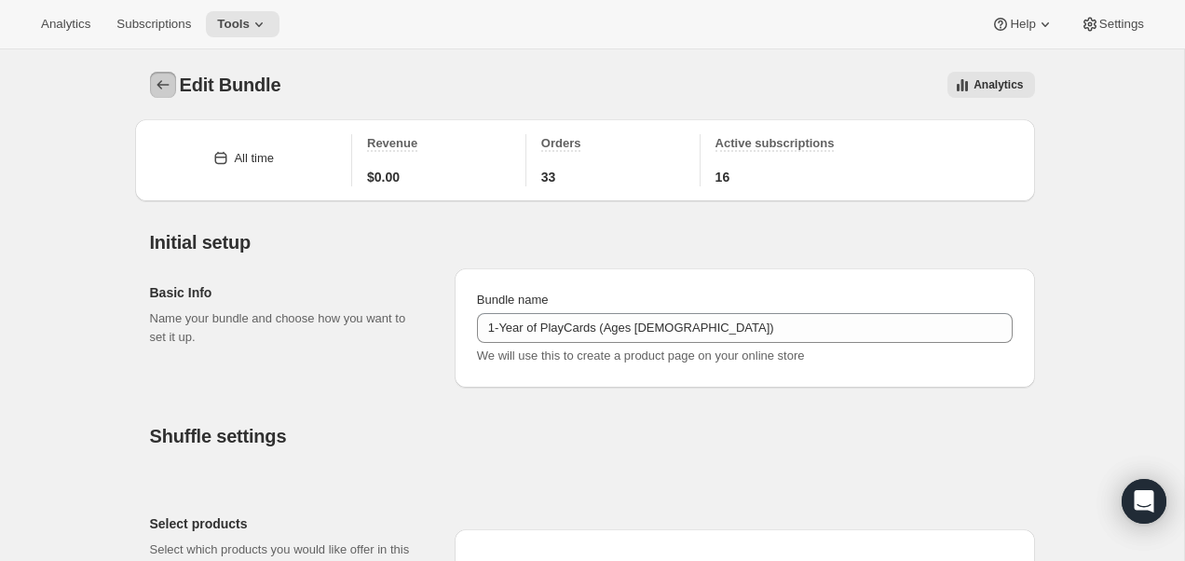
click at [170, 75] on button "Bundles" at bounding box center [163, 85] width 26 height 26
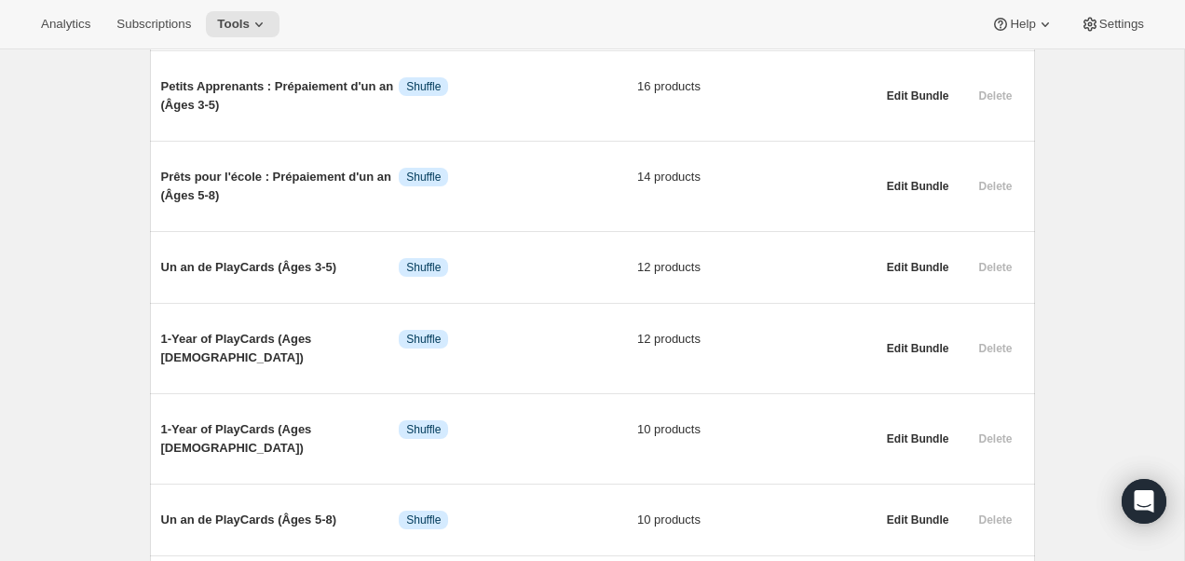
scroll to position [463, 0]
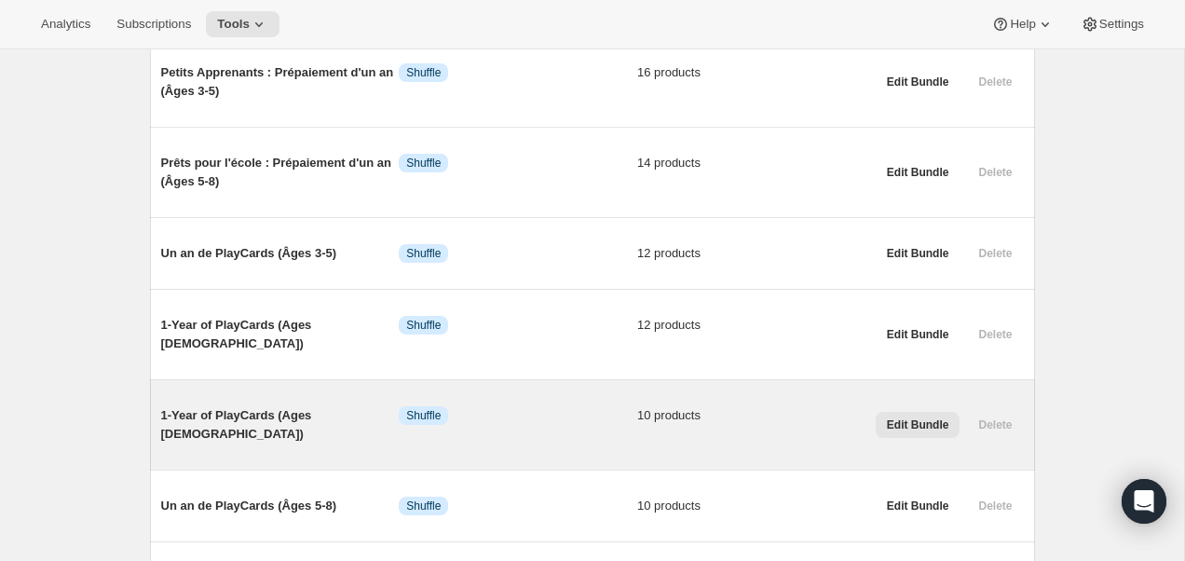
click at [926, 417] on span "Edit Bundle" at bounding box center [918, 424] width 62 height 15
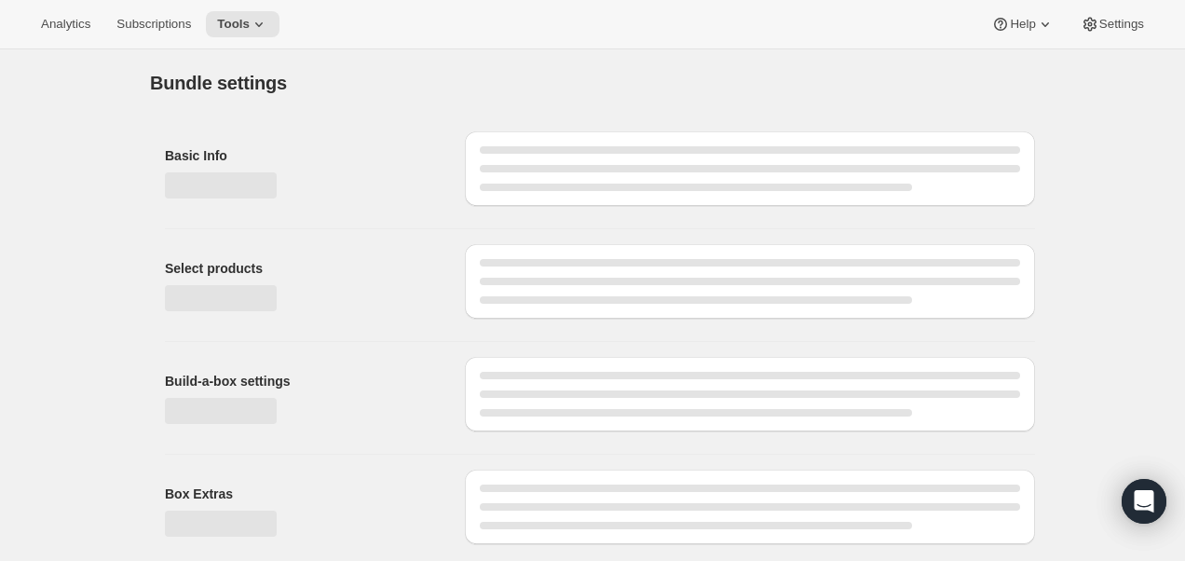
type input "1-Year of PlayCards (Ages [DEMOGRAPHIC_DATA])"
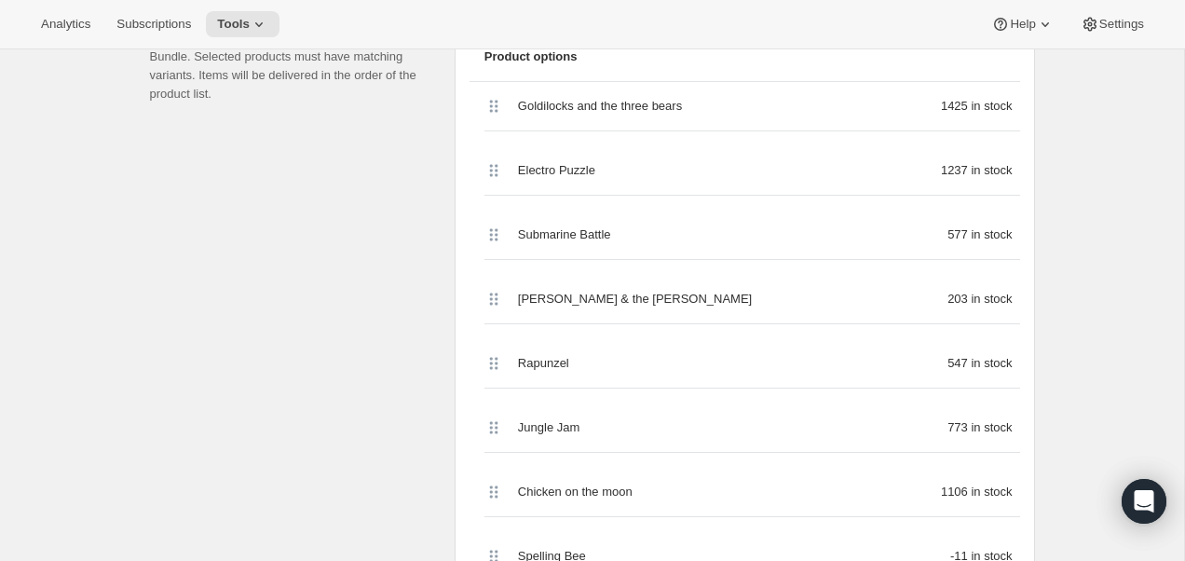
scroll to position [854, 0]
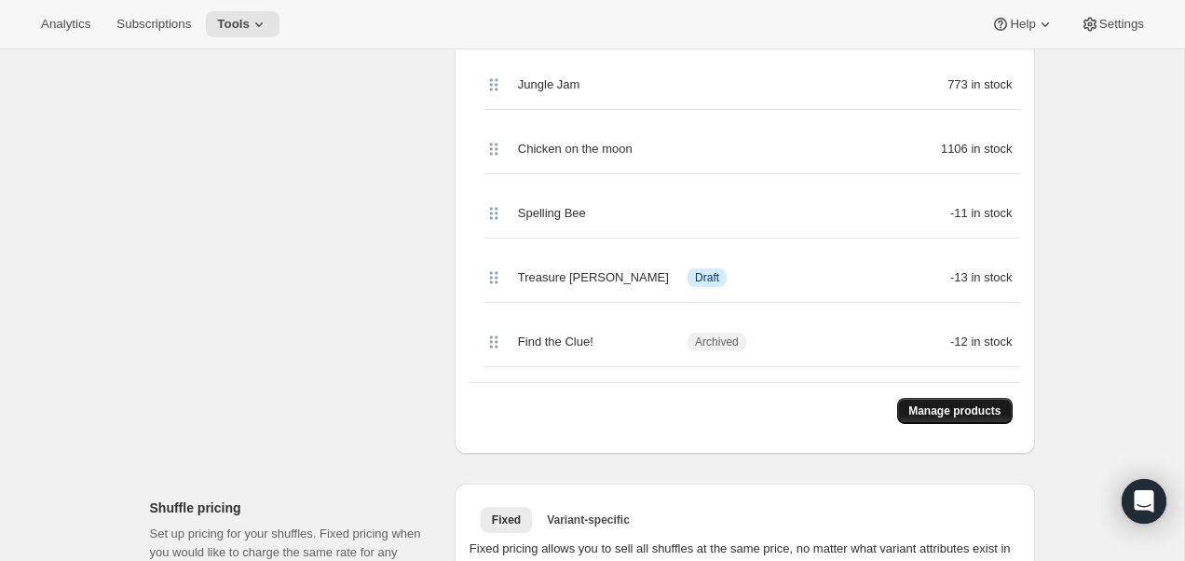
click at [938, 415] on span "Manage products" at bounding box center [954, 410] width 92 height 15
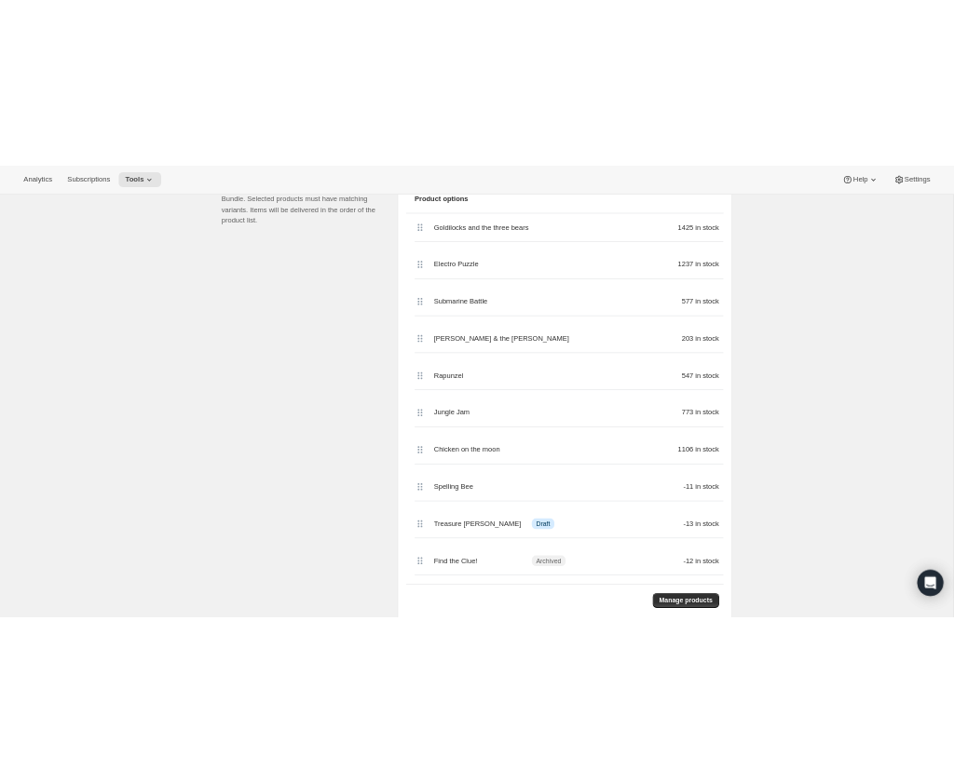
scroll to position [505, 0]
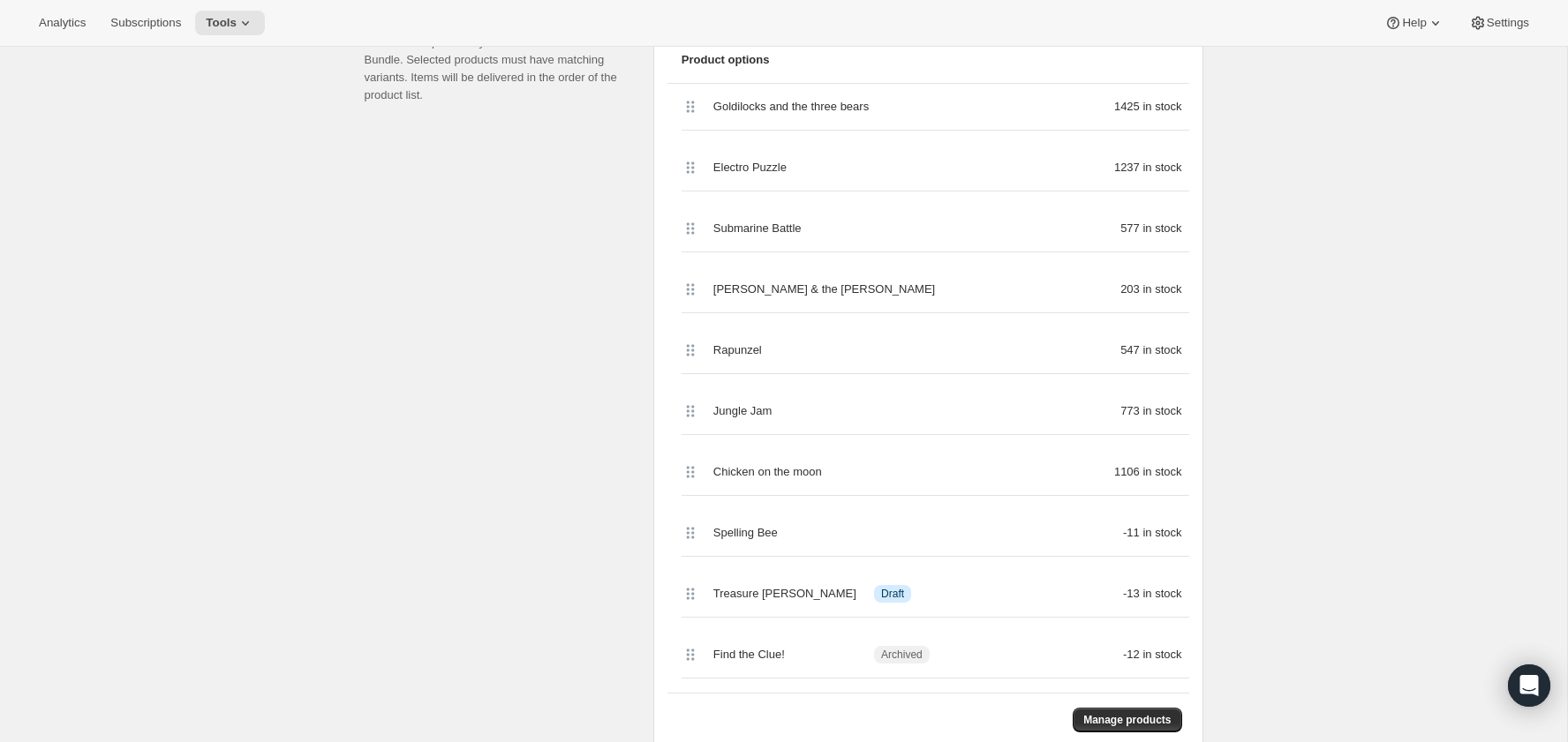
click at [1122, 97] on div "Edit Bundle. This page is ready Edit Bundle Analytics More actions Analytics Al…" at bounding box center [784, 752] width 1568 height 2370
click at [1110, 535] on span "Manage products" at bounding box center [1127, 720] width 87 height 14
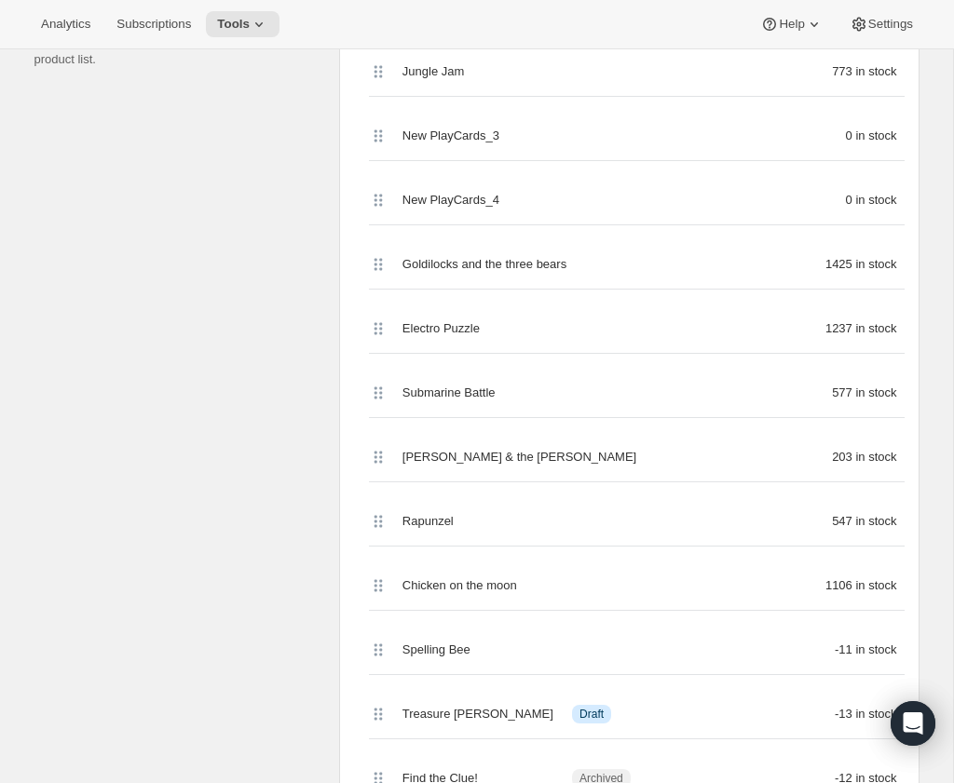
scroll to position [557, 0]
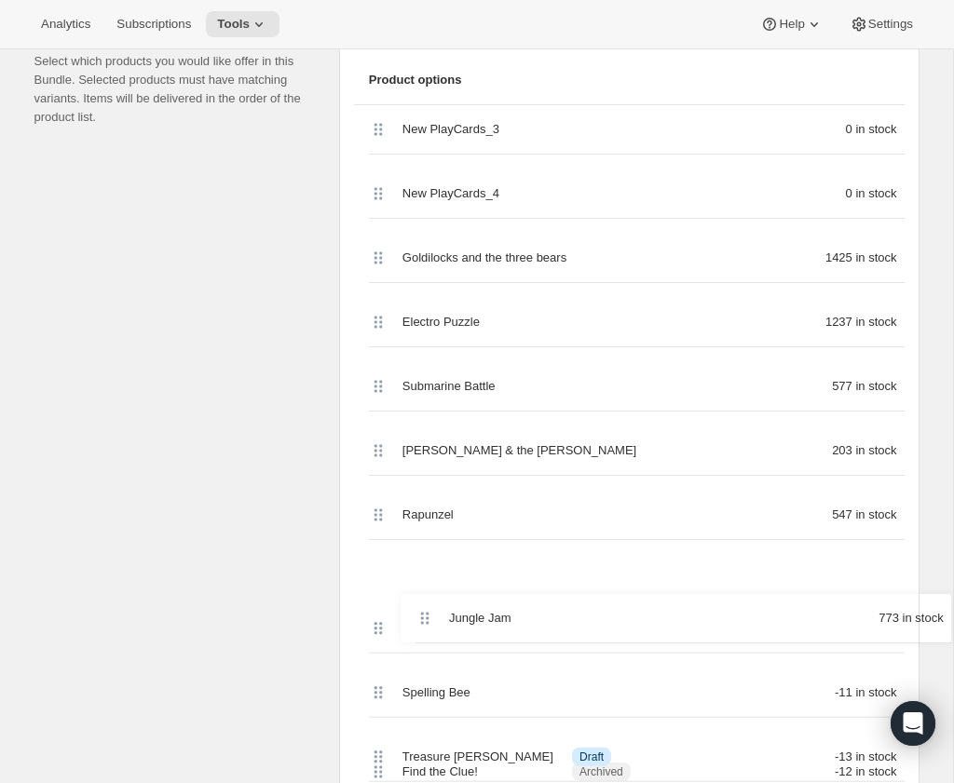
drag, startPoint x: 372, startPoint y: 64, endPoint x: 416, endPoint y: 627, distance: 564.4
click at [416, 565] on div "Jungle Jam 773 in stock New PlayCards_3 0 in stock New PlayCards_4 0 in stock G…" at bounding box center [629, 483] width 551 height 756
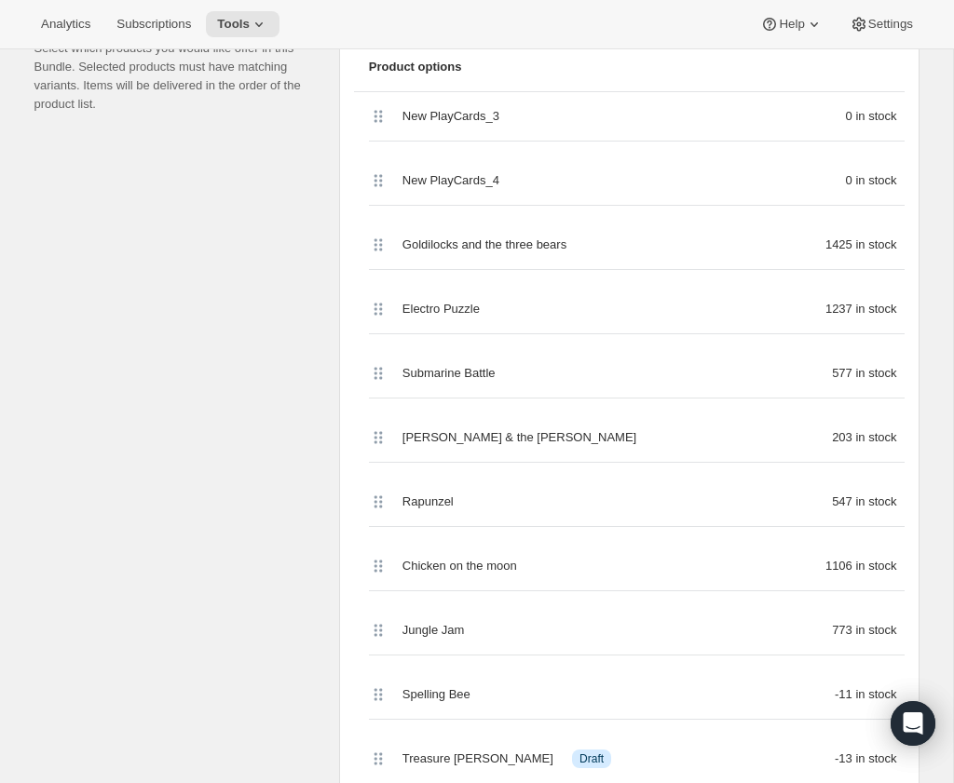
scroll to position [510, 0]
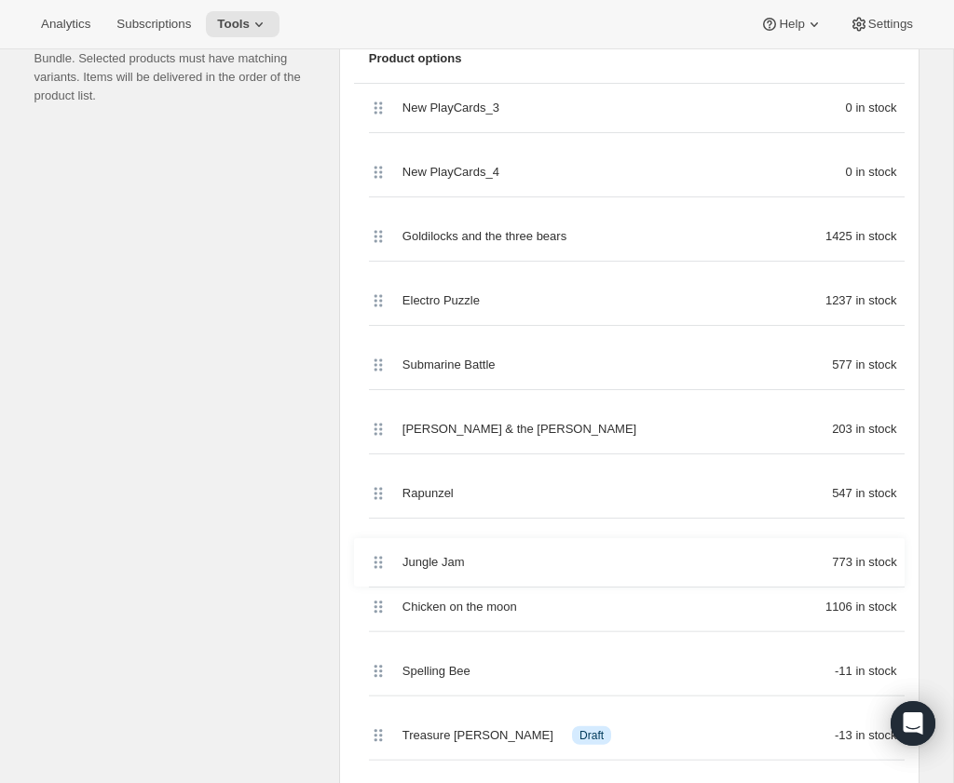
drag, startPoint x: 376, startPoint y: 635, endPoint x: 376, endPoint y: 563, distance: 72.7
click at [376, 563] on div "New PlayCards_3 0 in stock New PlayCards_4 0 in stock Goldilocks and the three …" at bounding box center [629, 462] width 551 height 756
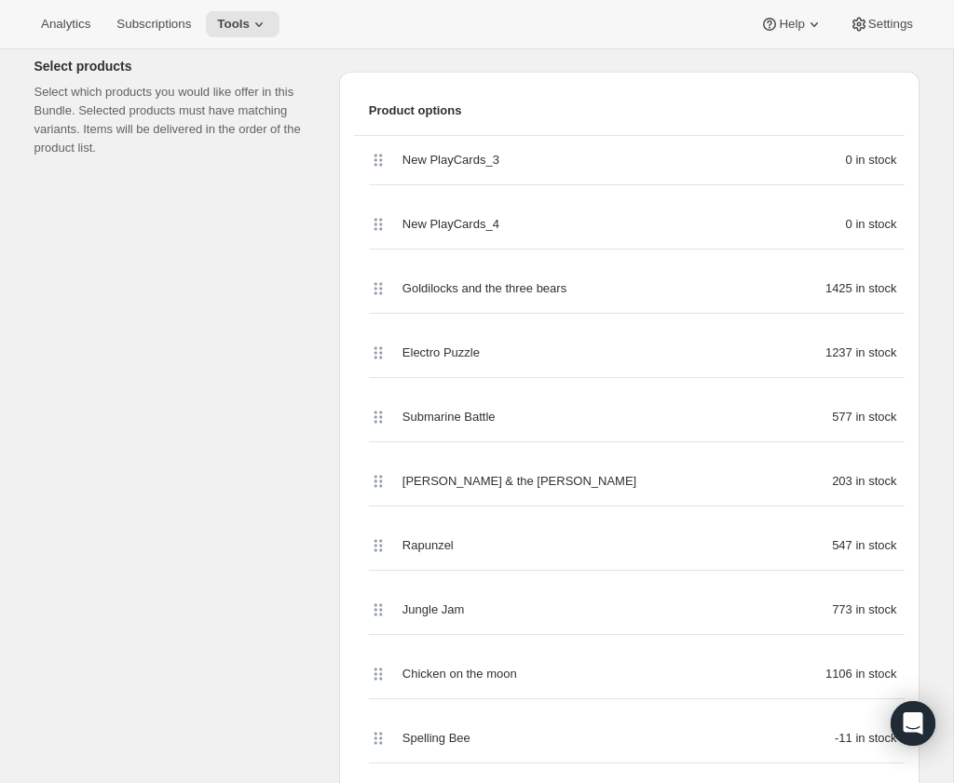
scroll to position [390, 0]
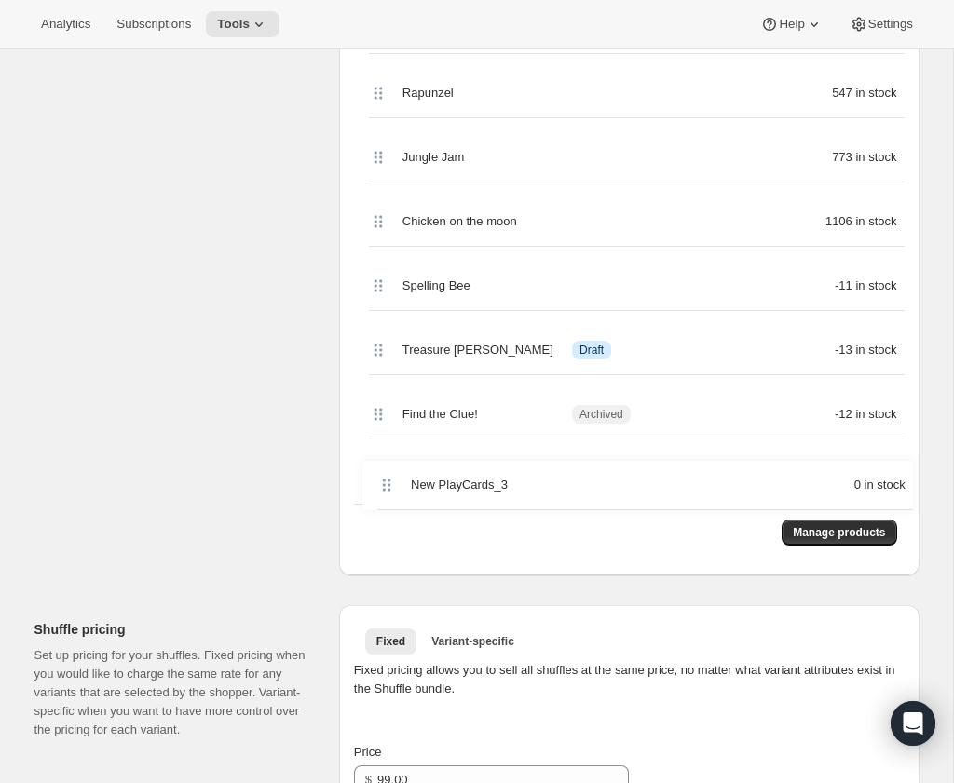
drag, startPoint x: 383, startPoint y: 219, endPoint x: 391, endPoint y: 492, distance: 273.1
click at [391, 492] on div "New PlayCards_3 0 in stock New PlayCards_4 0 in stock Goldilocks and the three …" at bounding box center [629, 126] width 551 height 756
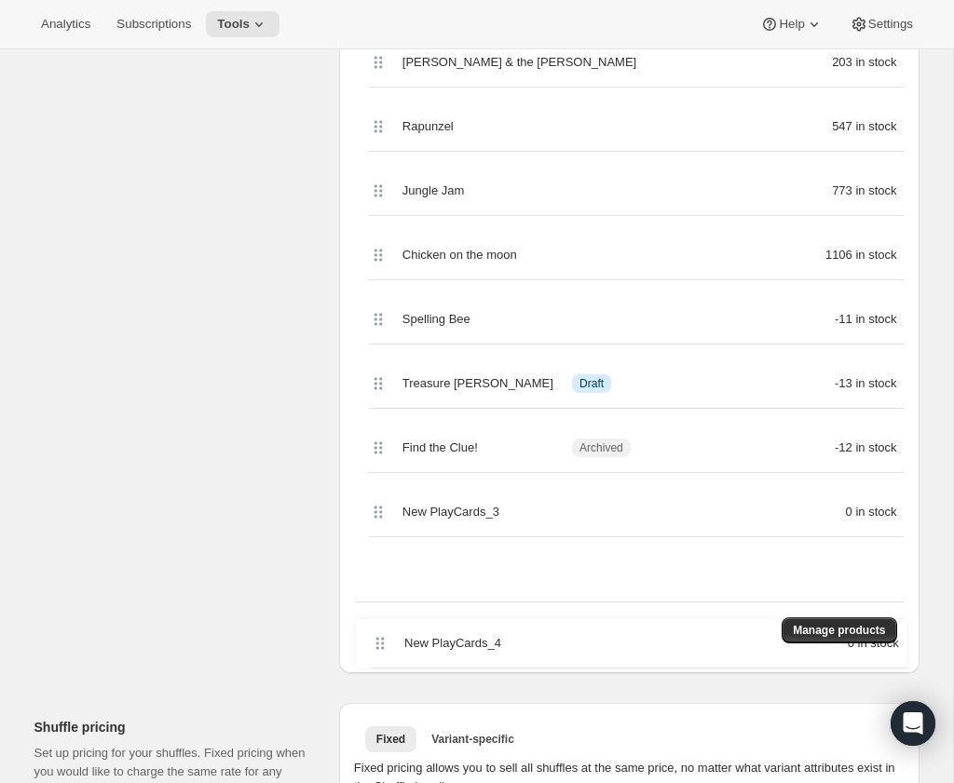
scroll to position [768, 0]
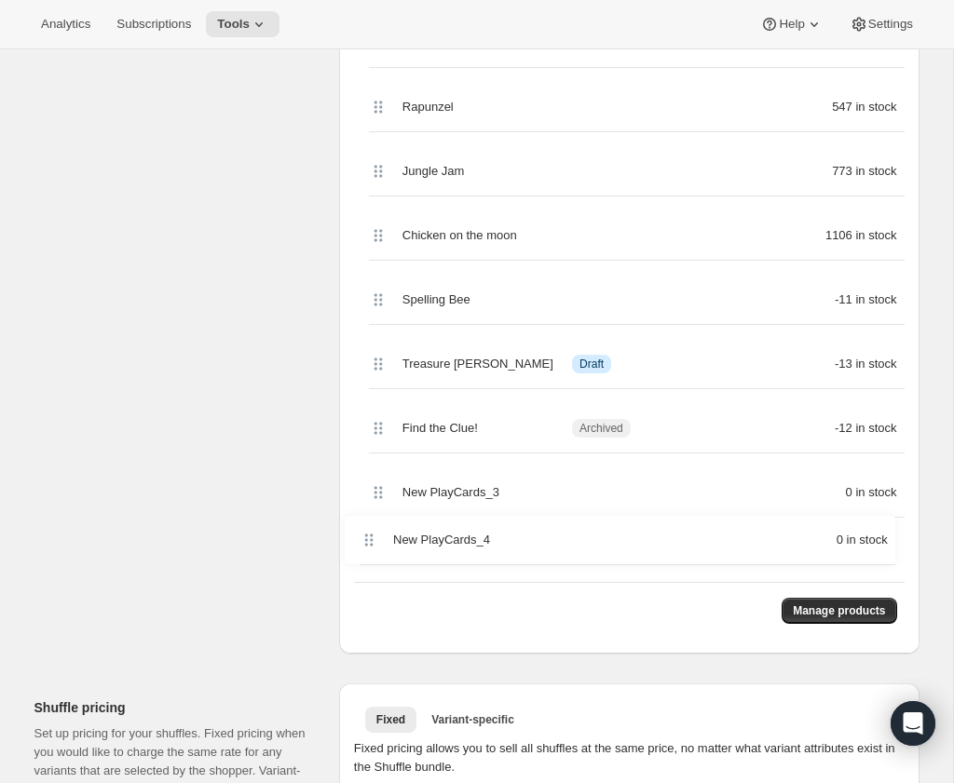
drag, startPoint x: 384, startPoint y: 227, endPoint x: 374, endPoint y: 555, distance: 328.0
click at [374, 555] on div "New PlayCards_4 0 in stock Goldilocks and the three bears 1425 in stock Electro…" at bounding box center [629, 204] width 551 height 756
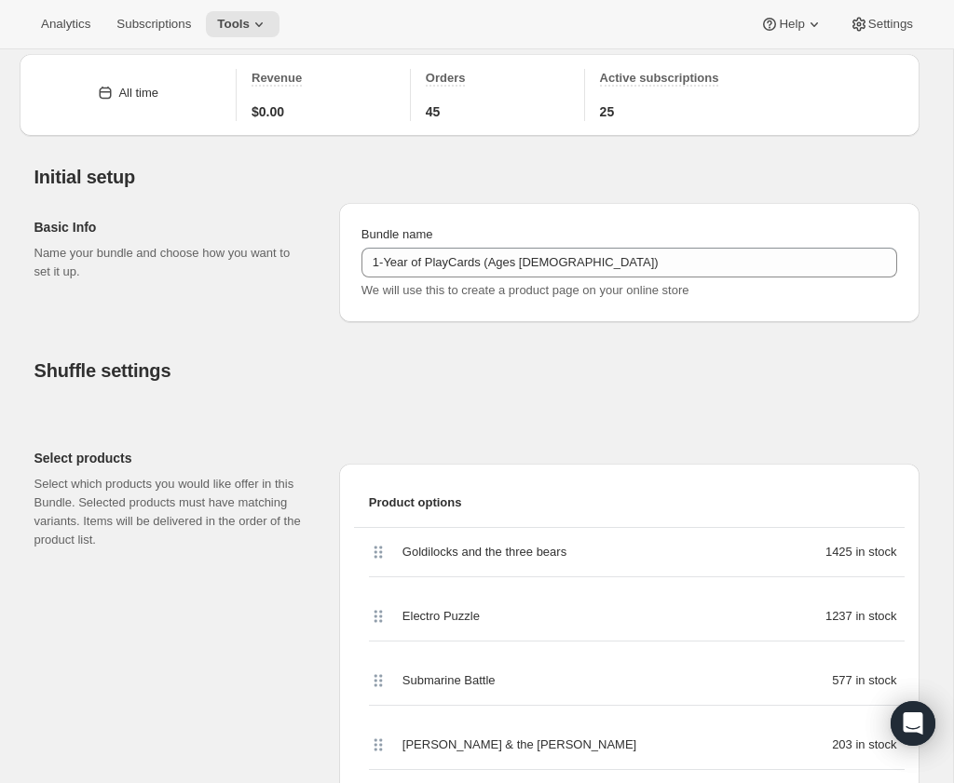
scroll to position [0, 0]
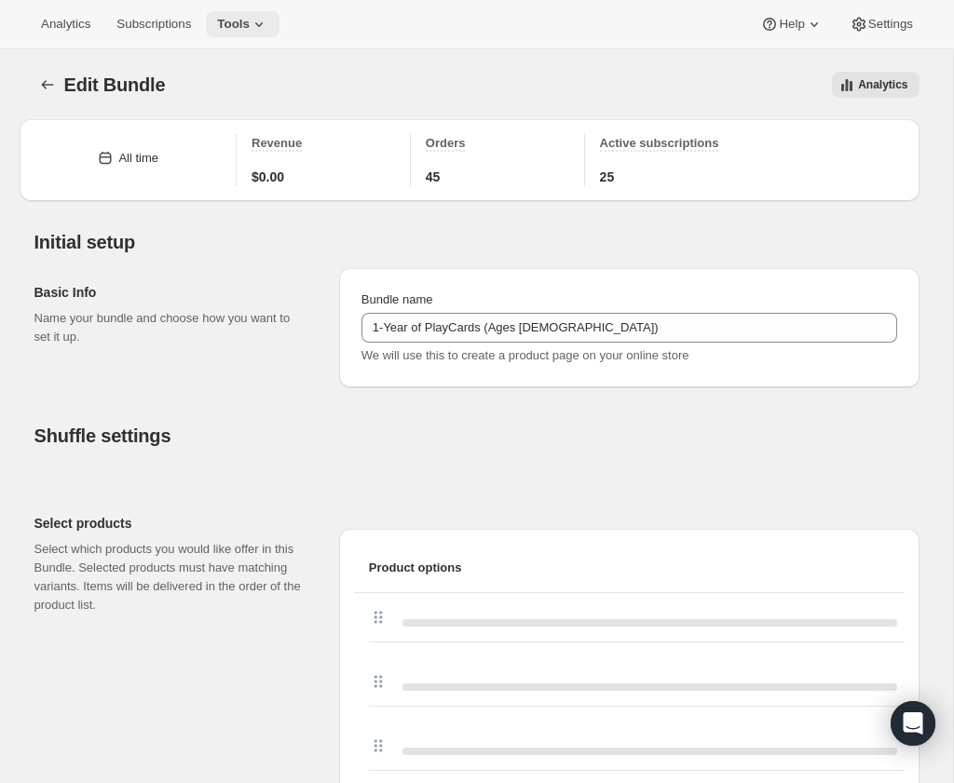
click at [259, 23] on icon at bounding box center [259, 24] width 19 height 19
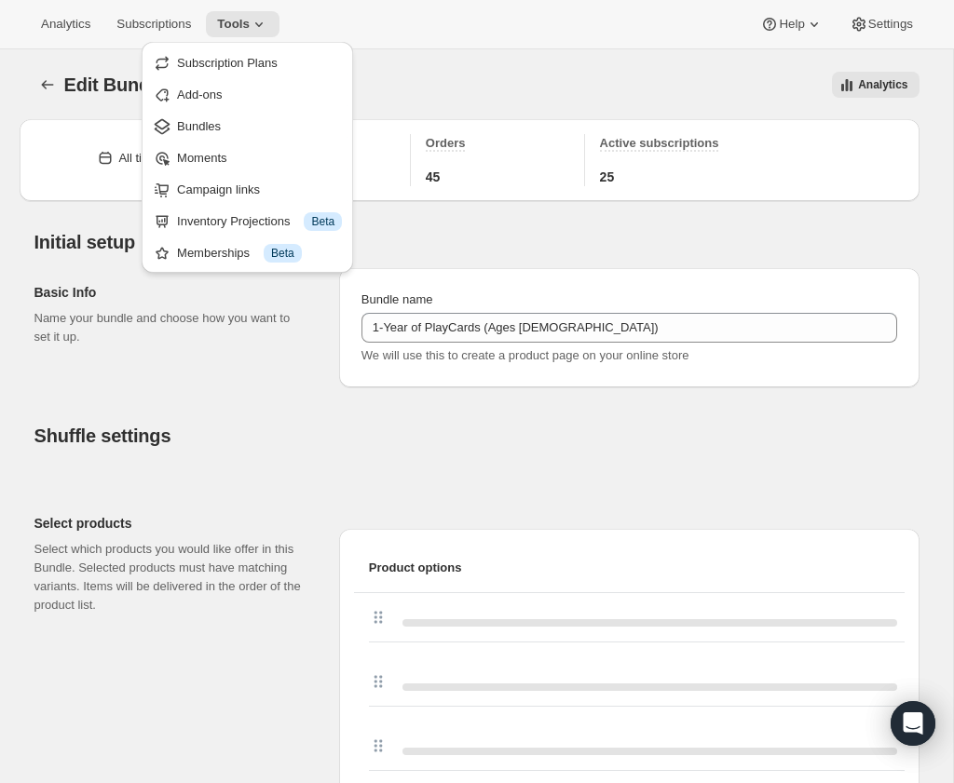
click at [230, 377] on div "Basic Info Name your bundle and choose how you want to set it up." at bounding box center [179, 327] width 290 height 119
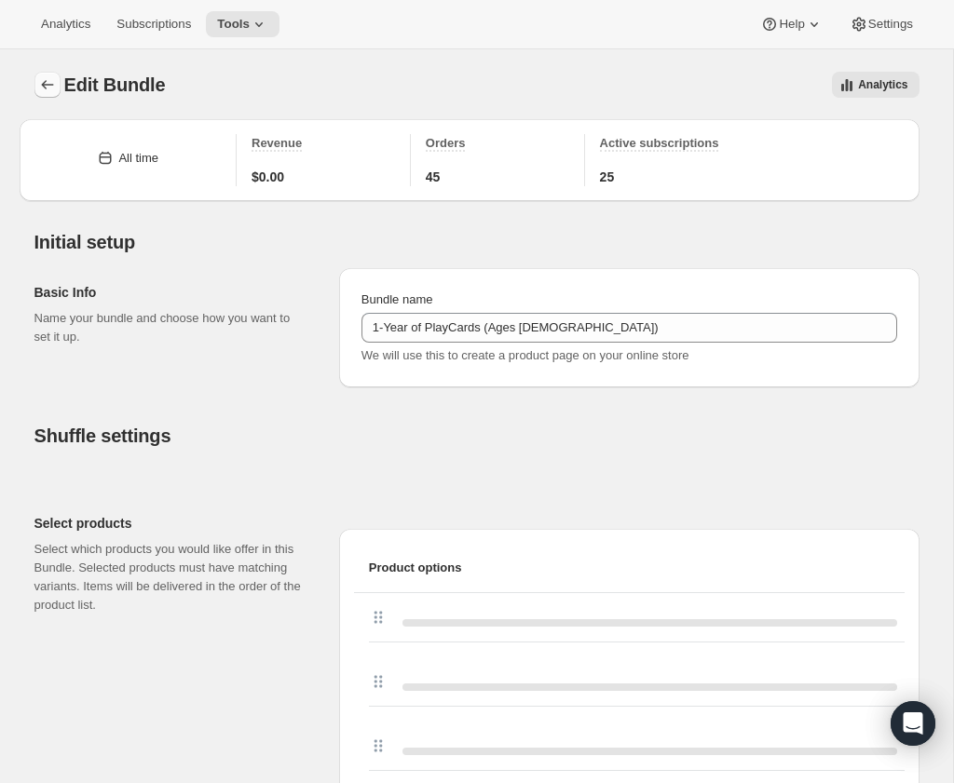
click at [39, 72] on button "Bundles" at bounding box center [47, 85] width 26 height 26
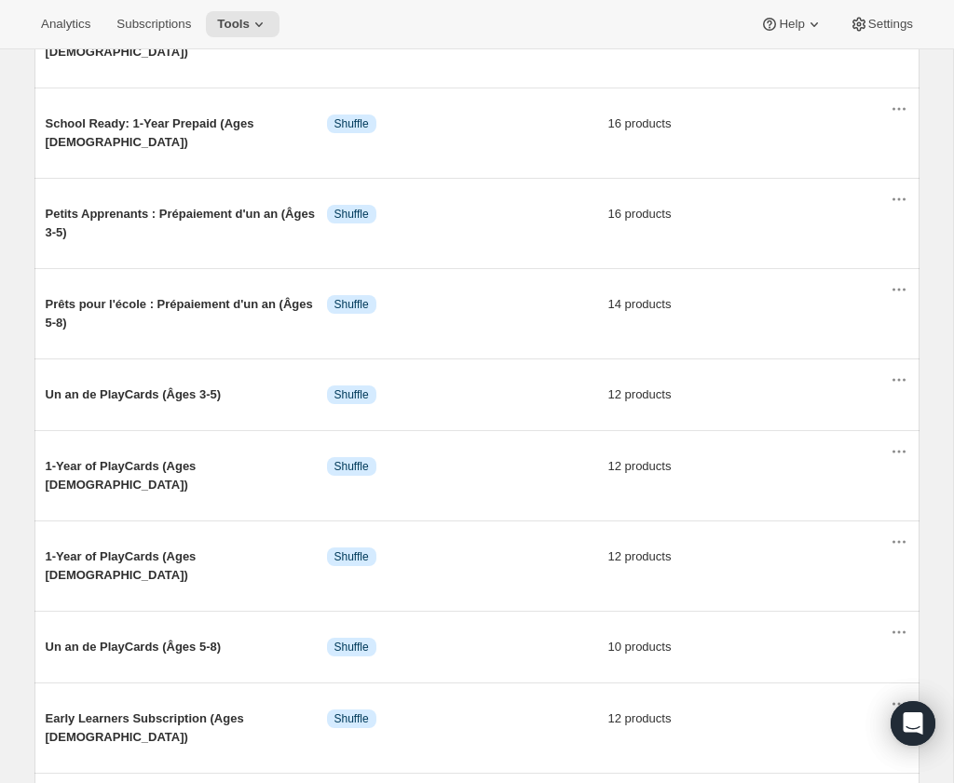
scroll to position [376, 0]
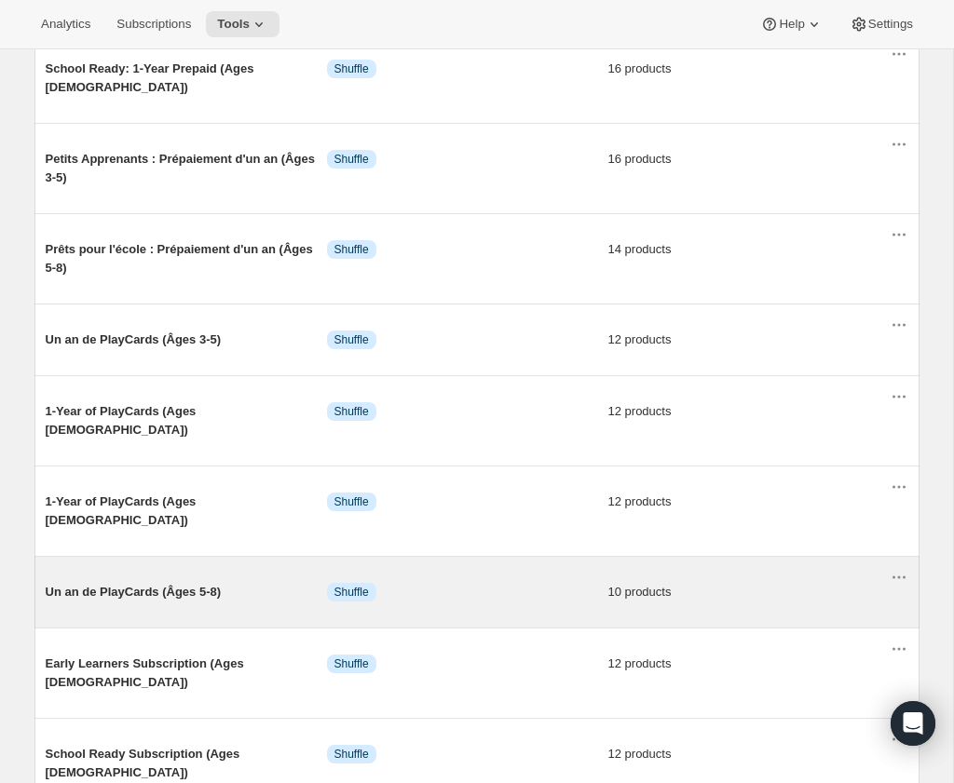
click at [725, 565] on div "Un an de PlayCards (Âges 5-8) Info Shuffle 10 products" at bounding box center [468, 592] width 844 height 48
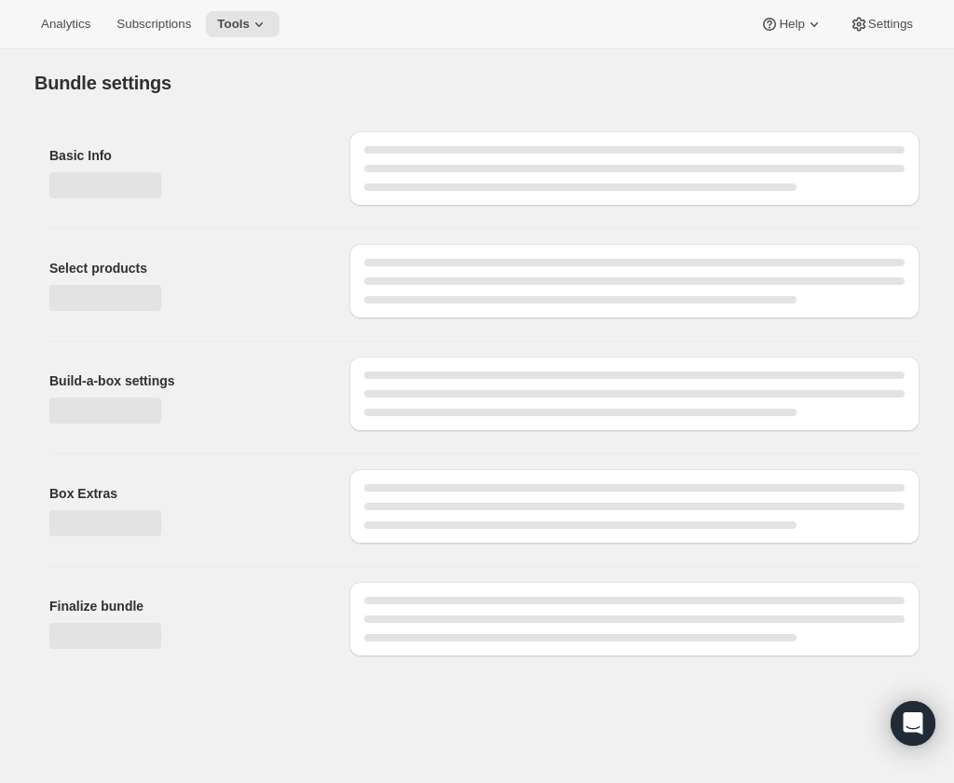
type input "Un an de PlayCards (Âges 5-8)"
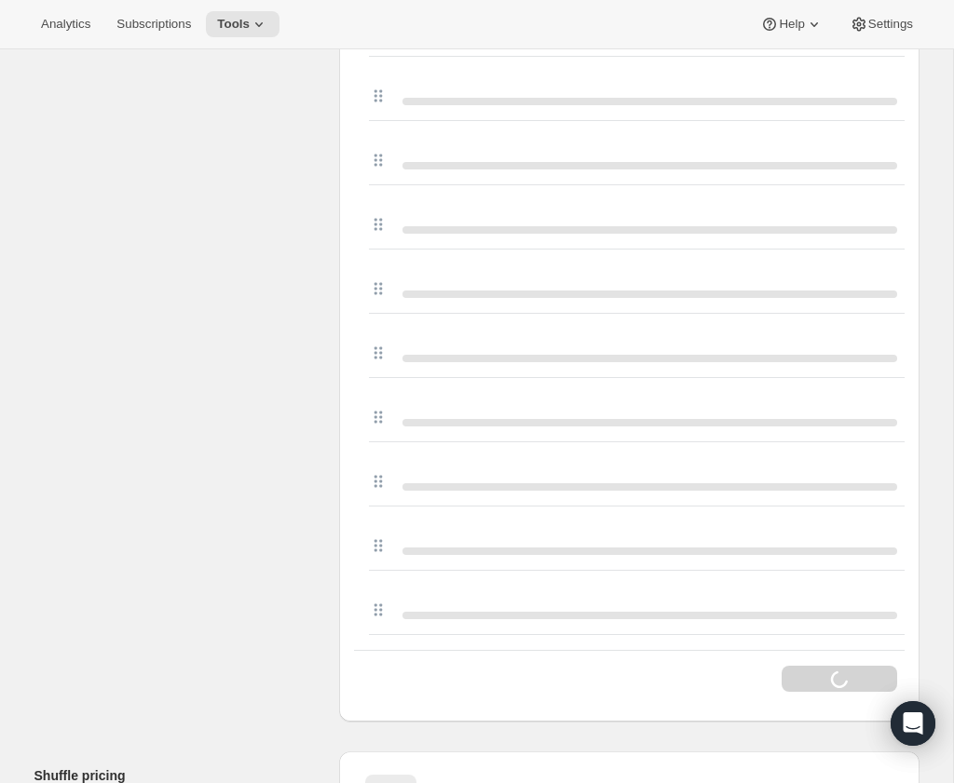
scroll to position [600, 0]
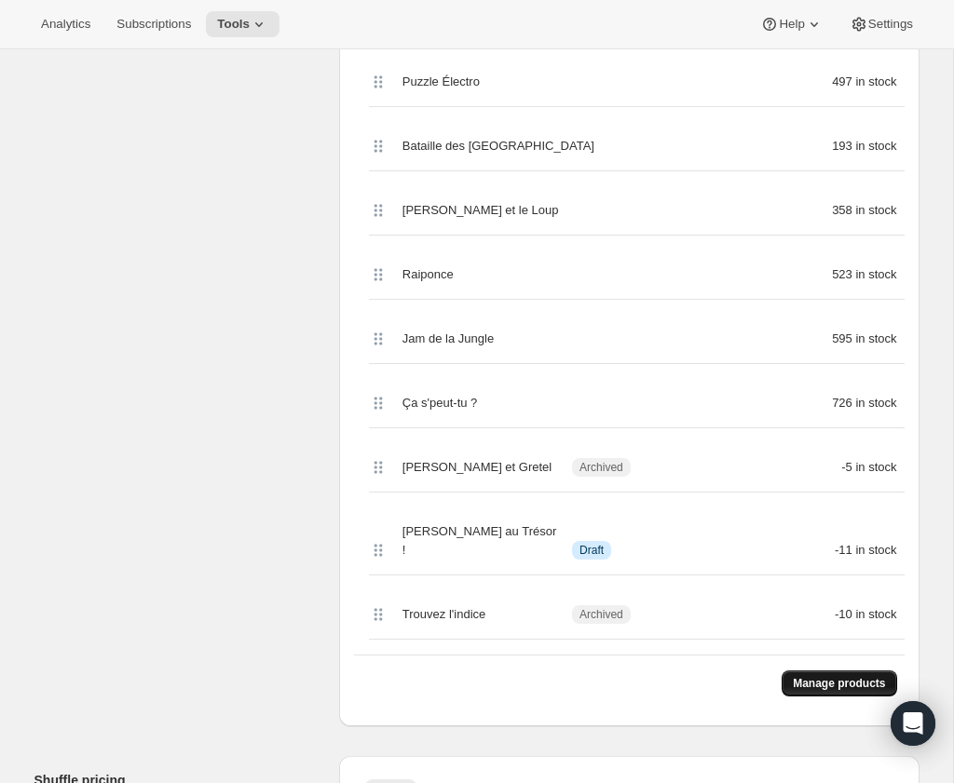
click at [798, 565] on span "Manage products" at bounding box center [839, 683] width 92 height 15
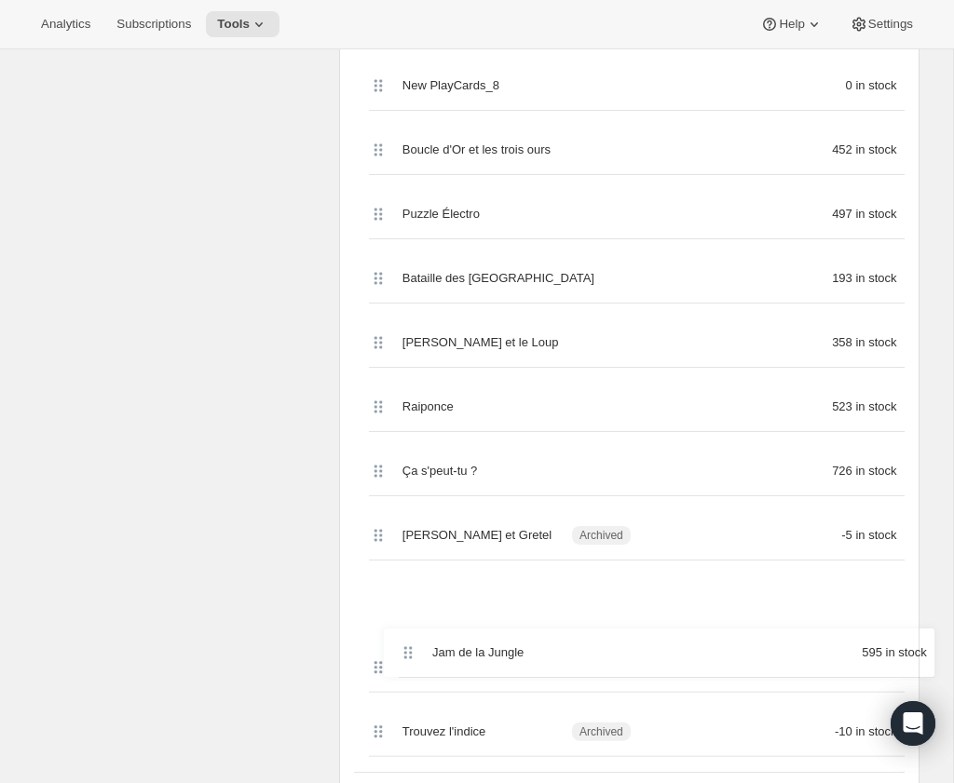
scroll to position [631, 0]
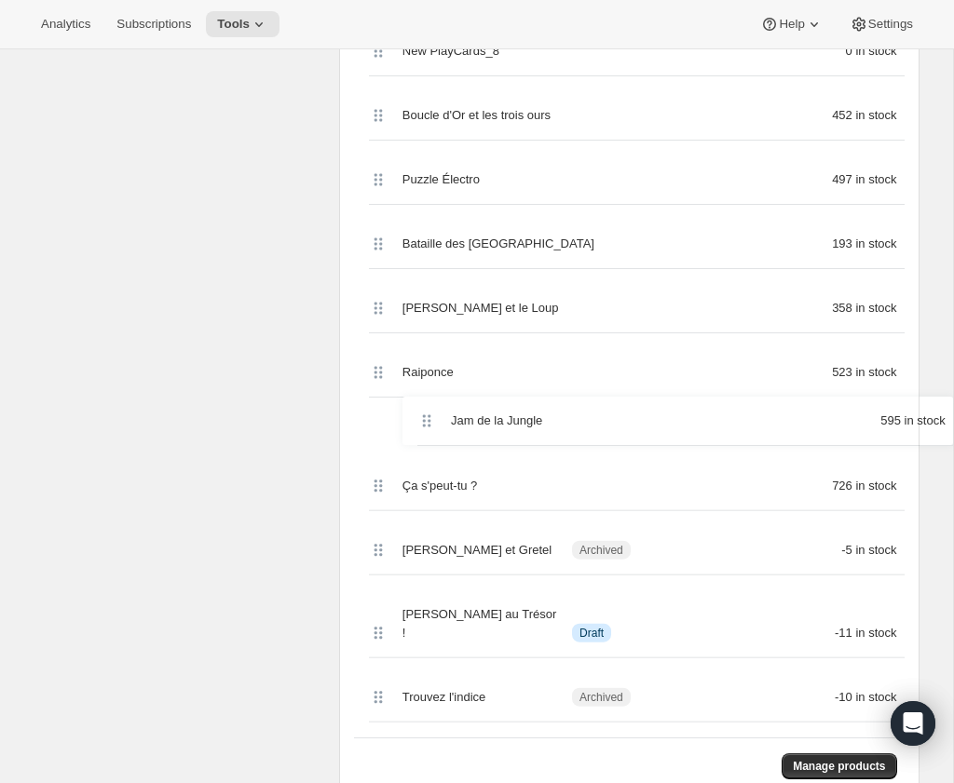
drag, startPoint x: 374, startPoint y: 265, endPoint x: 422, endPoint y: 423, distance: 164.7
click at [422, 423] on div "Jam de la Jungle 595 in stock New PlayCards_7 0 in stock New PlayCards_8 0 in s…" at bounding box center [629, 350] width 551 height 775
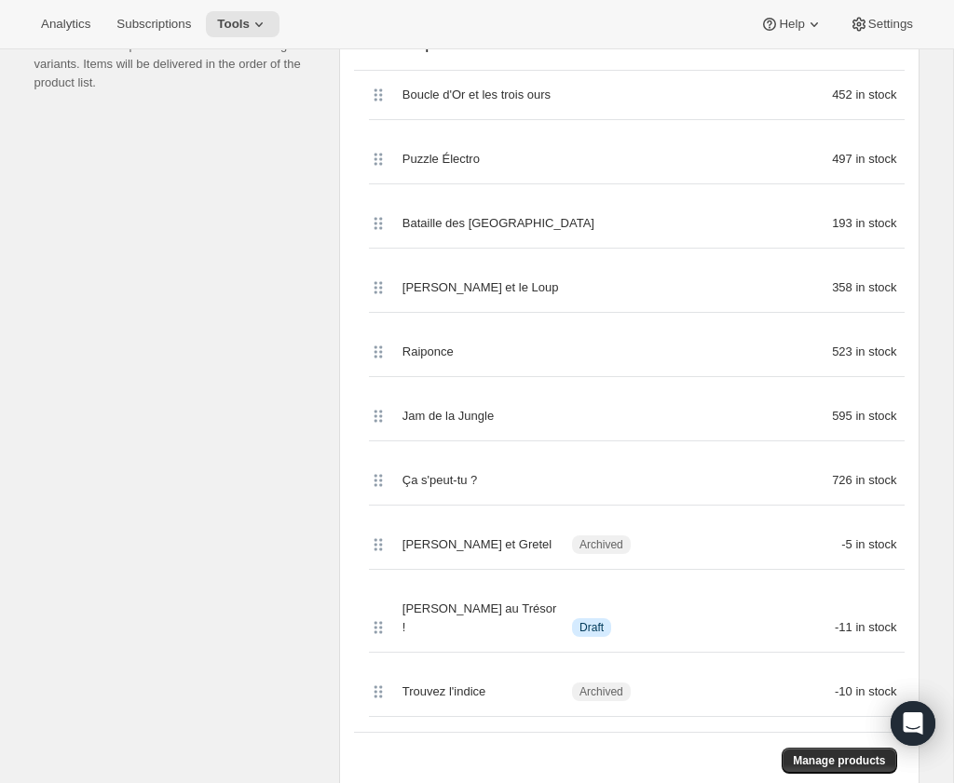
scroll to position [456, 0]
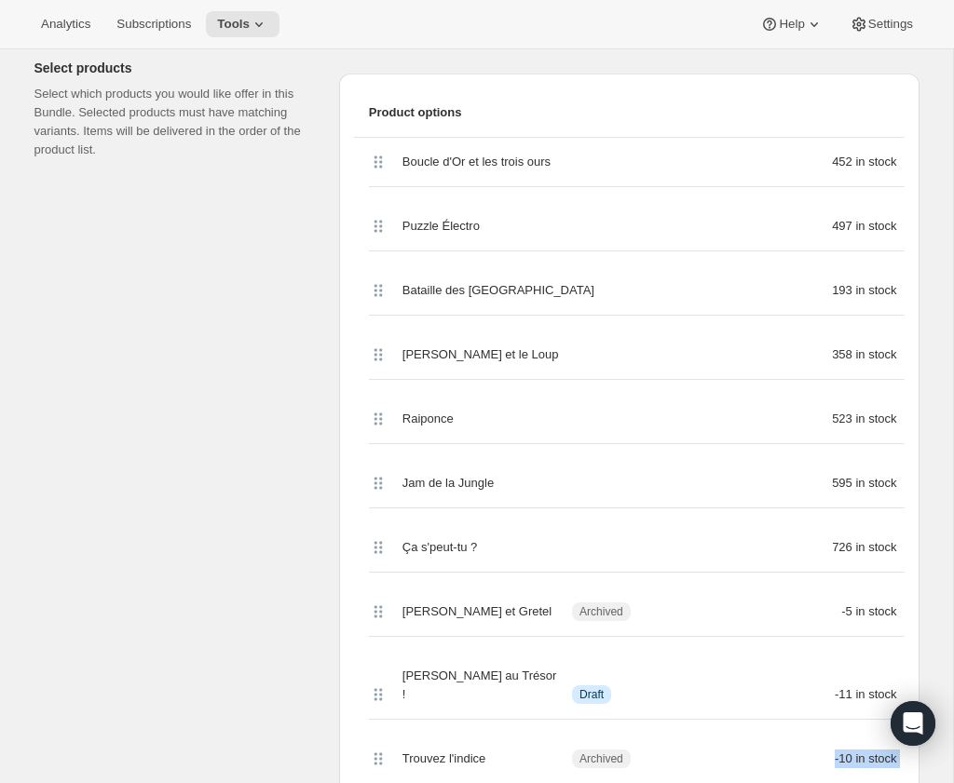
click at [858, 565] on div "Boucle d'Or et les trois ours 452 in stock Puzzle Électro 497 in stock Bataille…" at bounding box center [629, 461] width 551 height 647
click at [354, 364] on div "[PERSON_NAME] et le Loup 358 in stock" at bounding box center [629, 355] width 551 height 49
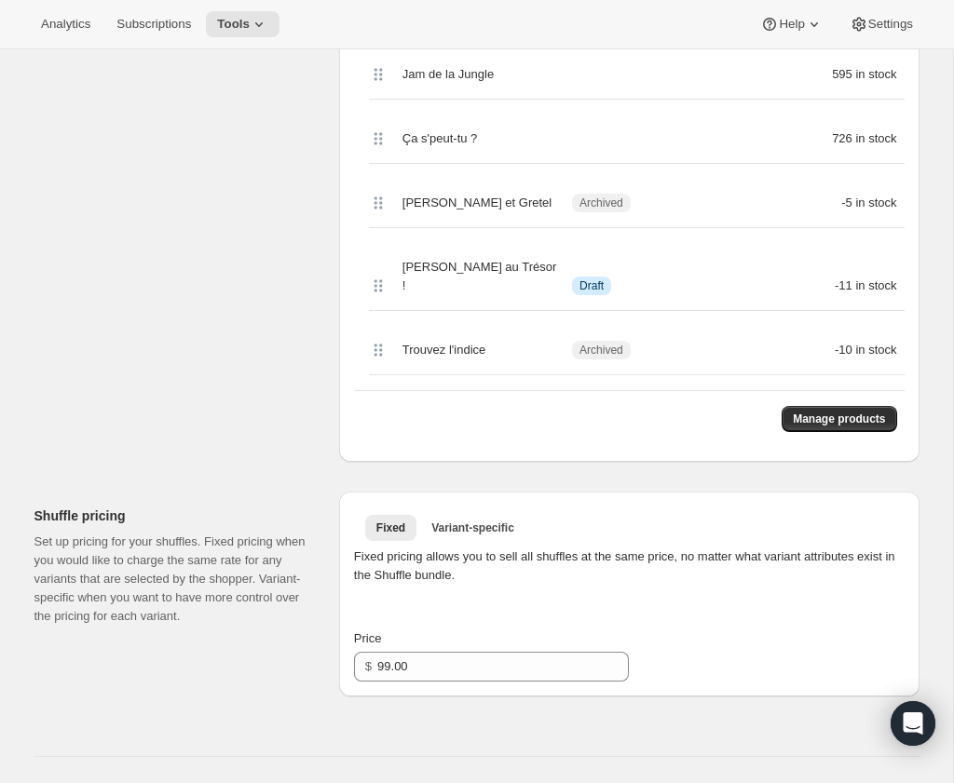
scroll to position [888, 0]
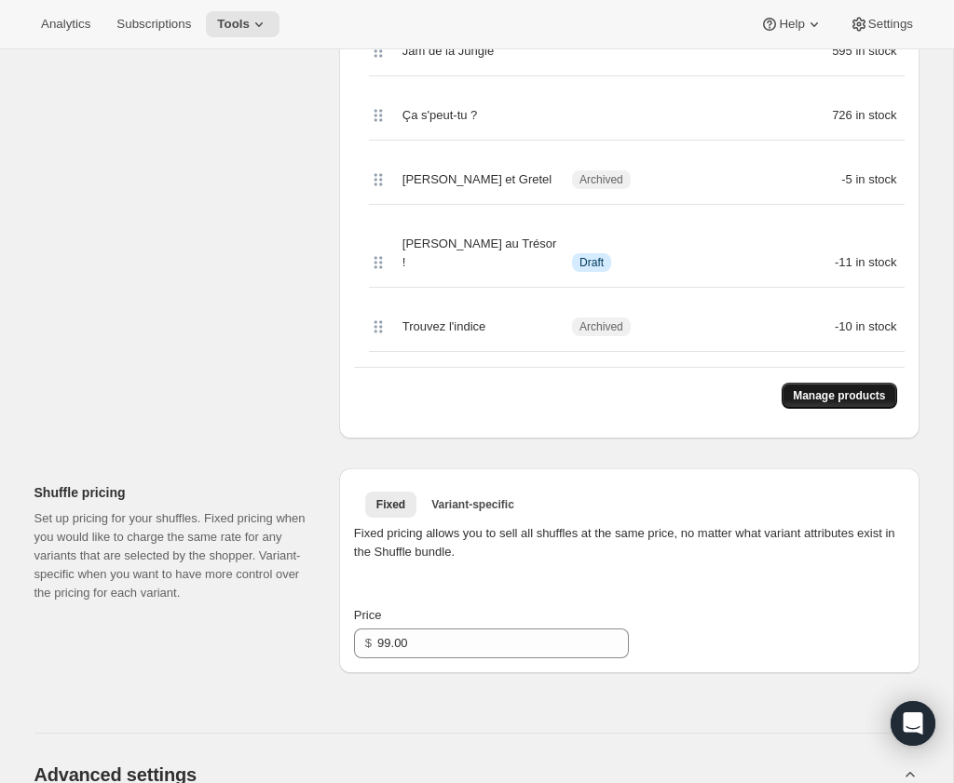
click at [855, 383] on button "Manage products" at bounding box center [839, 396] width 115 height 26
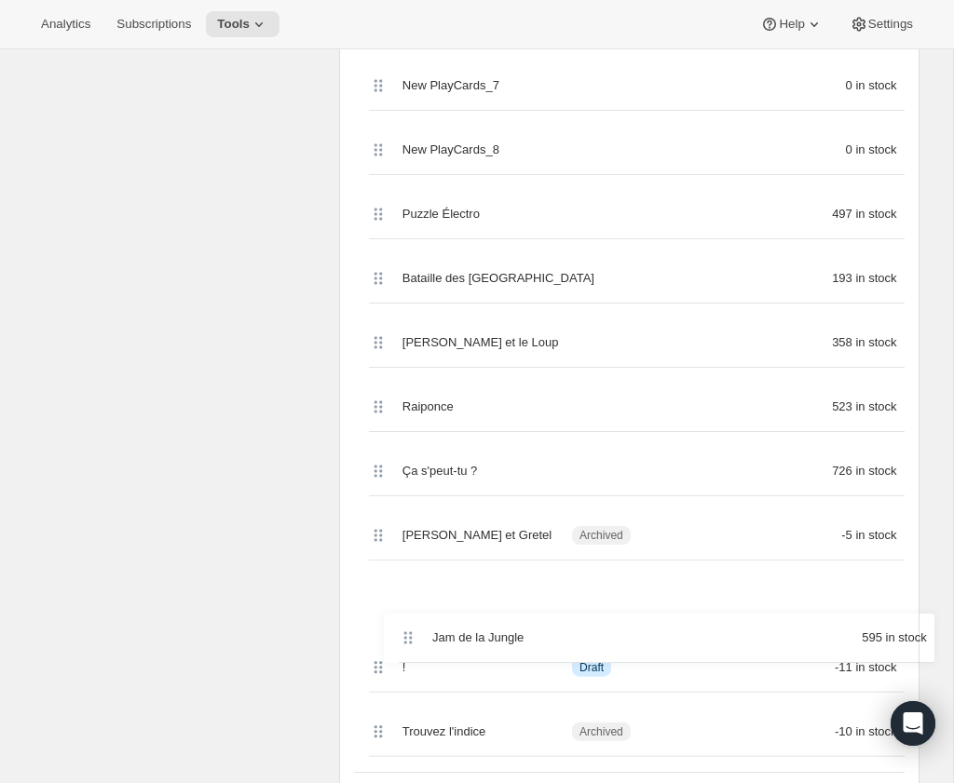
scroll to position [622, 0]
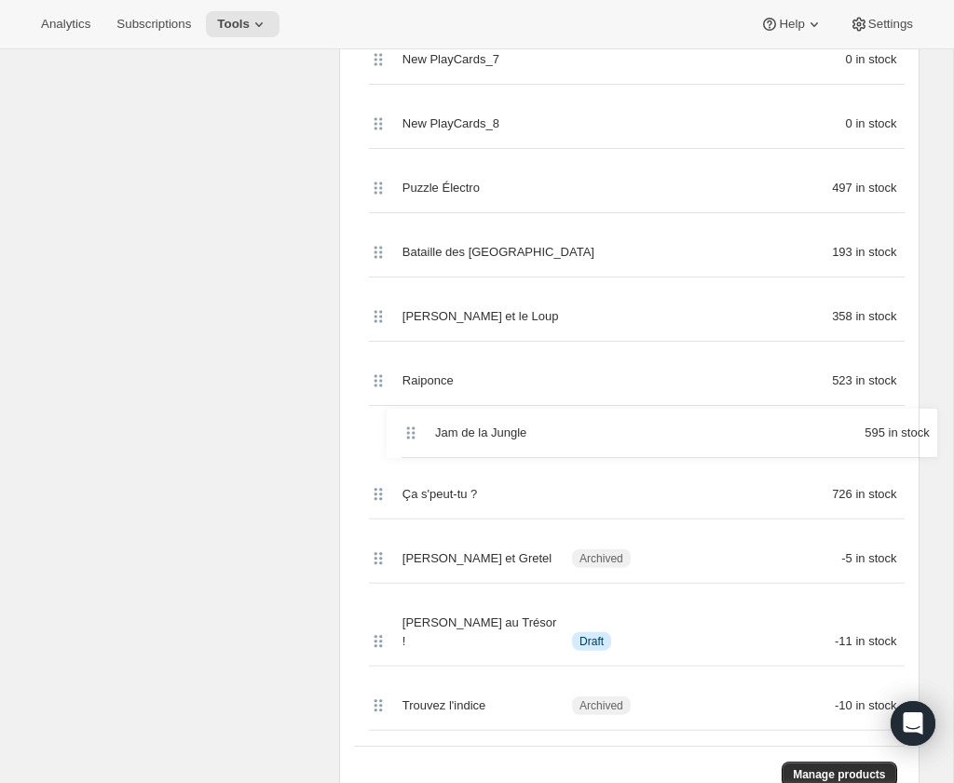
drag, startPoint x: 376, startPoint y: 325, endPoint x: 406, endPoint y: 440, distance: 118.4
click at [406, 440] on div "Boucle d'Or et les trois ours 452 in stock Jam de la Jungle 595 in stock New Pl…" at bounding box center [629, 358] width 551 height 775
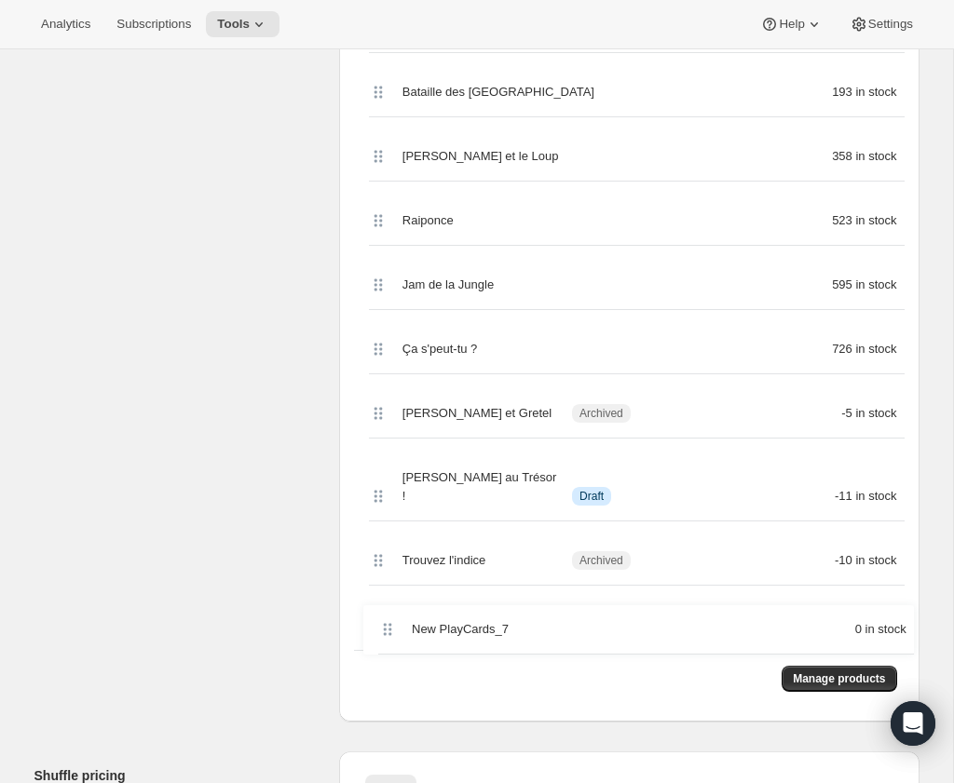
drag, startPoint x: 377, startPoint y: 61, endPoint x: 387, endPoint y: 643, distance: 581.4
click at [387, 565] on div "Product options Boucle d'Or et les trois ours 452 in stock New PlayCards_7 0 in…" at bounding box center [629, 266] width 551 height 881
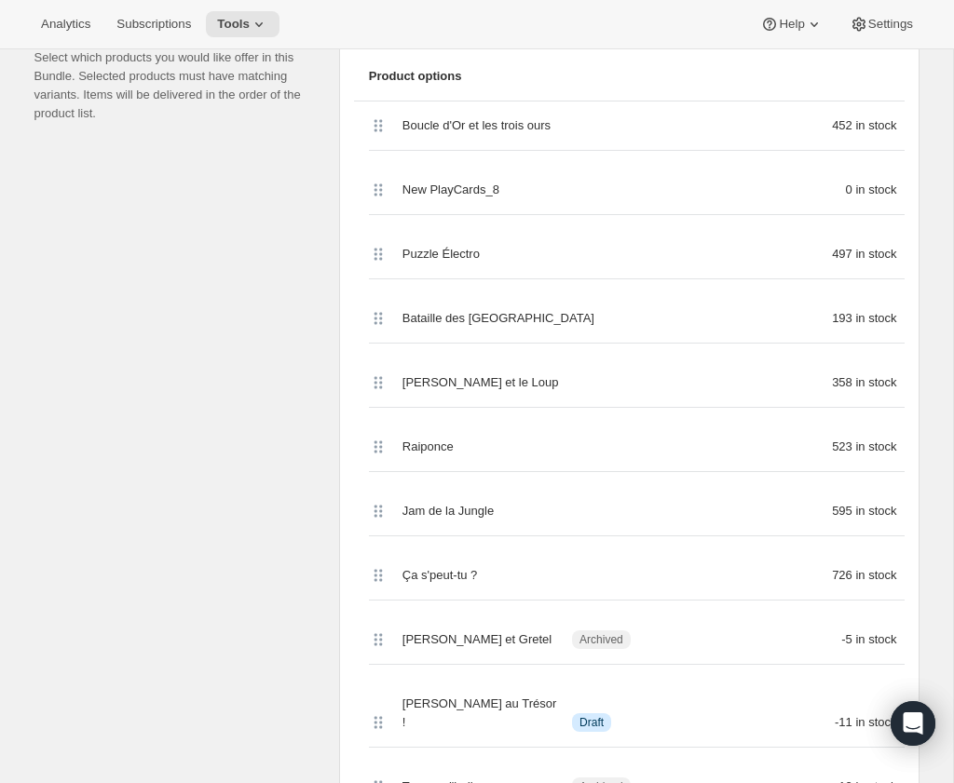
scroll to position [484, 0]
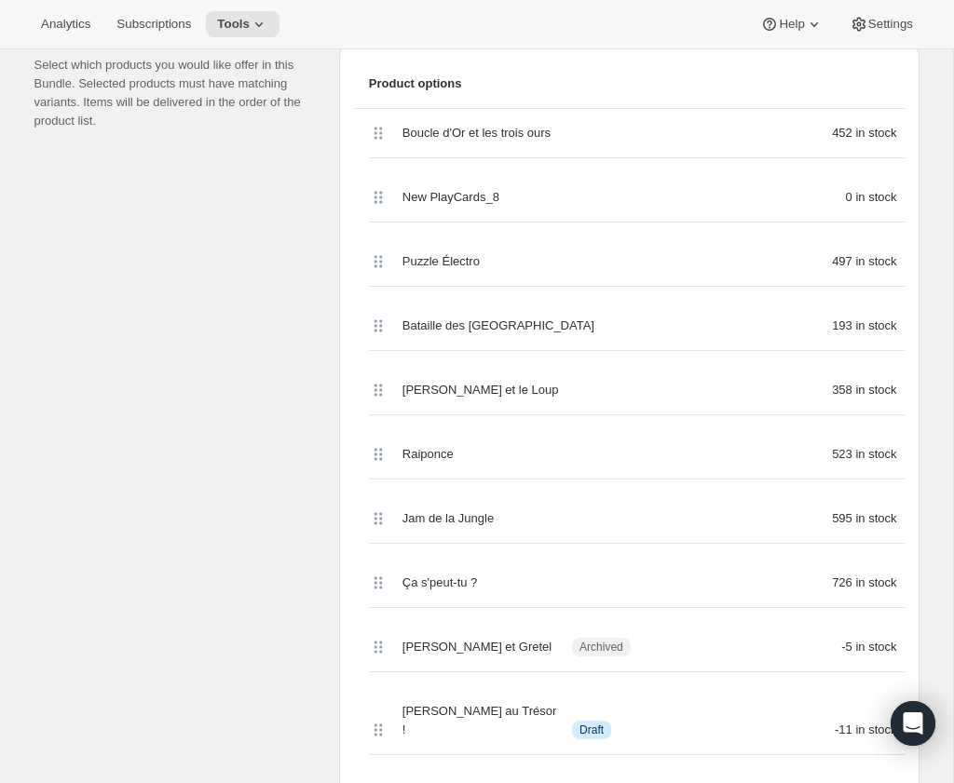
click at [367, 189] on div "New PlayCards_8 0 in stock" at bounding box center [629, 197] width 551 height 49
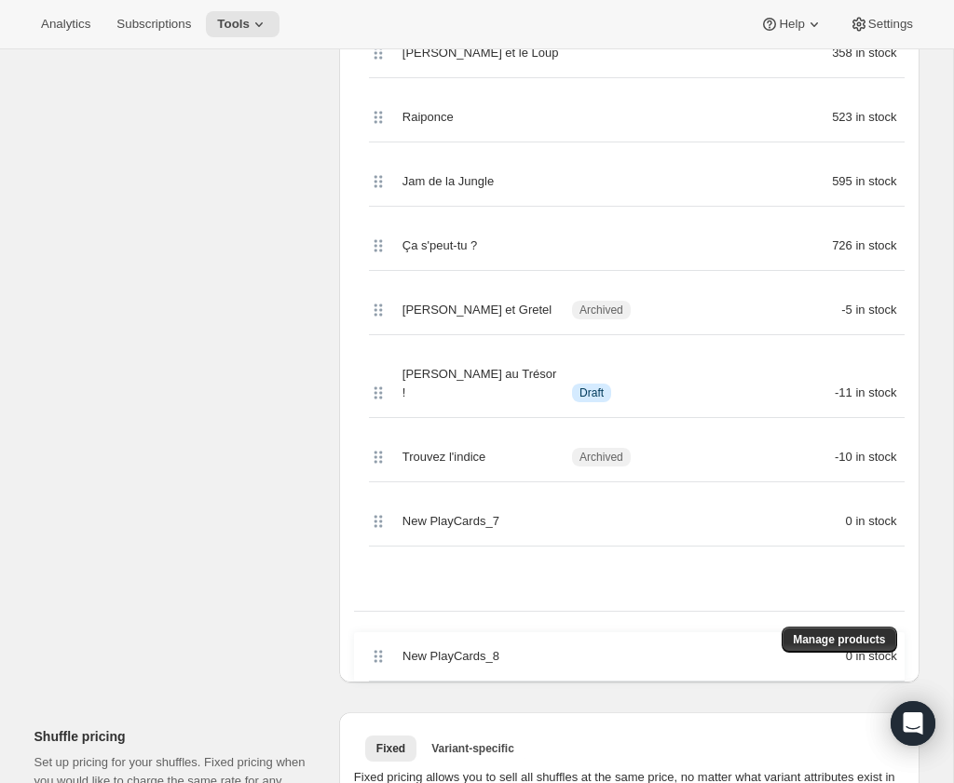
scroll to position [835, 0]
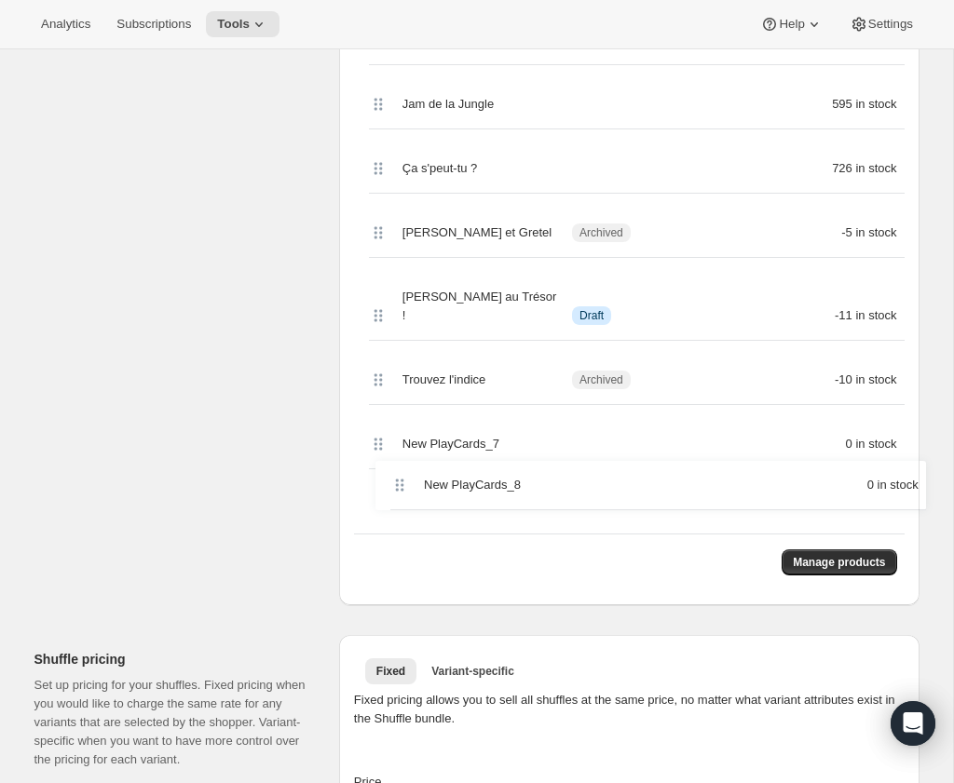
drag, startPoint x: 374, startPoint y: 192, endPoint x: 396, endPoint y: 491, distance: 299.8
click at [396, 491] on div "Boucle d'Or et les trois ours 452 in stock New PlayCards_8 0 in stock Puzzle Él…" at bounding box center [629, 146] width 551 height 775
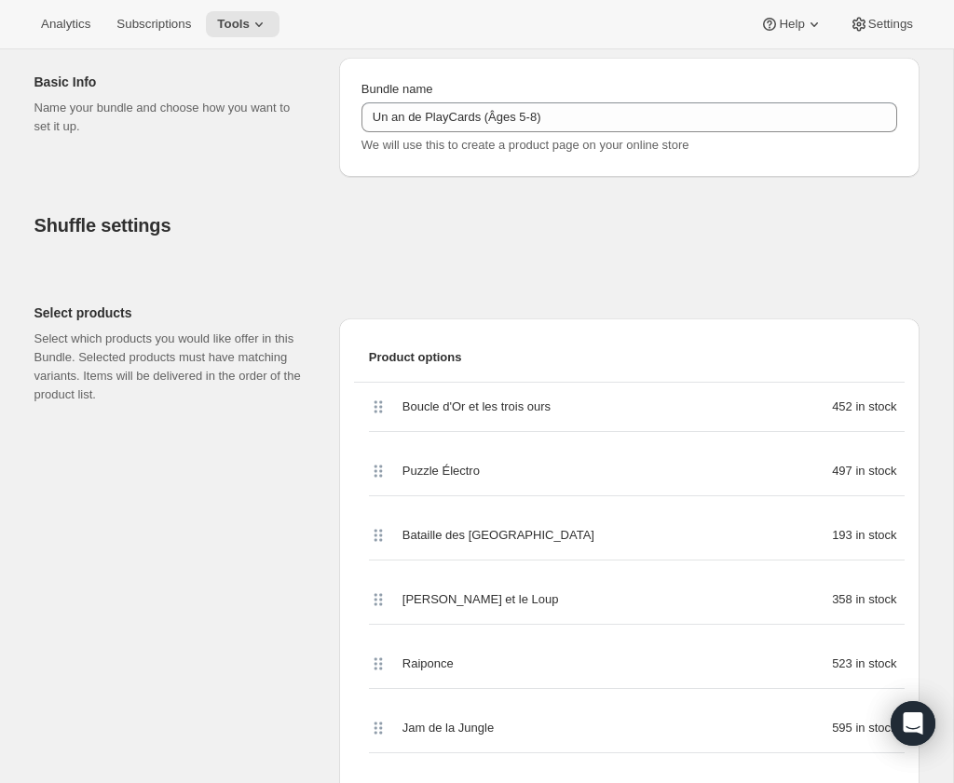
scroll to position [0, 0]
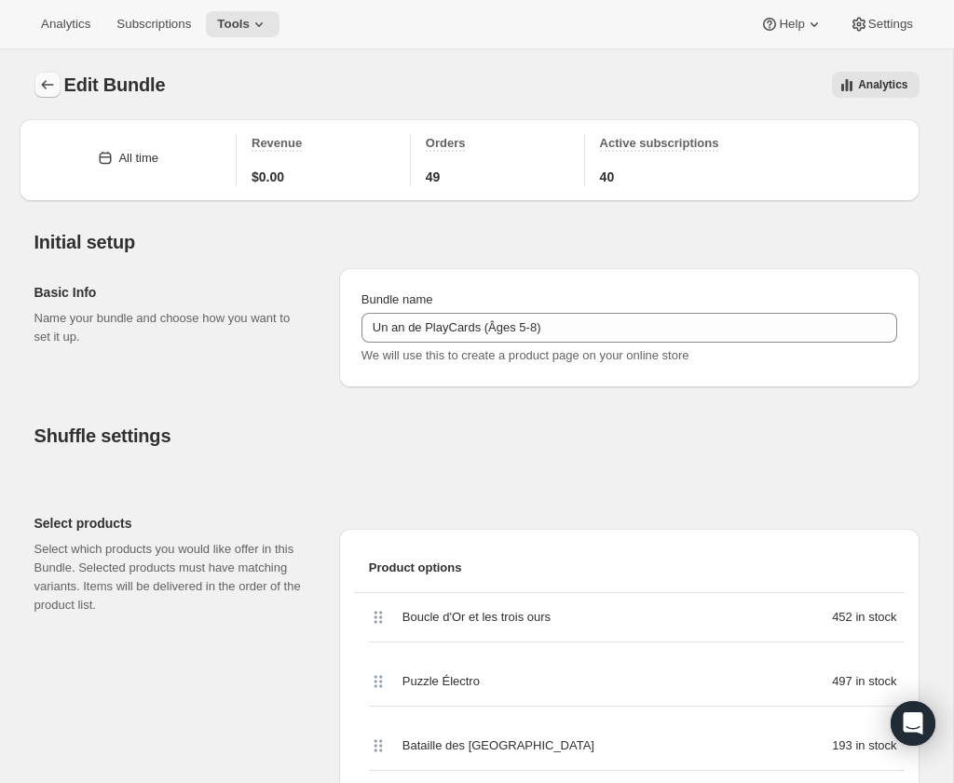
click at [51, 88] on icon "Bundles" at bounding box center [47, 84] width 19 height 19
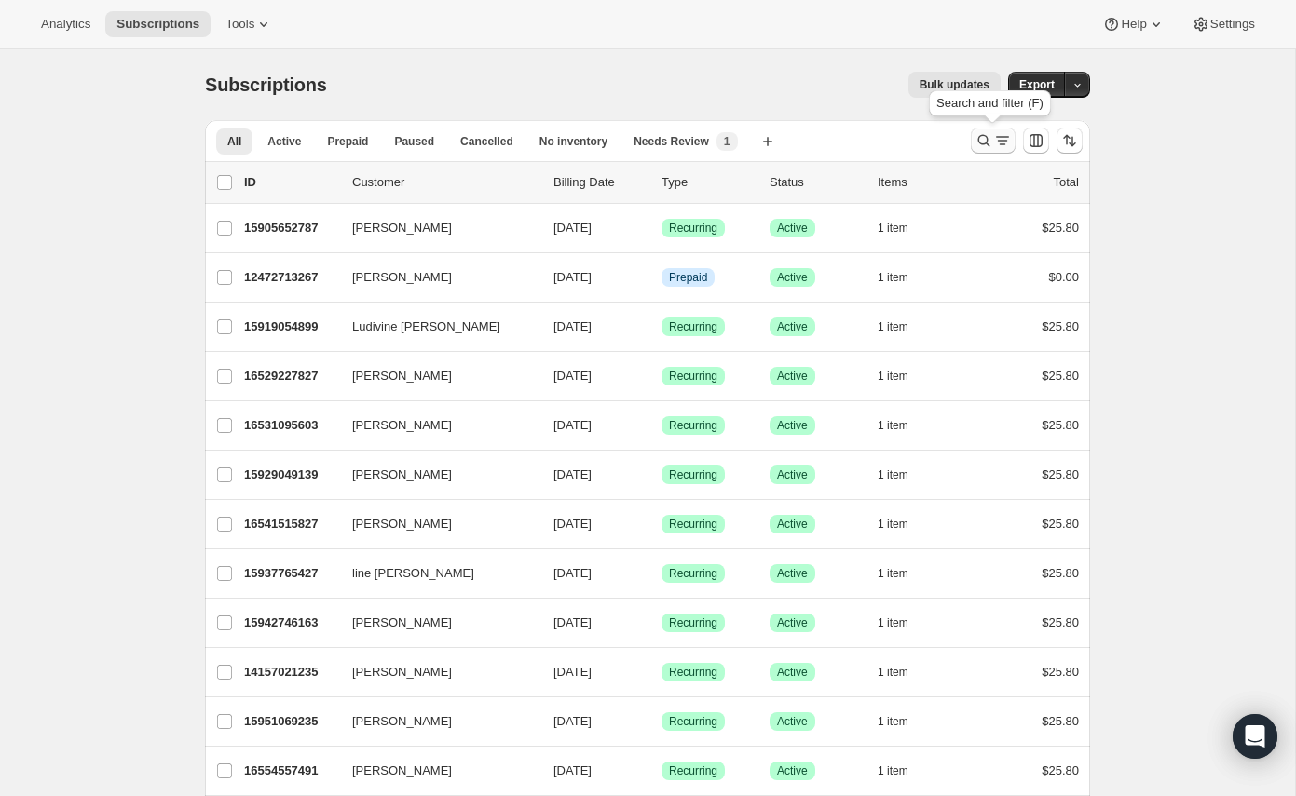
click at [988, 144] on icon "Search and filter results" at bounding box center [983, 140] width 19 height 19
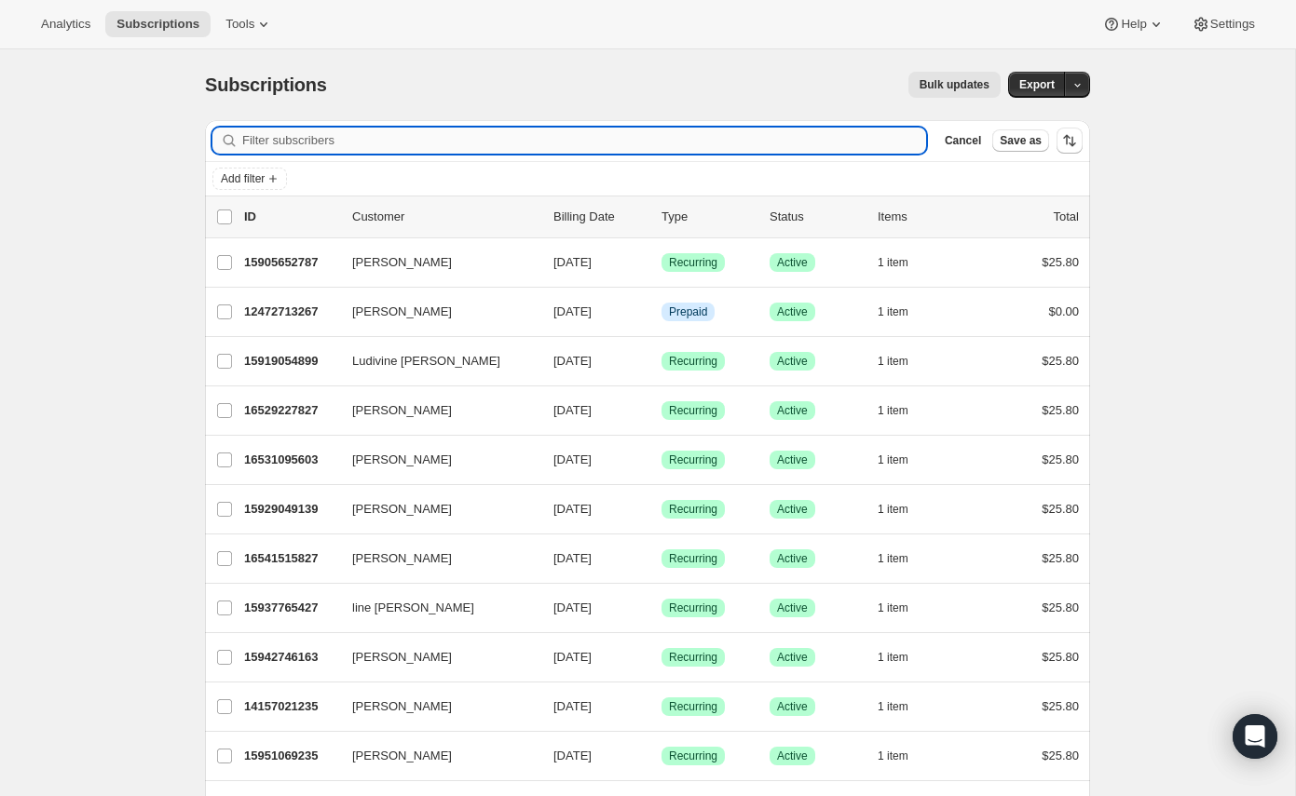
click at [787, 146] on input "Filter subscribers" at bounding box center [584, 141] width 684 height 26
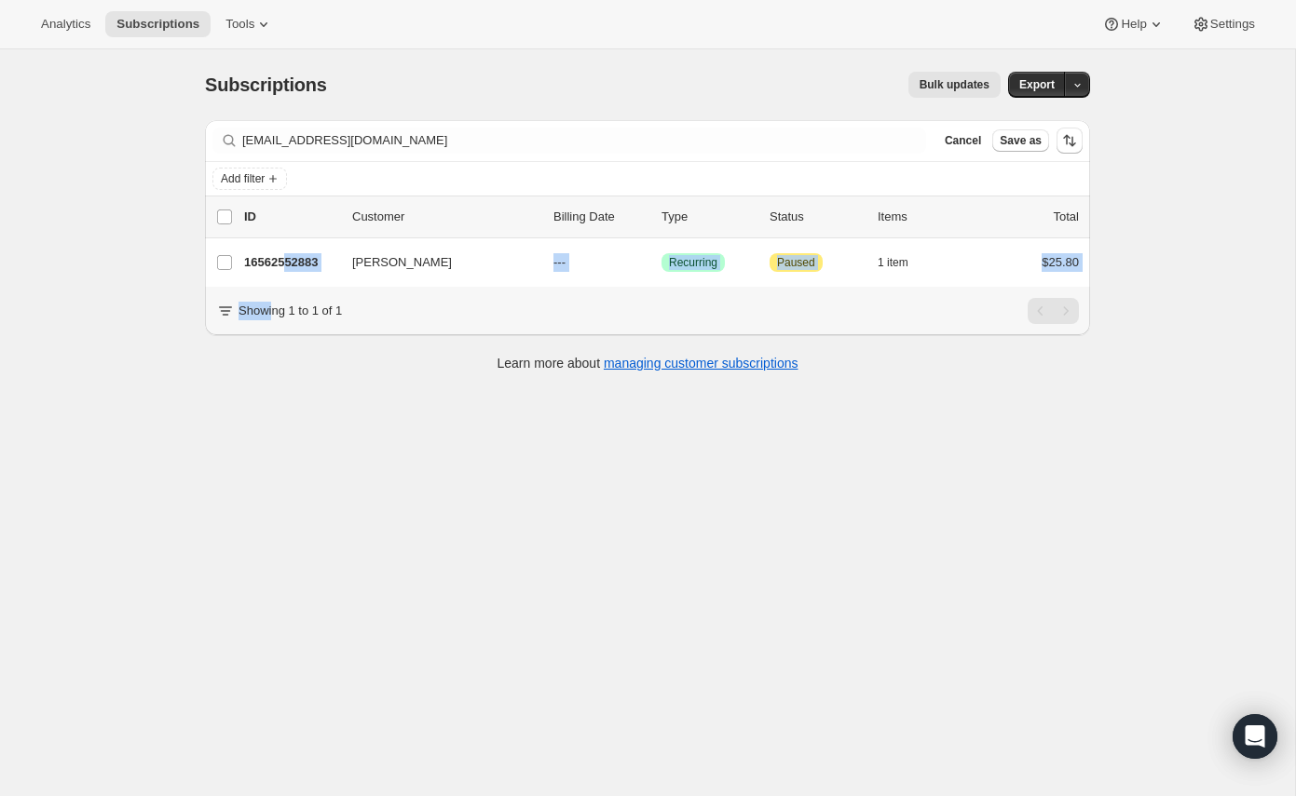
drag, startPoint x: 290, startPoint y: 261, endPoint x: 272, endPoint y: 307, distance: 49.8
click at [272, 307] on div "Filter subscribers marc-andre91@hotmail.com Clear Cancel Save as Add filter 0 s…" at bounding box center [647, 227] width 885 height 215
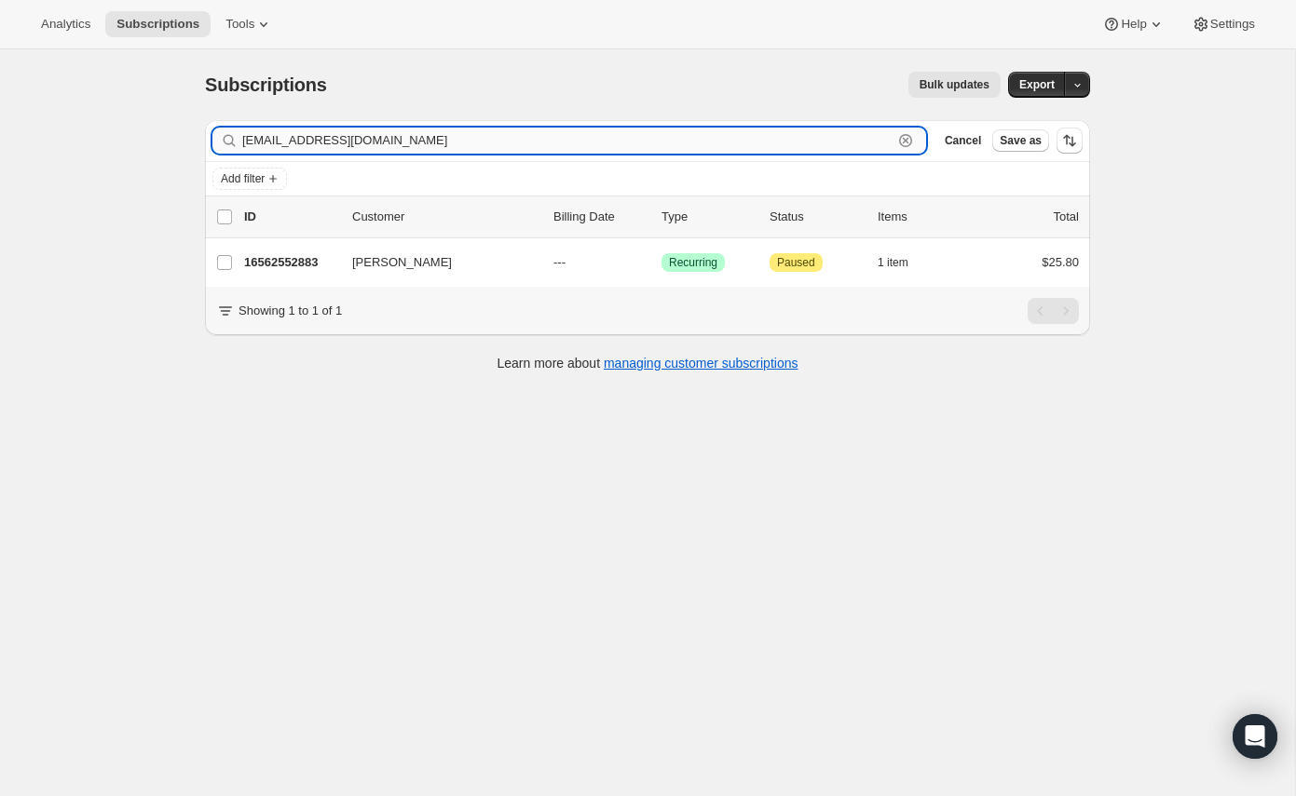
click at [392, 134] on input "marc-andre91@hotmail.com" at bounding box center [567, 141] width 650 height 26
paste input "lisette@pagebleu"
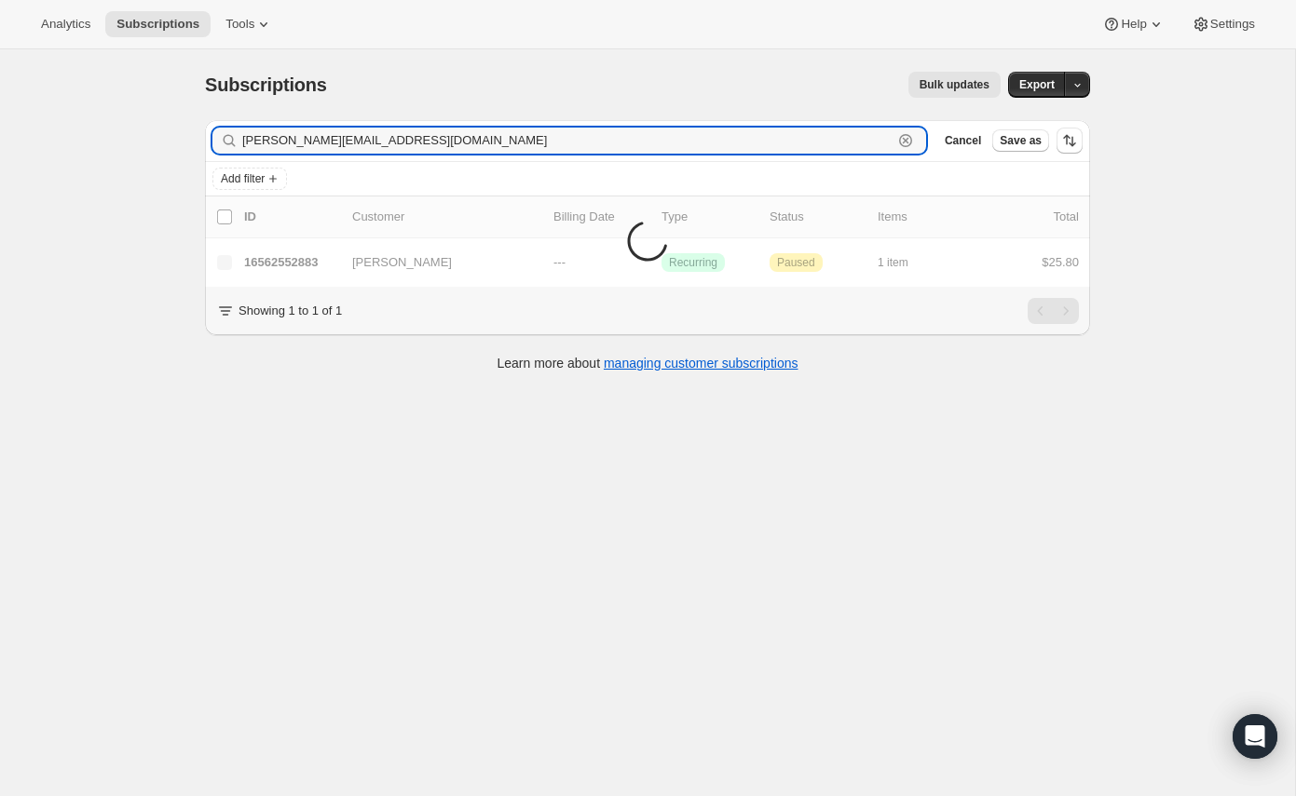
type input "lisette@pagebleu.com"
click at [558, 453] on div "Subscriptions. This page is ready Subscriptions Bulk updates More actions Bulk …" at bounding box center [647, 447] width 1295 height 796
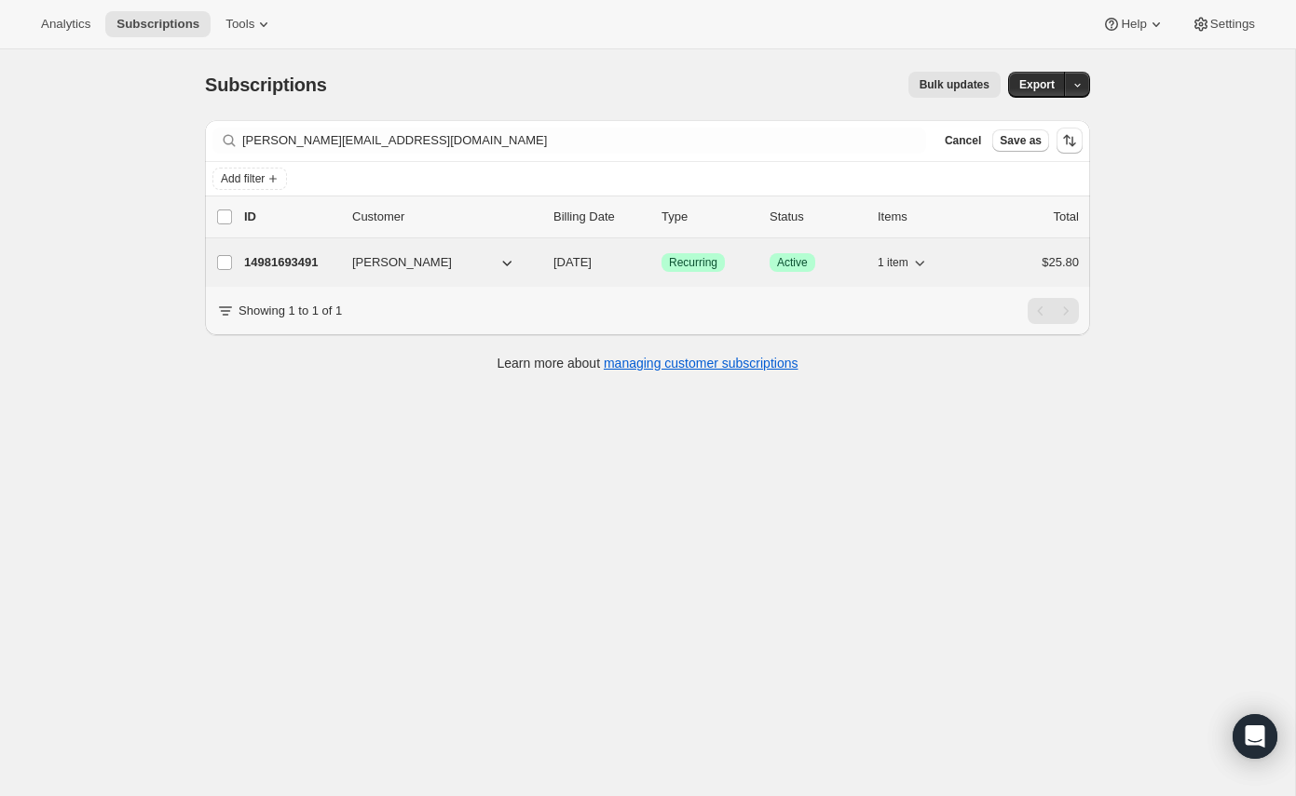
click at [386, 253] on span "Lisette Picard" at bounding box center [402, 262] width 100 height 19
click at [291, 264] on p "14981693491" at bounding box center [290, 262] width 93 height 19
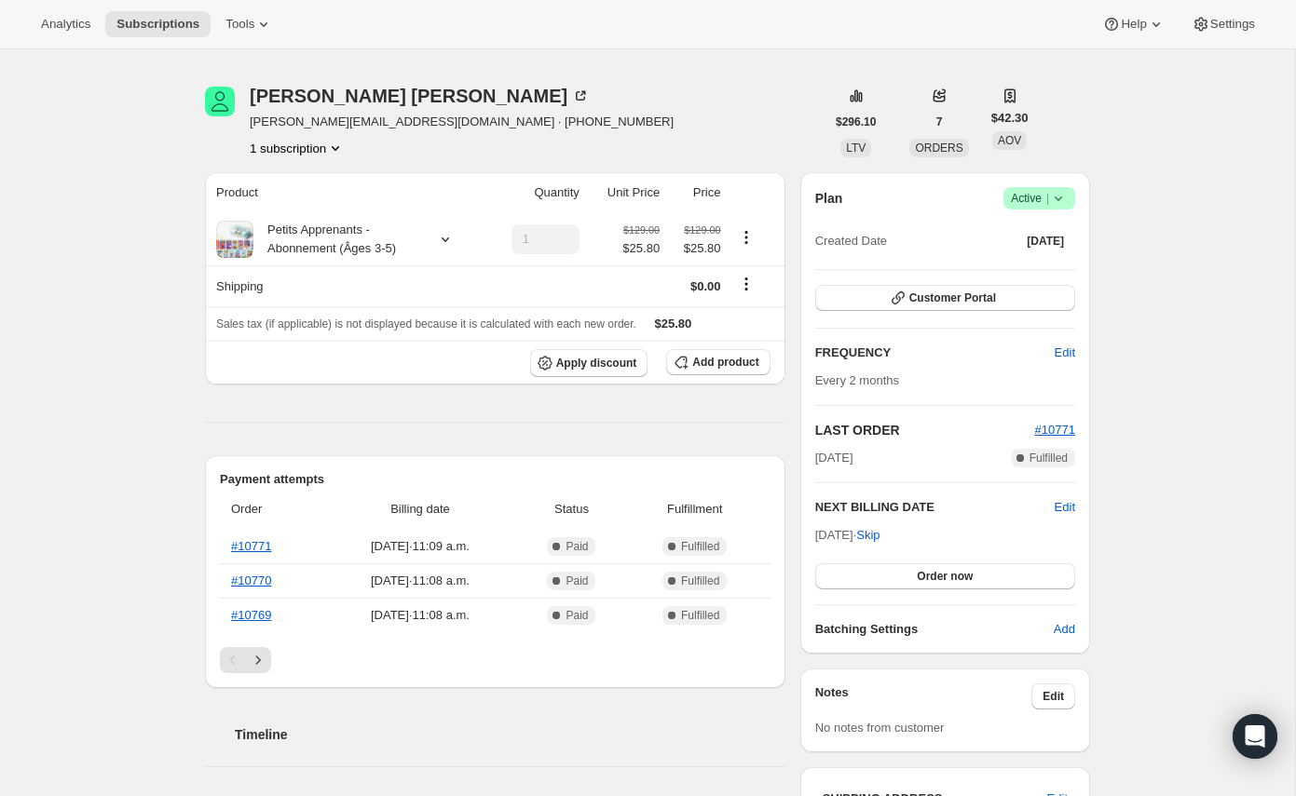
scroll to position [72, 0]
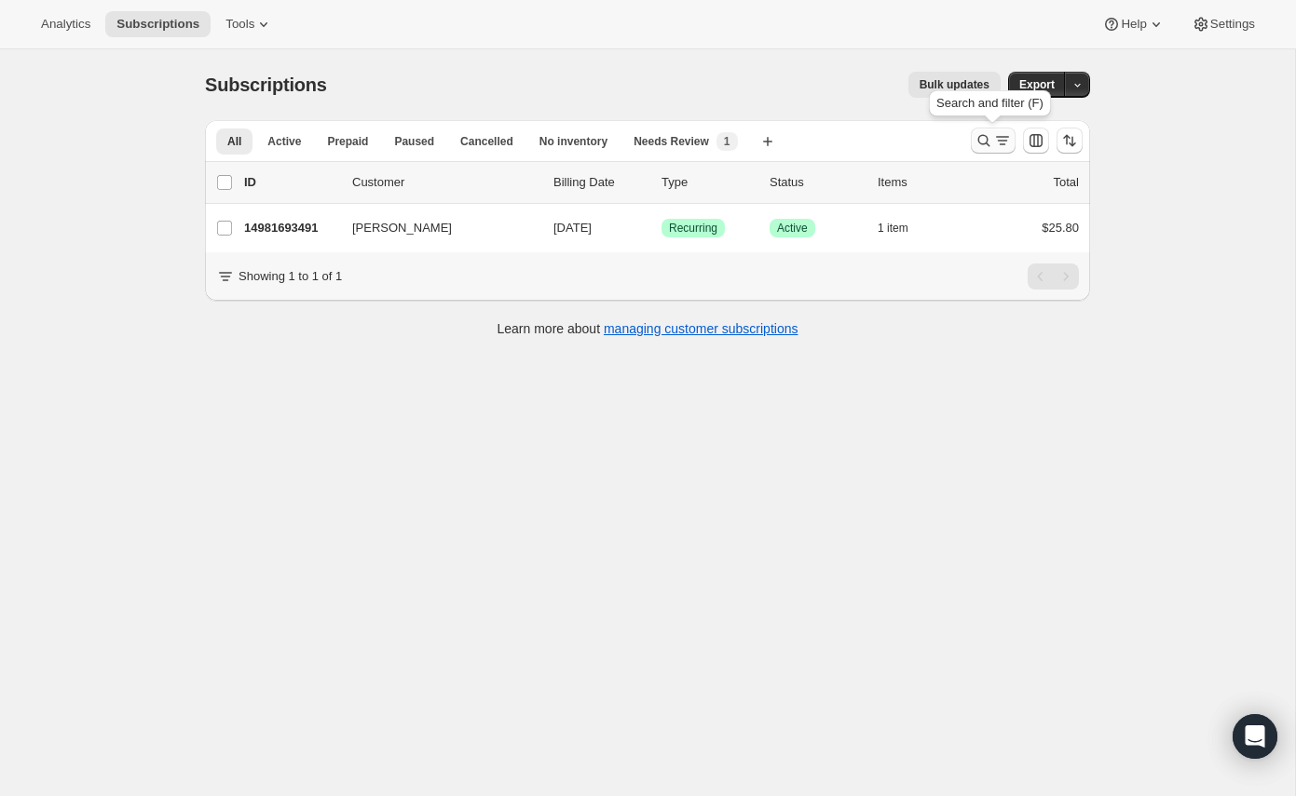
click at [988, 137] on icon "Search and filter results" at bounding box center [983, 140] width 19 height 19
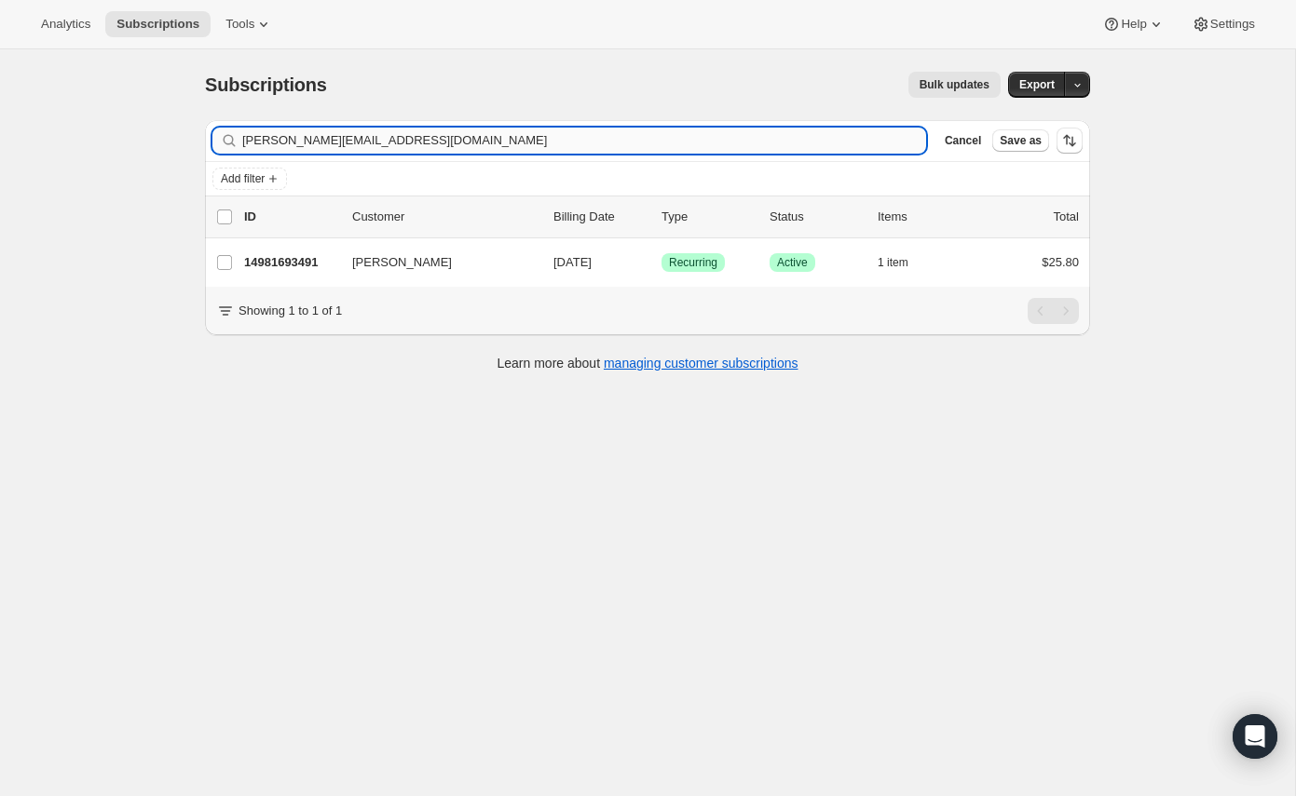
click at [724, 143] on input "lisette@pagebleu.com" at bounding box center [584, 141] width 684 height 26
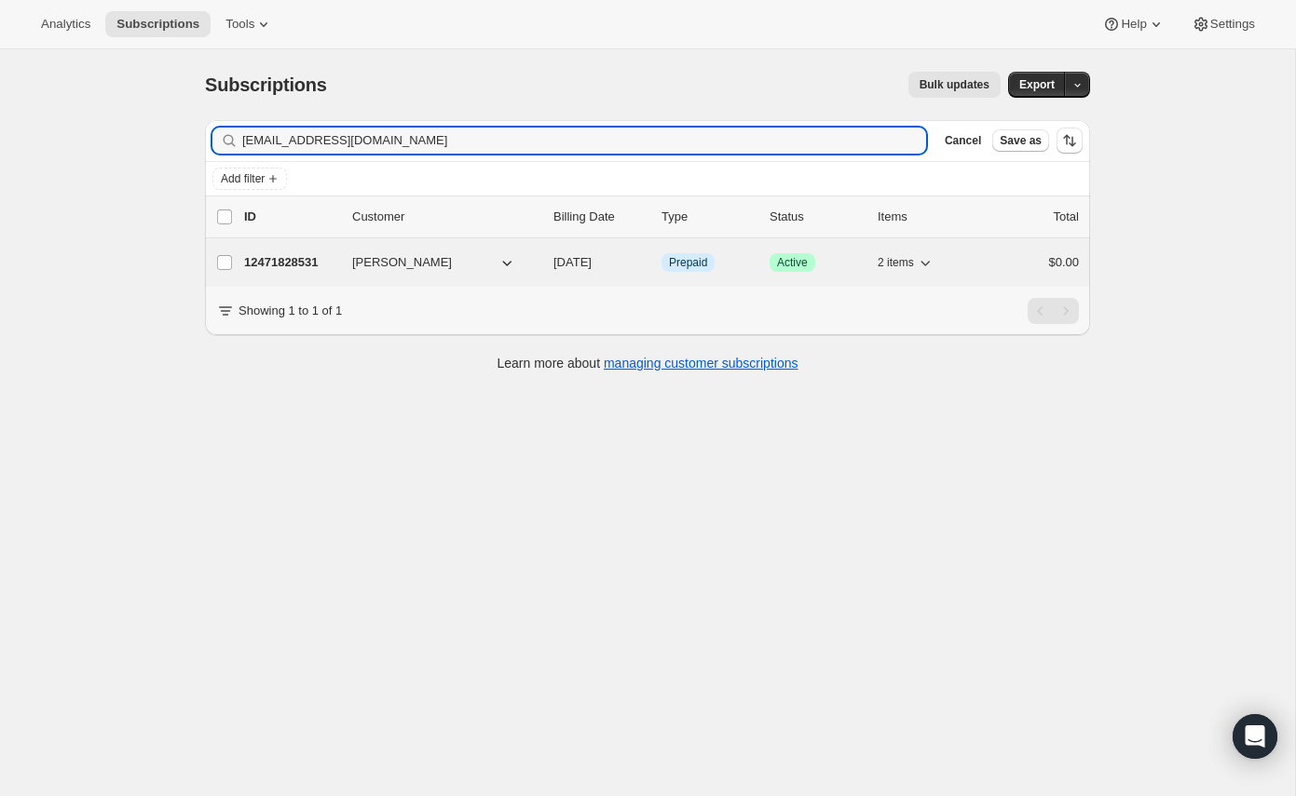
type input "clouisequinn@gmail.com"
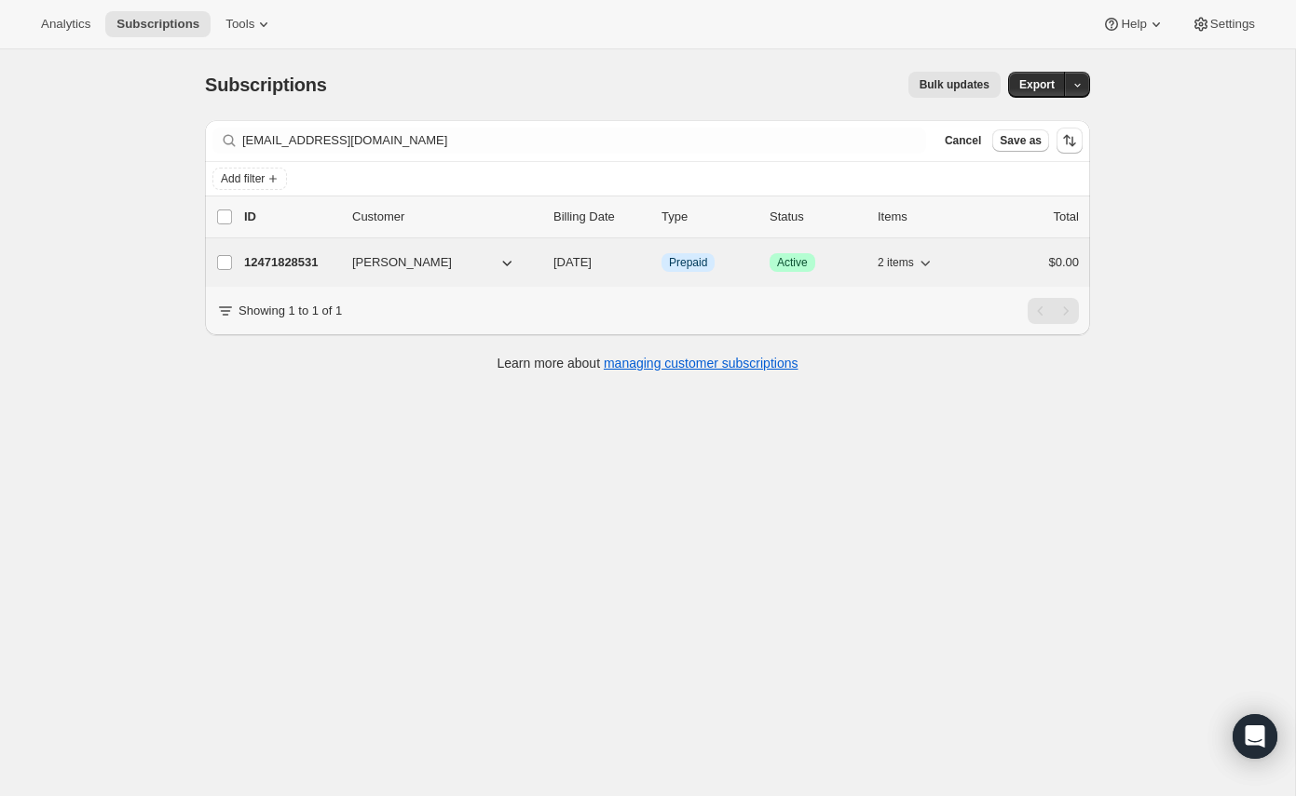
click at [323, 264] on p "12471828531" at bounding box center [290, 262] width 93 height 19
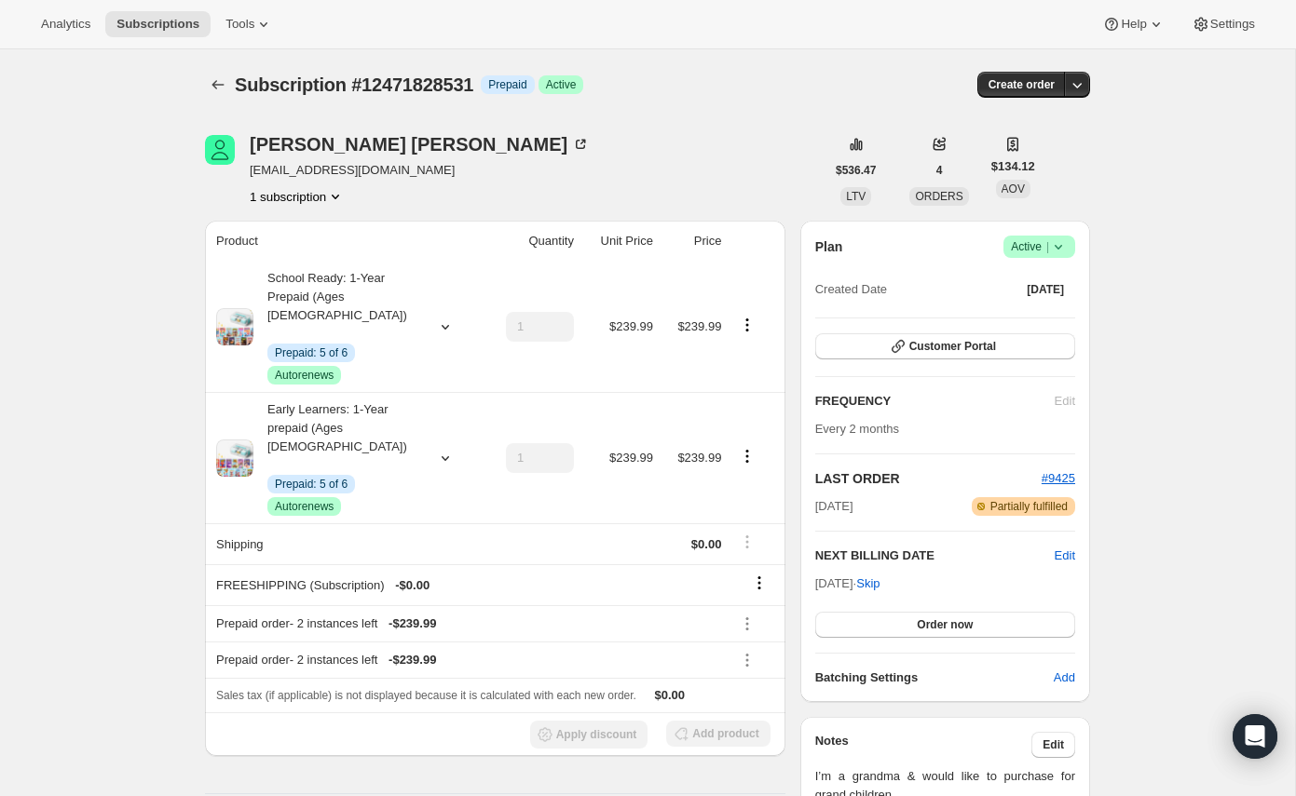
click at [883, 385] on div "Plan Success Active | Created Date Oct 24, 2024 Customer Portal FREQUENCY Edit …" at bounding box center [945, 462] width 260 height 452
click at [882, 366] on div "Plan Success Active | Created Date Oct 24, 2024 Customer Portal FREQUENCY Edit …" at bounding box center [945, 462] width 260 height 452
click at [881, 348] on button "Customer Portal" at bounding box center [945, 347] width 260 height 26
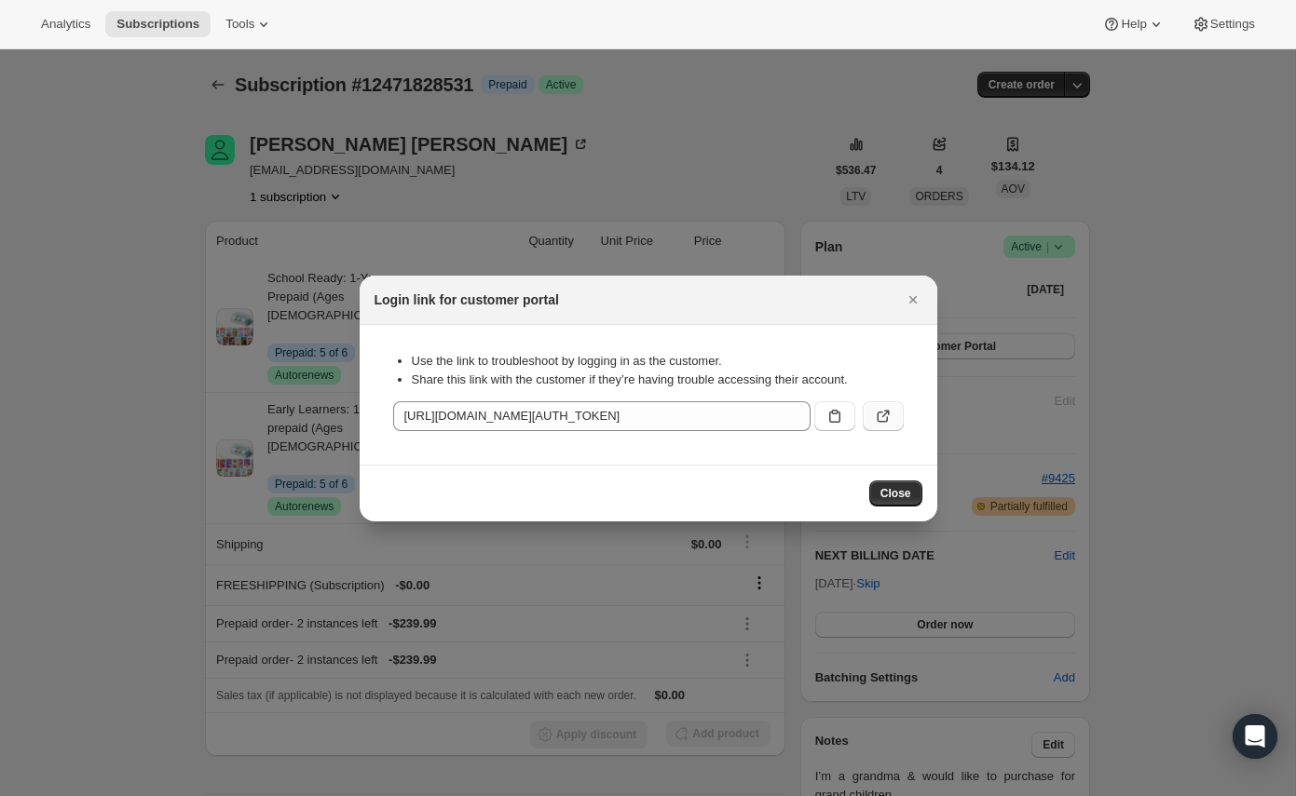
click at [879, 409] on icon ":rgk:" at bounding box center [883, 416] width 19 height 19
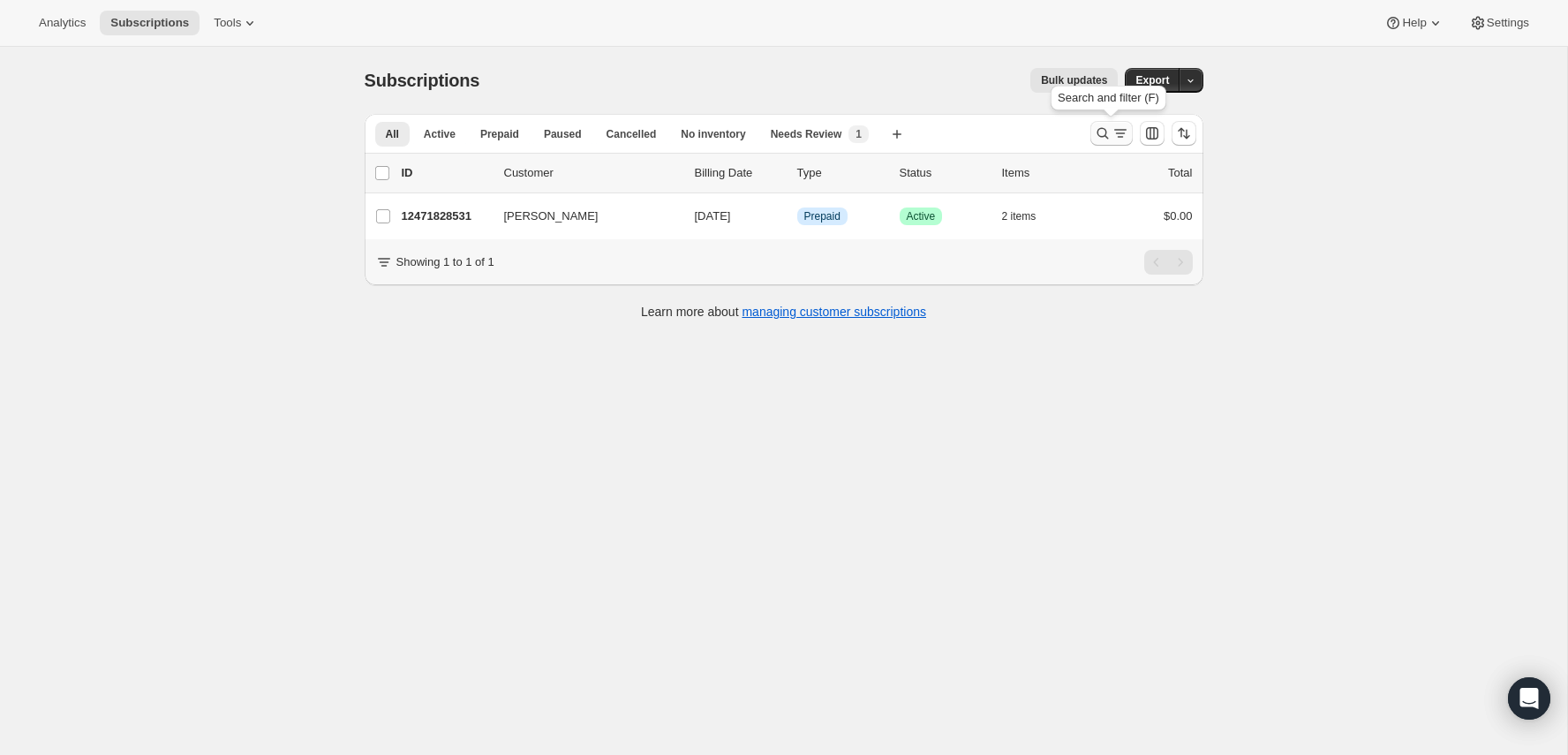
click at [1102, 139] on icon "Search and filter results" at bounding box center [1103, 133] width 18 height 18
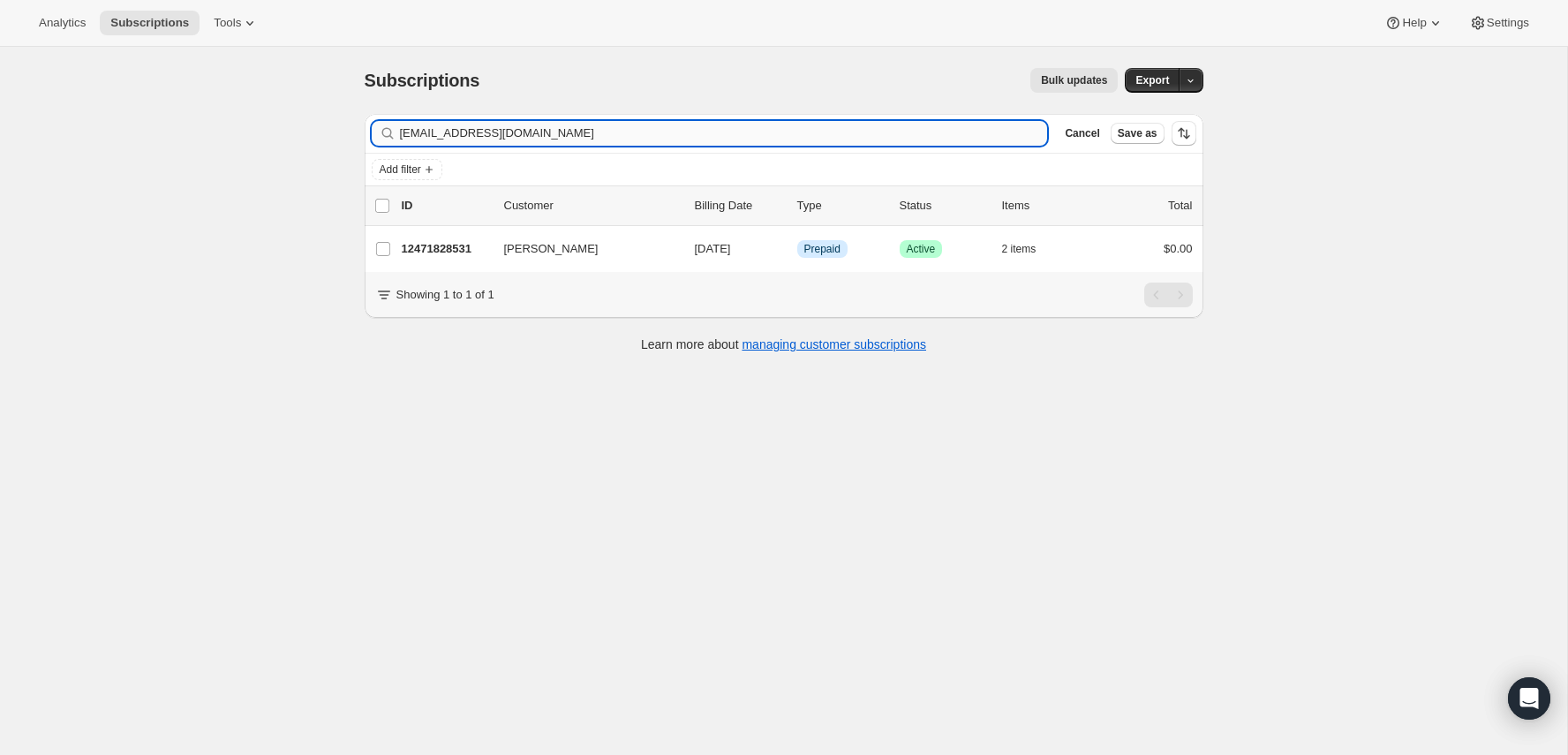
click at [897, 138] on input "clouisequinn@gmail.com" at bounding box center [724, 134] width 648 height 25
click at [897, 138] on input "clouisequinn@gmail.com" at bounding box center [724, 134] width 648 height 25
type input "tpham0425@gmail.com"
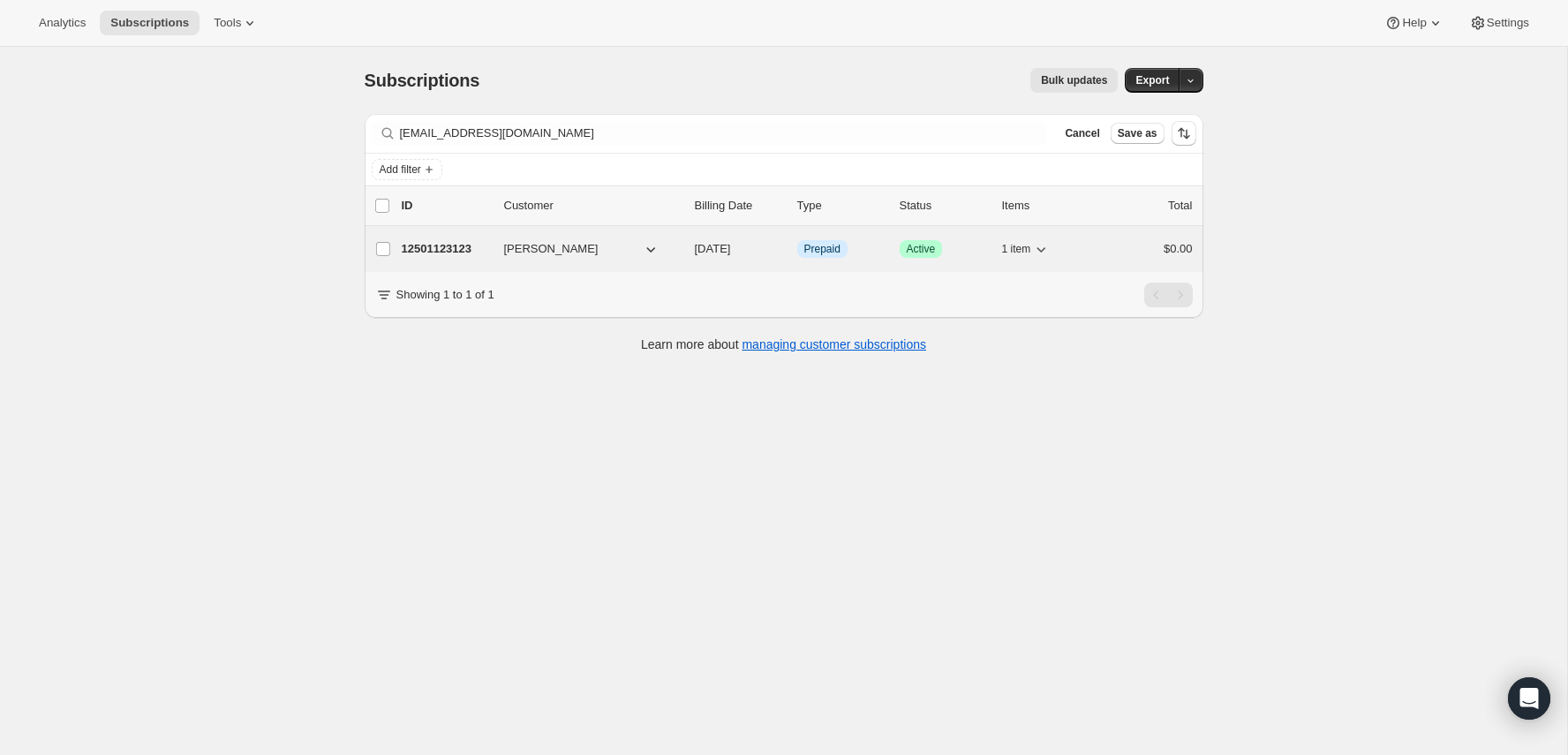
click at [437, 240] on p "12501123123" at bounding box center [446, 249] width 88 height 18
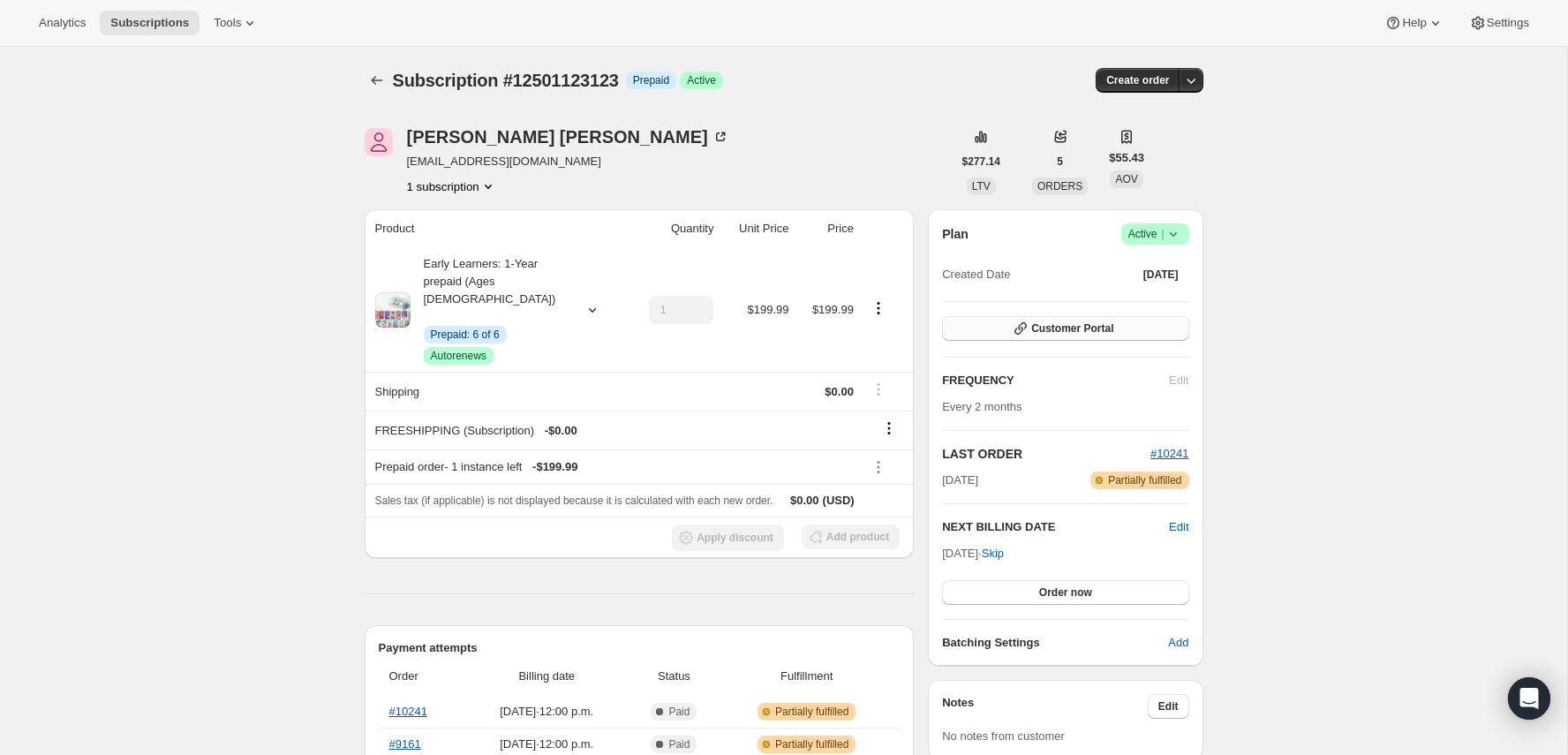
click at [1103, 322] on span "Customer Portal" at bounding box center [1072, 328] width 82 height 14
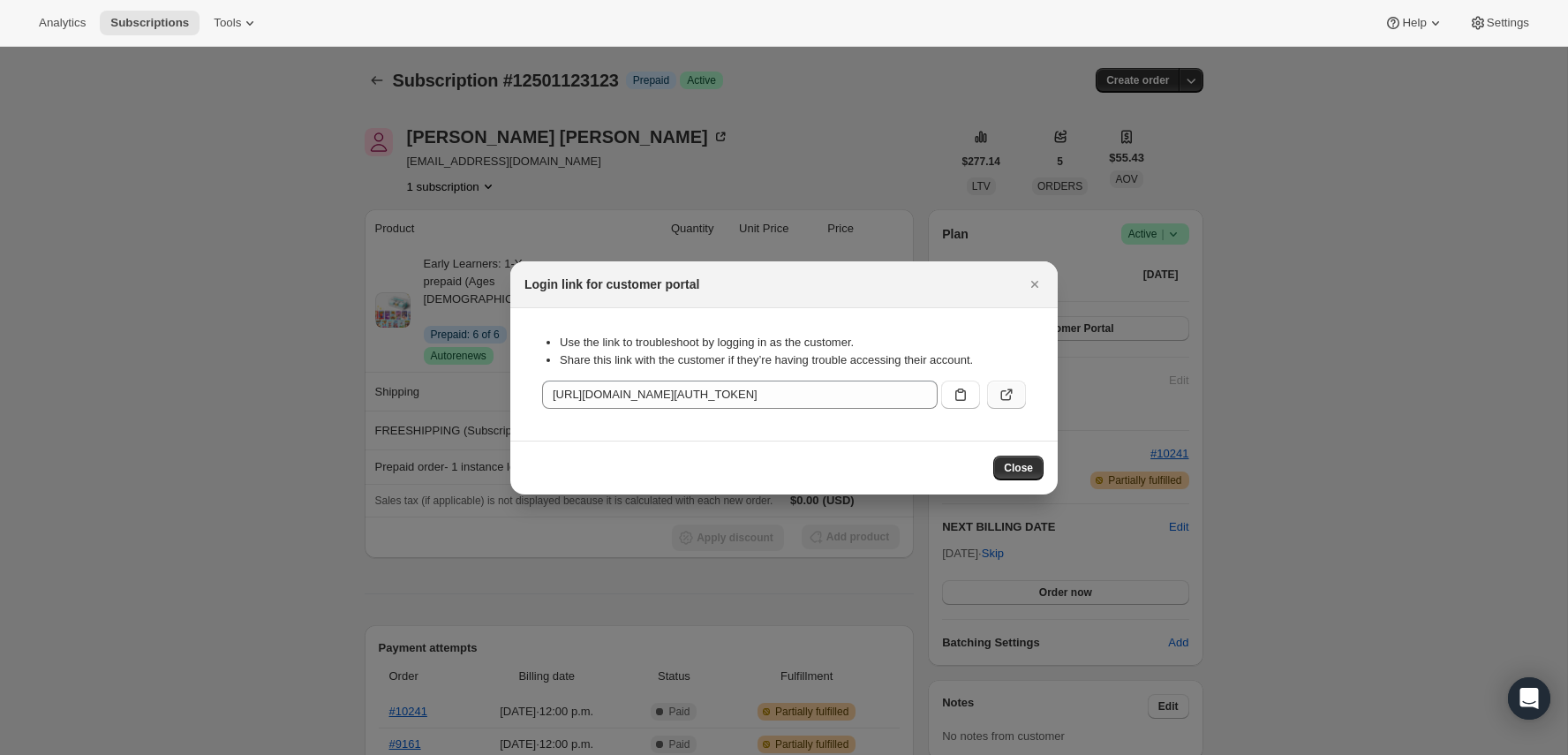
click at [1014, 403] on icon ":rl0:" at bounding box center [1007, 395] width 18 height 18
